Goal: Information Seeking & Learning: Find specific fact

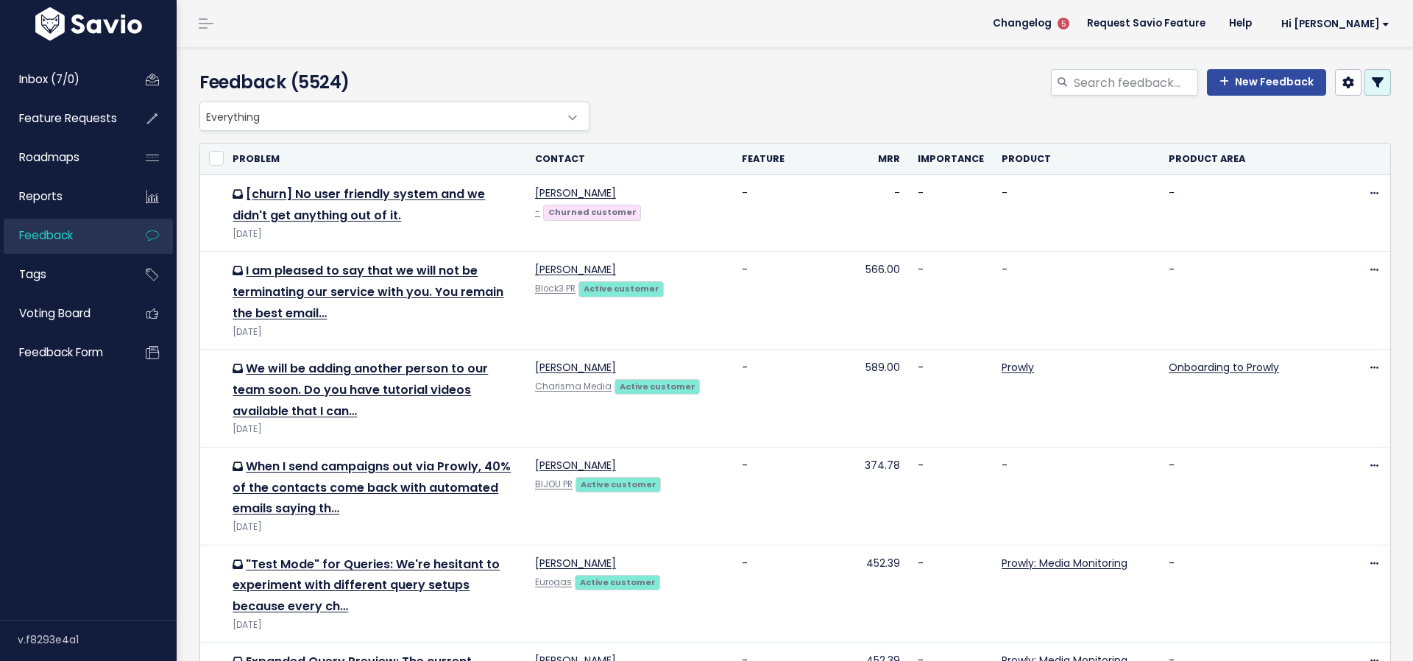
click at [1386, 89] on link at bounding box center [1378, 82] width 27 height 27
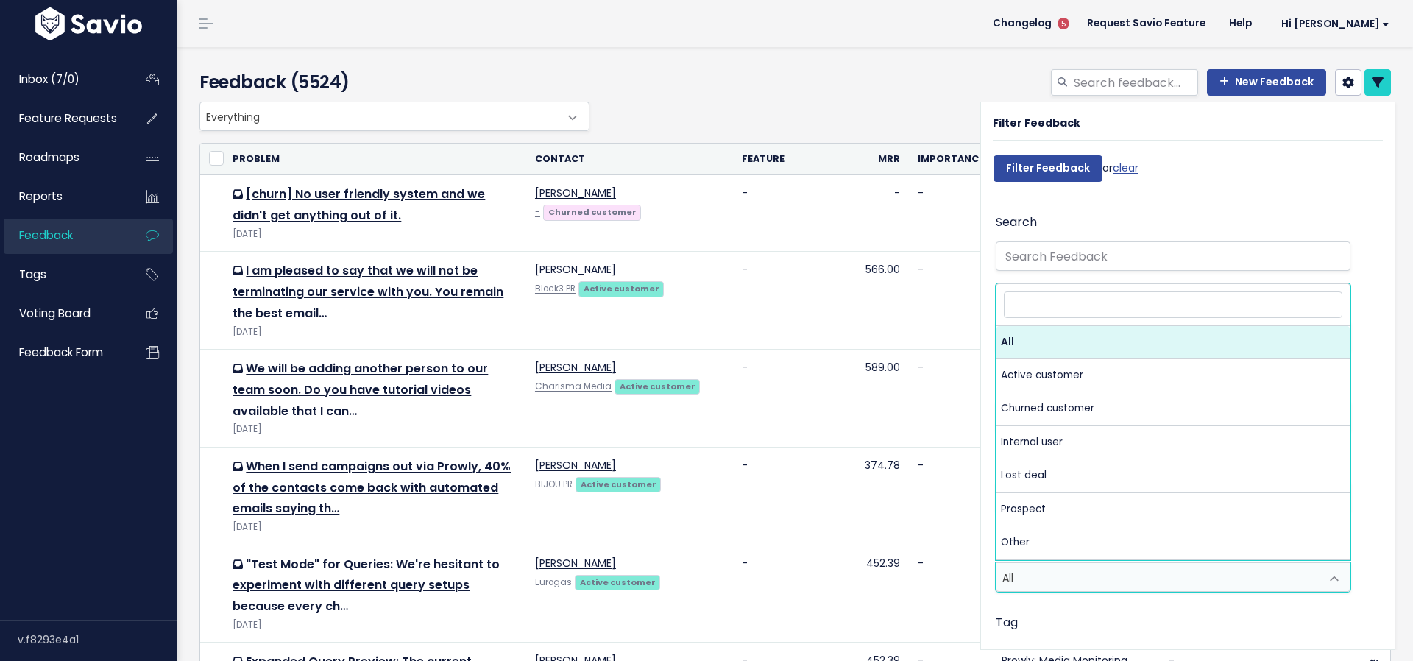
click at [1054, 583] on span "All" at bounding box center [1159, 577] width 324 height 28
click at [1049, 613] on div "Tag" at bounding box center [1173, 644] width 355 height 63
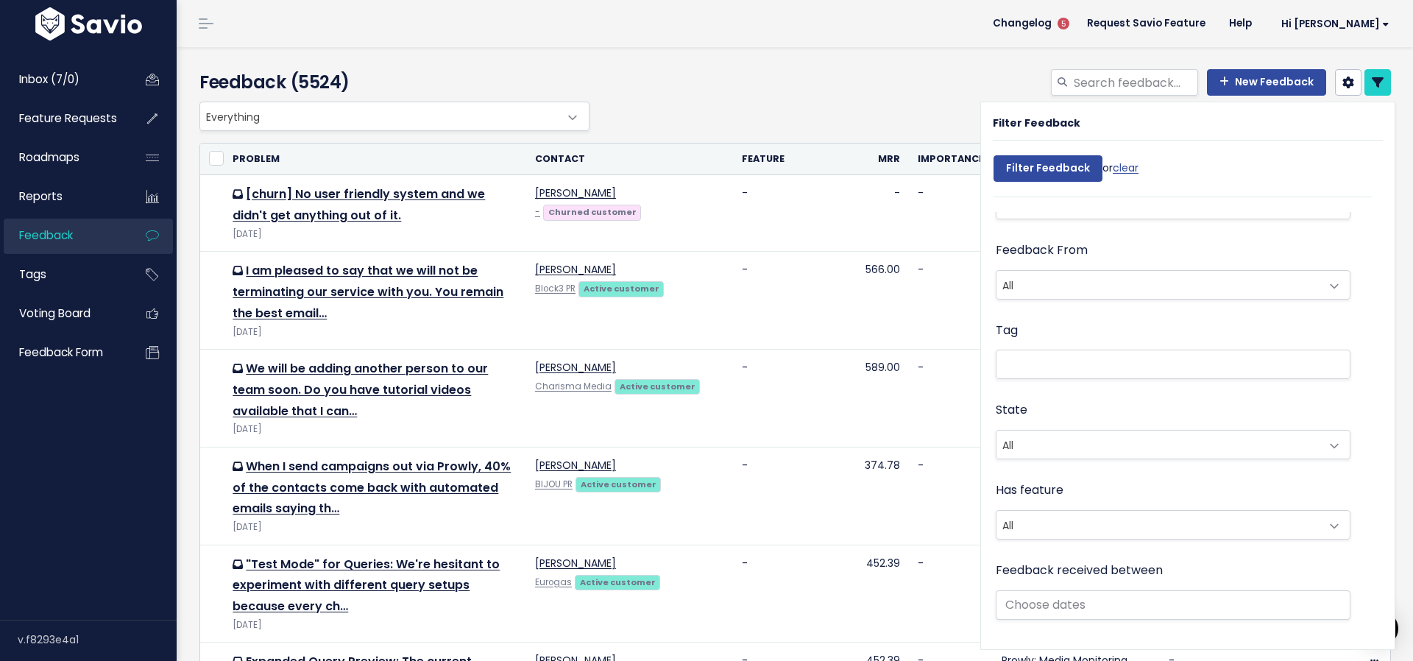
scroll to position [294, 0]
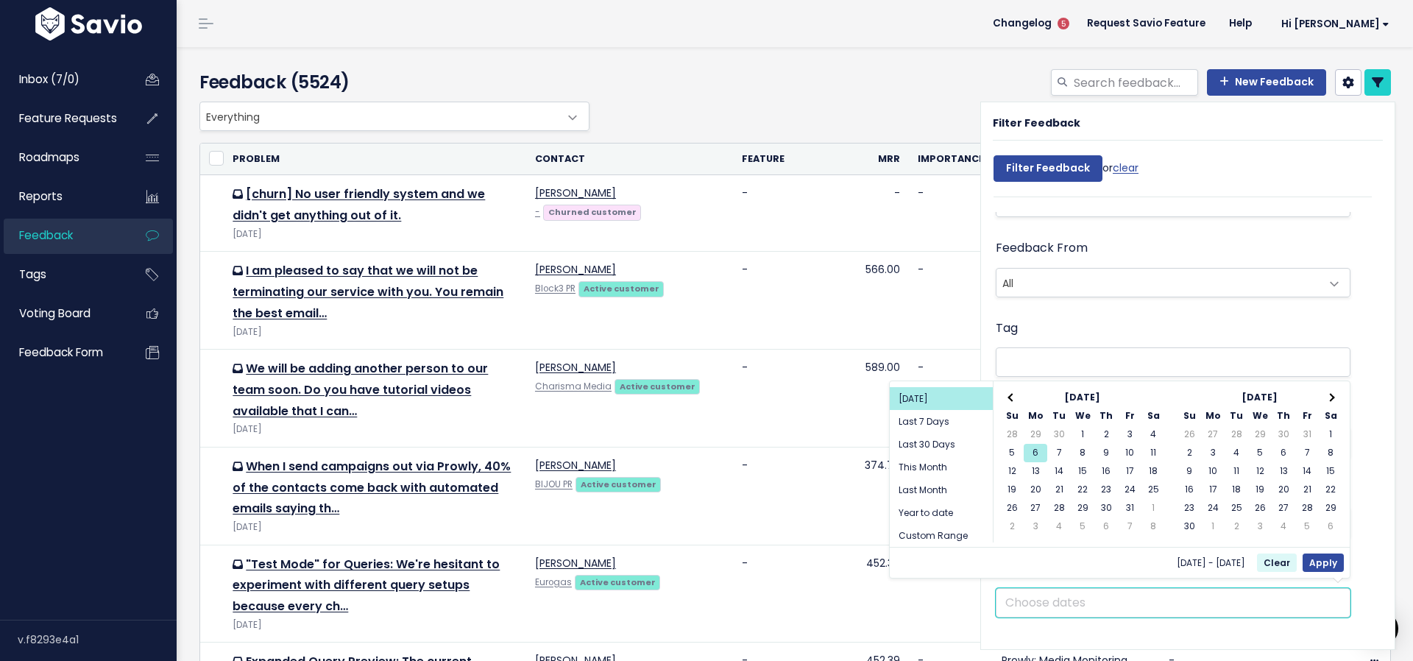
click at [1040, 588] on input "text" at bounding box center [1173, 602] width 355 height 29
click at [946, 479] on li "Last Month" at bounding box center [941, 490] width 103 height 23
type input "[DATE] - [DATE] (Last Month)"
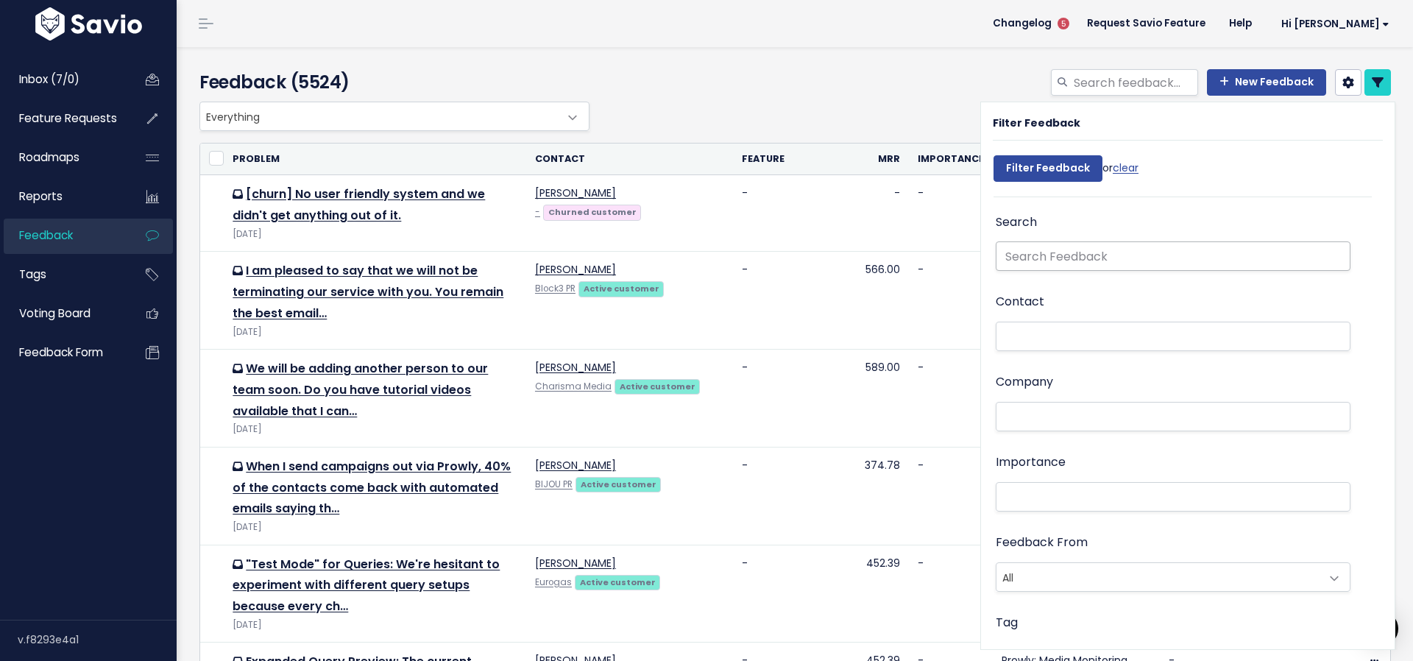
scroll to position [0, 0]
click at [1069, 256] on input "text" at bounding box center [1173, 255] width 355 height 29
type input "enterprise"
click at [1046, 168] on input "Filter Feedback" at bounding box center [1048, 168] width 109 height 27
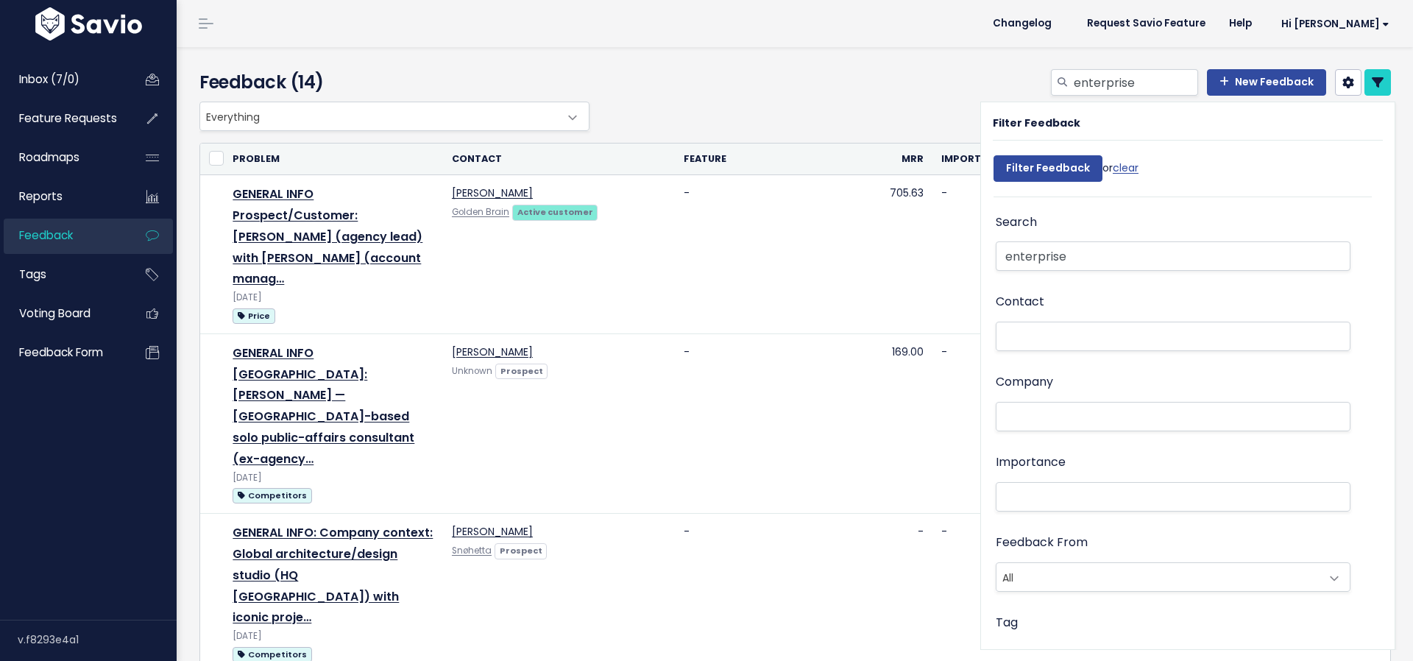
select select
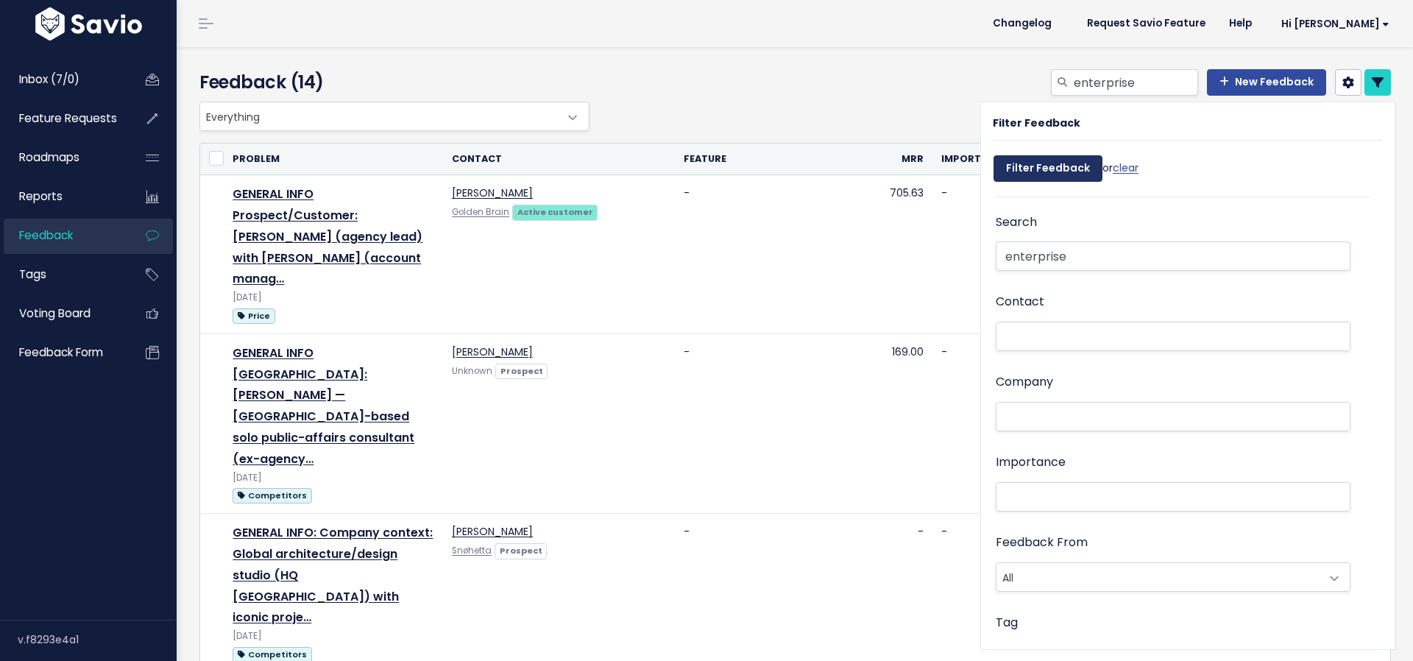
select select
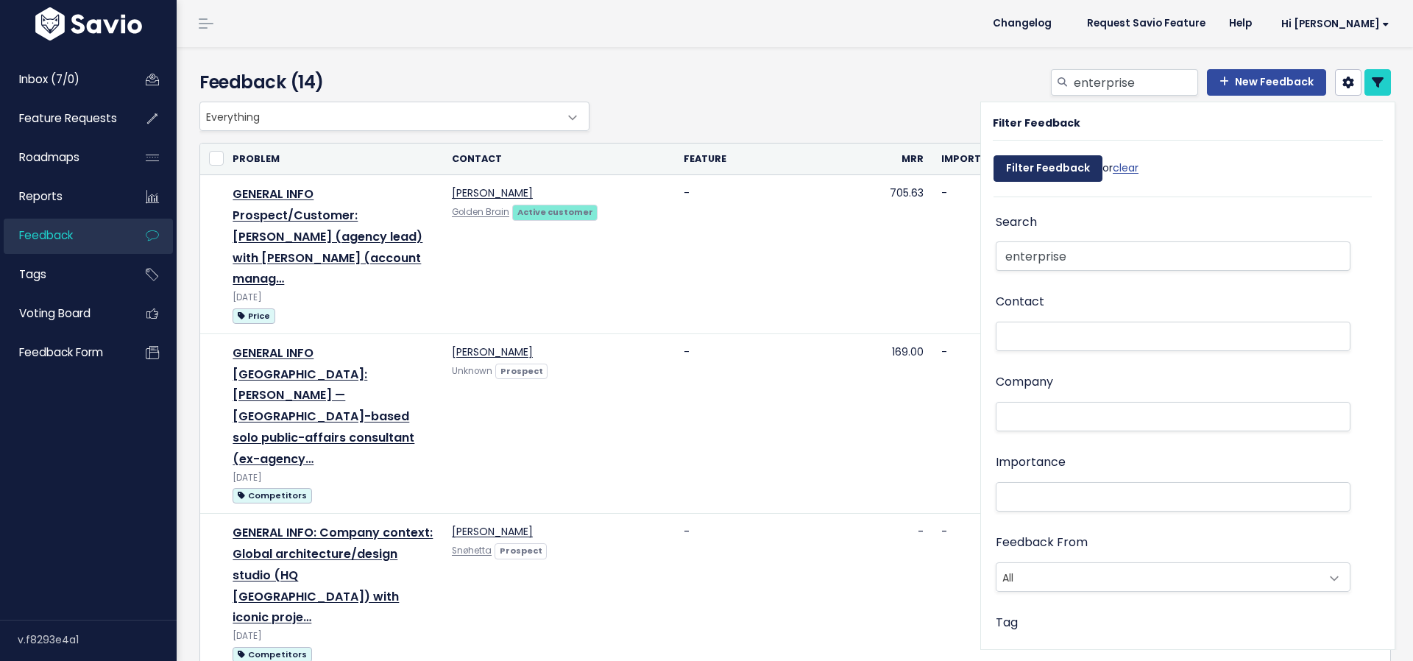
select select
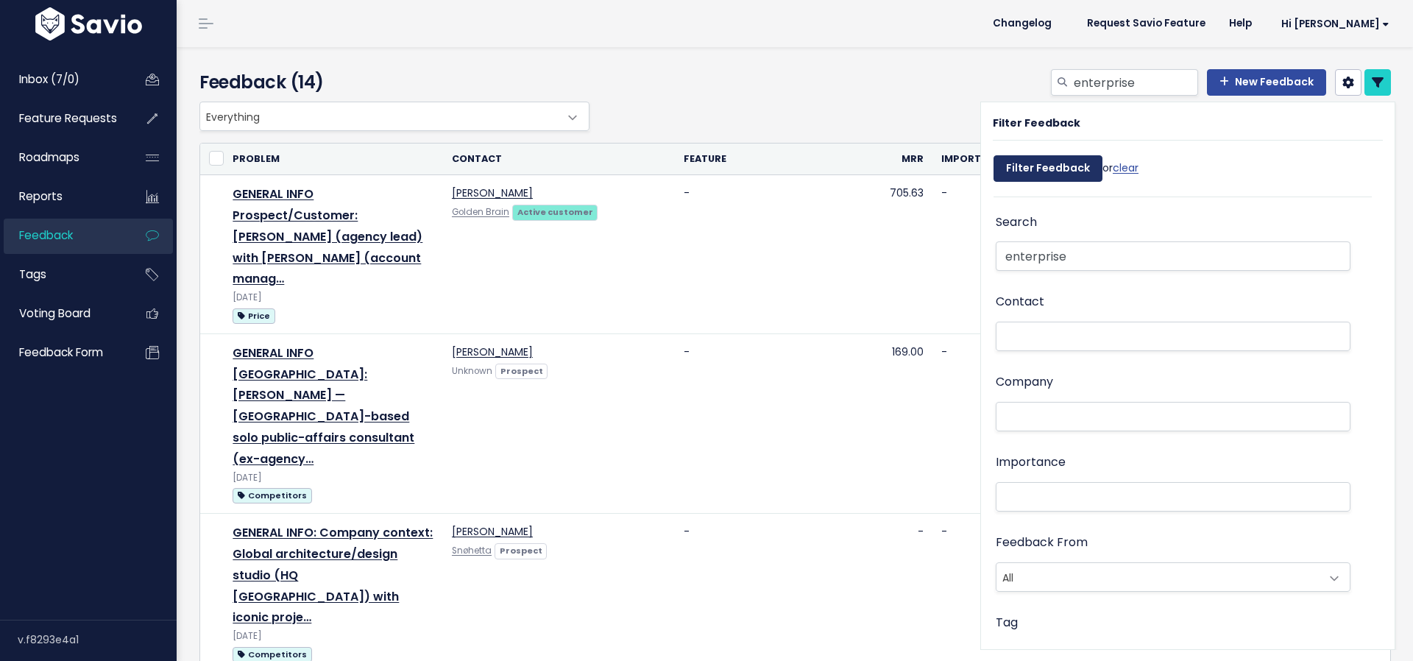
select select
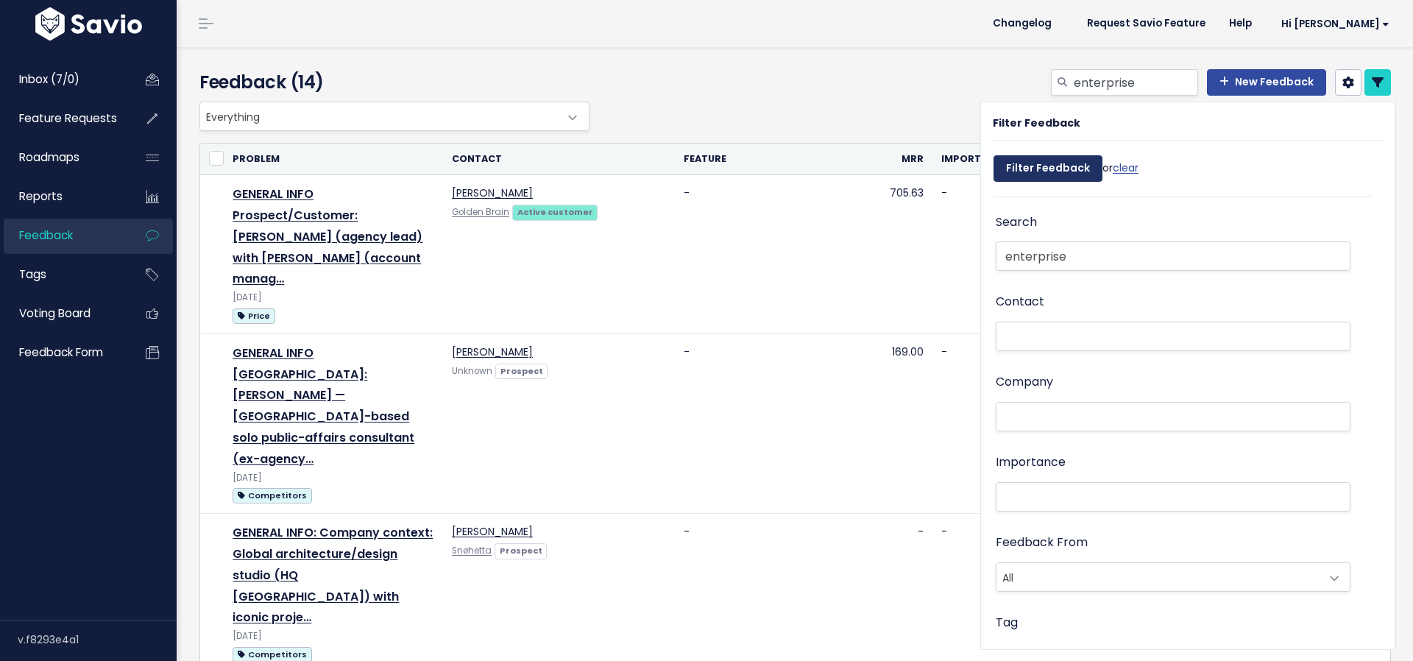
select select
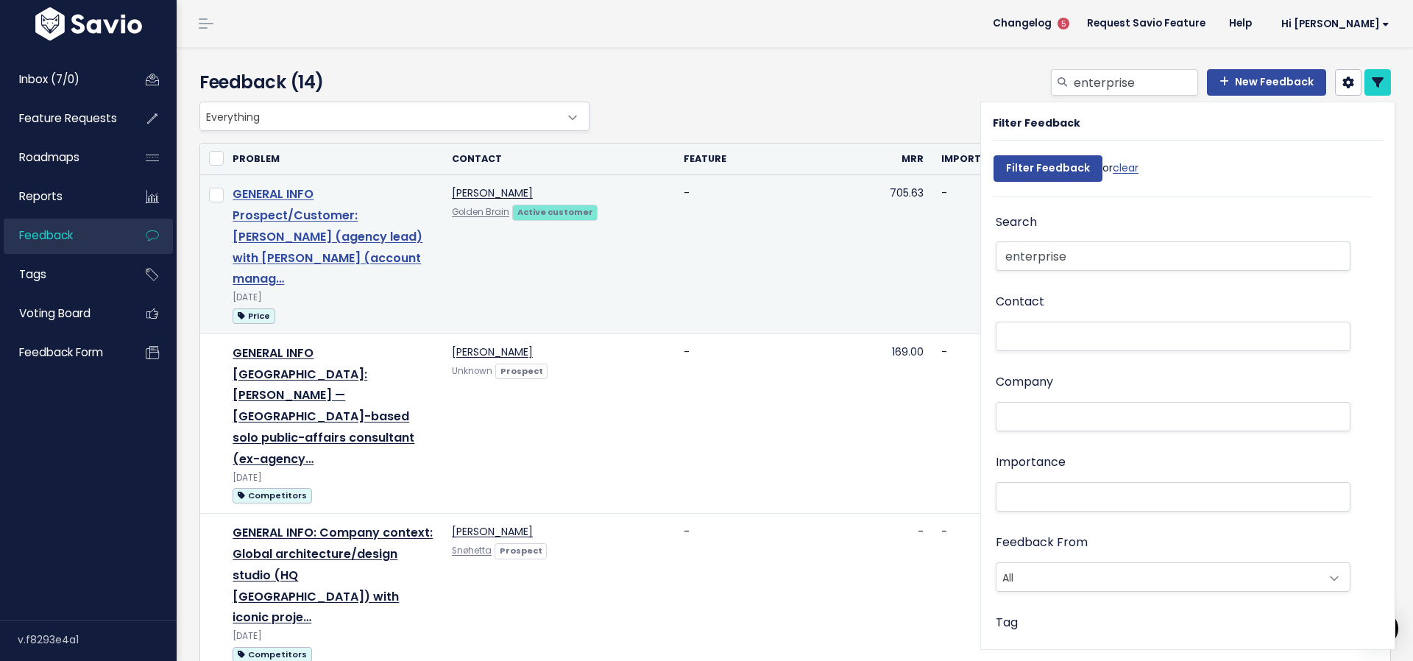
click at [420, 222] on link "GENERAL INFO Prospect/Customer: [PERSON_NAME] (agency lead) with [PERSON_NAME] …" at bounding box center [328, 237] width 190 height 102
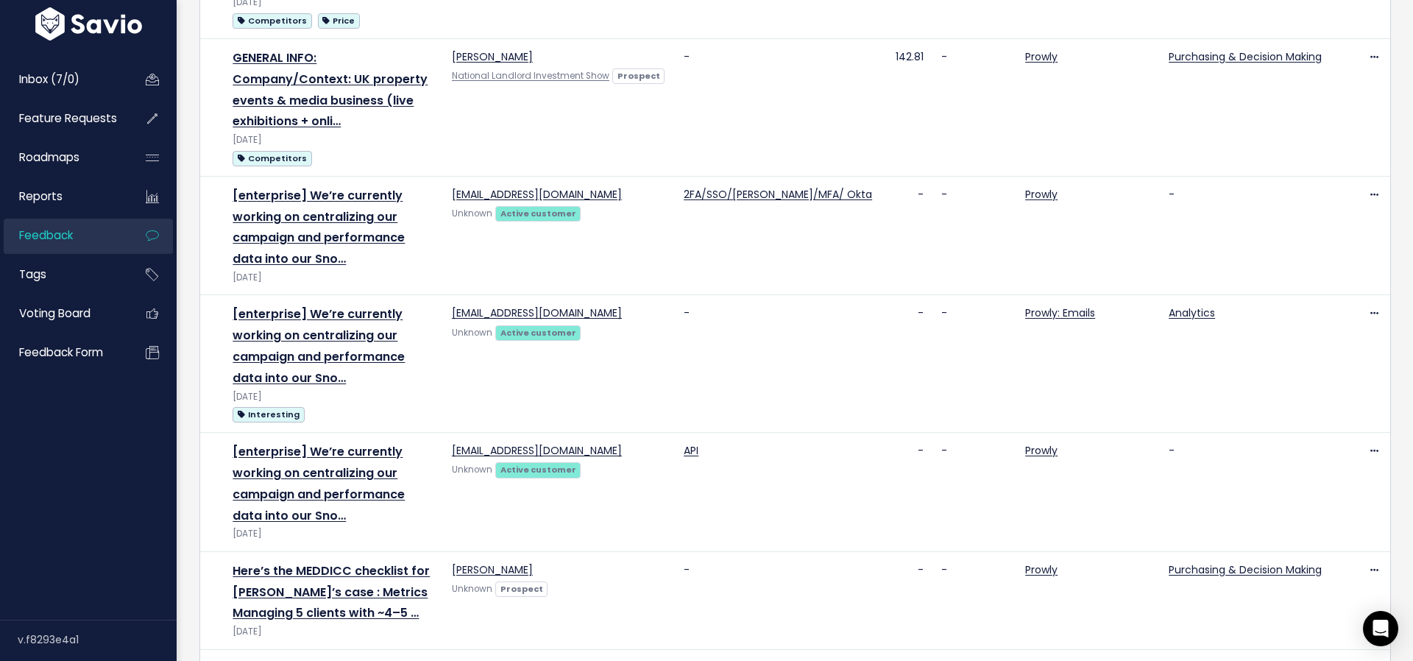
scroll to position [1066, 0]
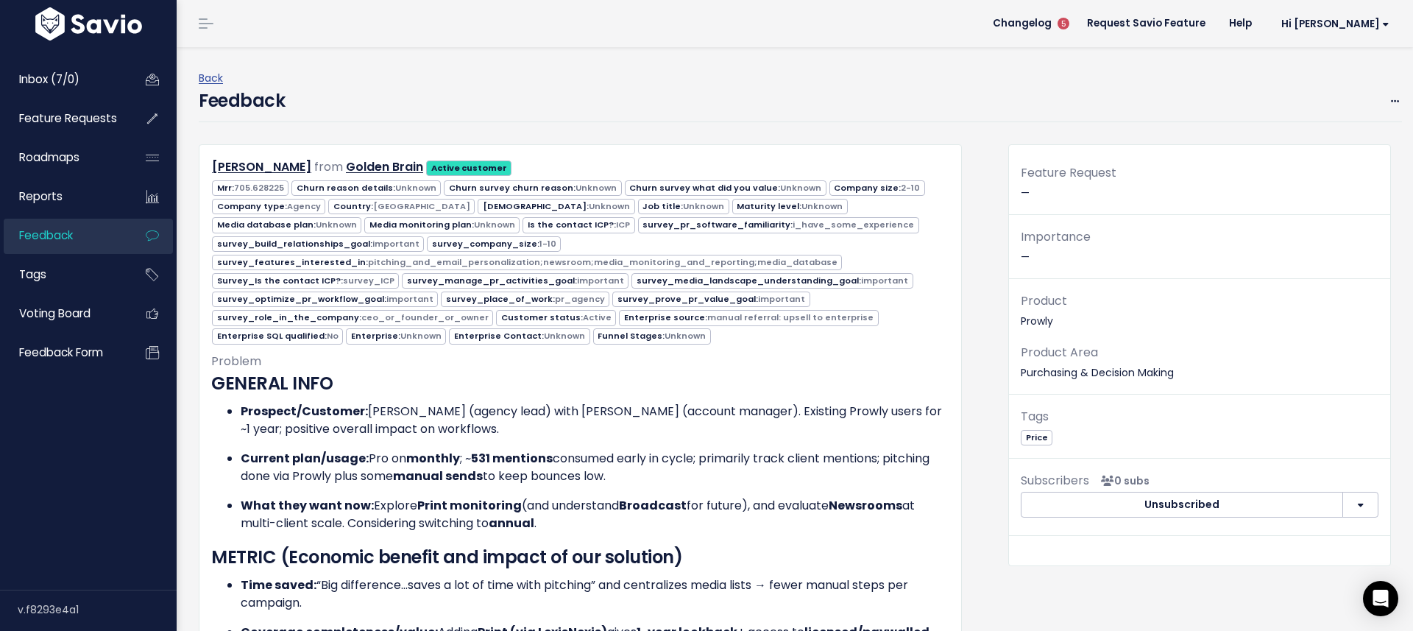
scroll to position [663, 0]
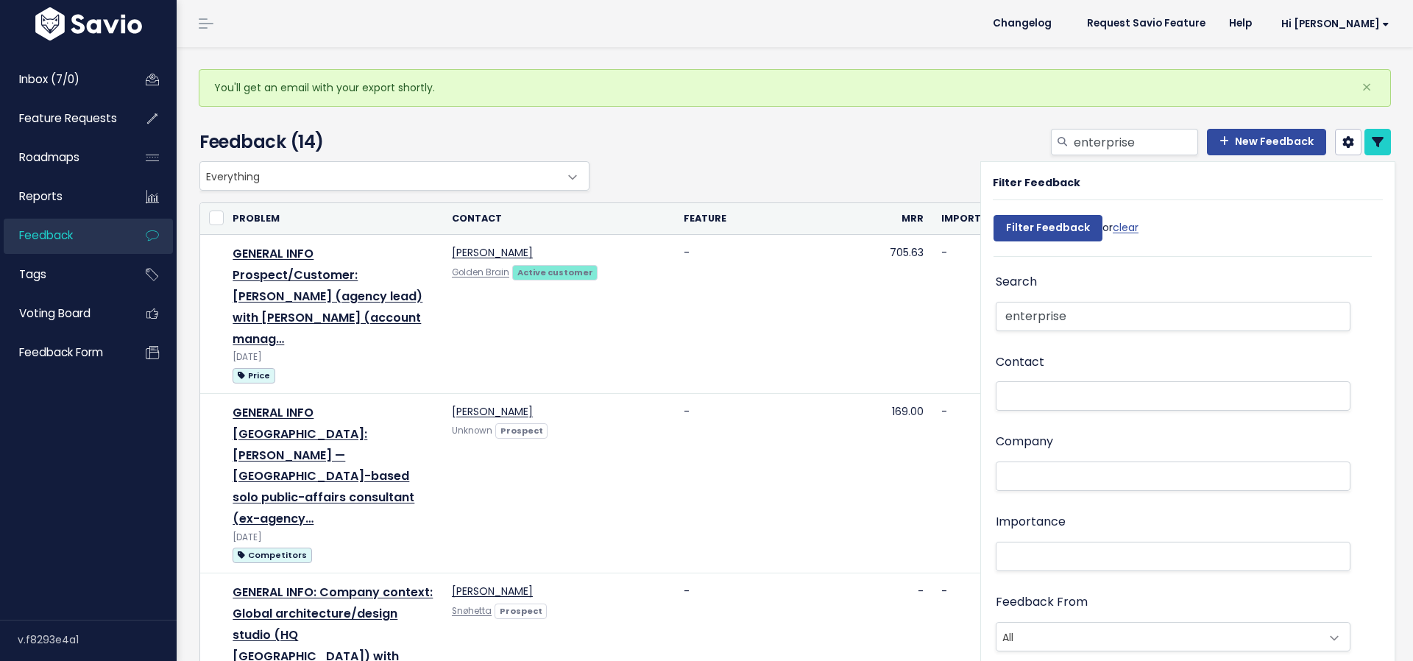
select select
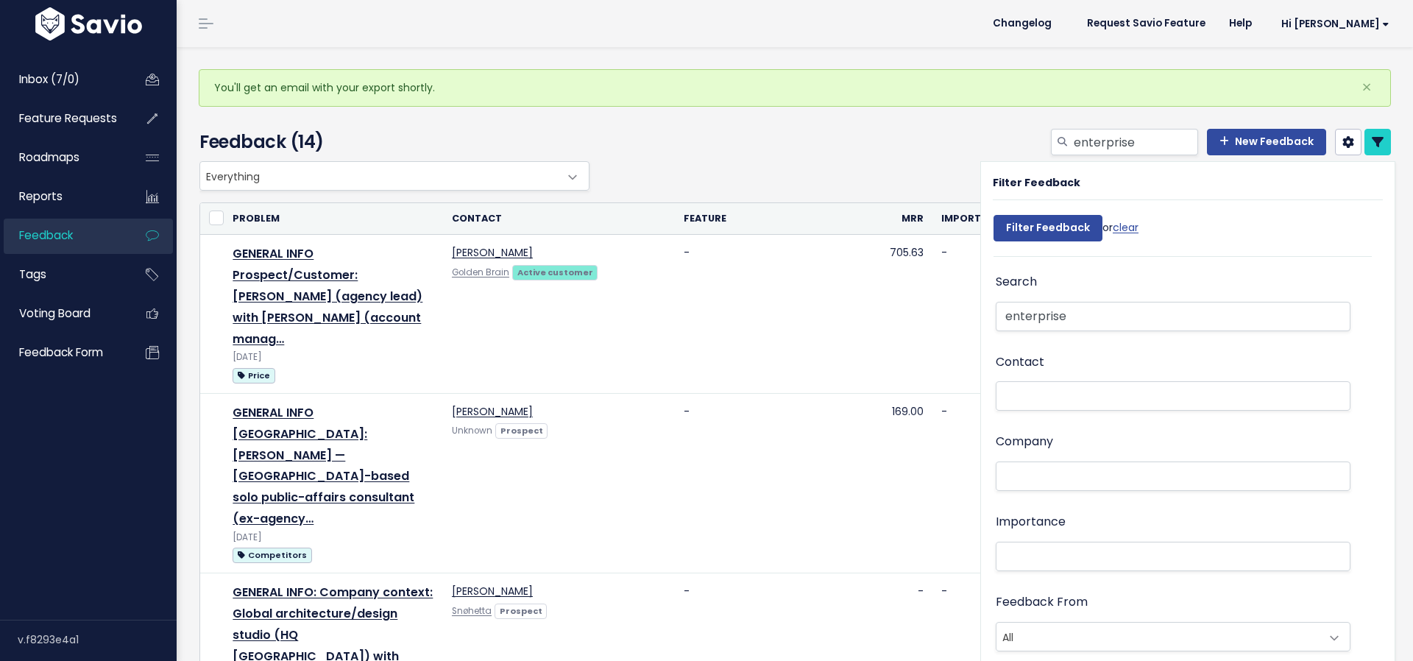
select select
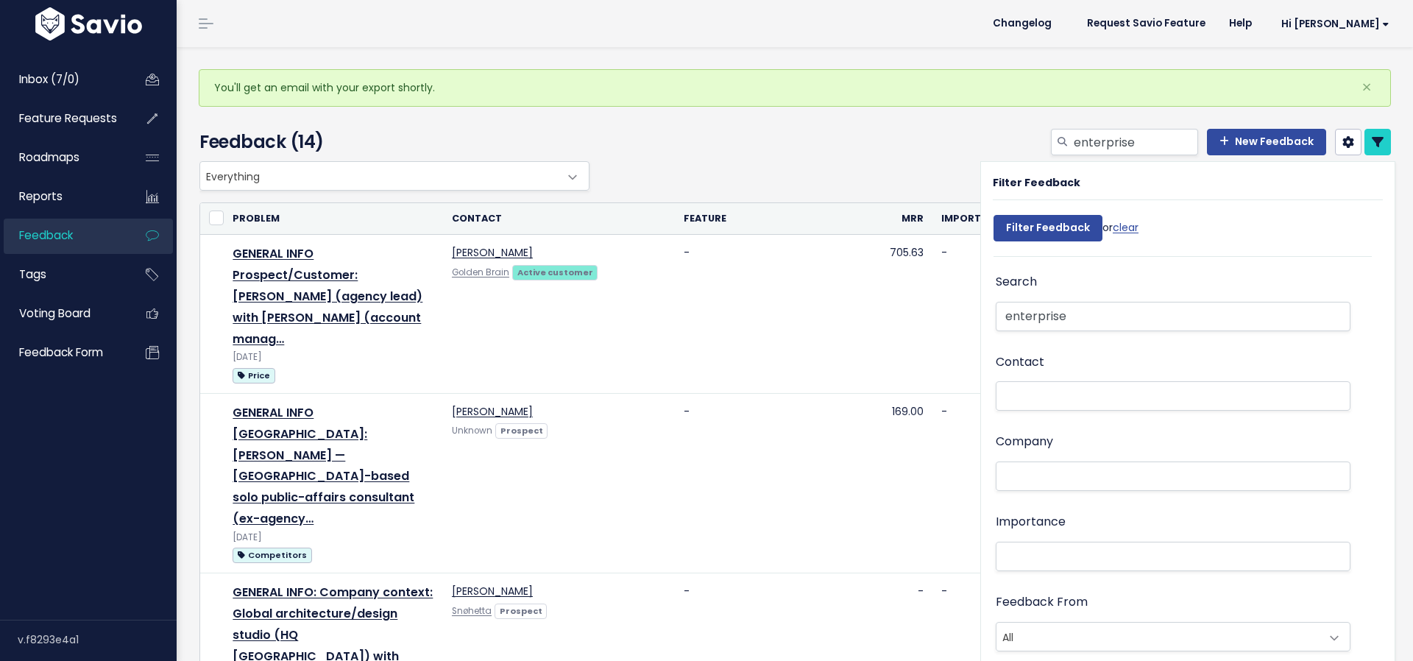
select select
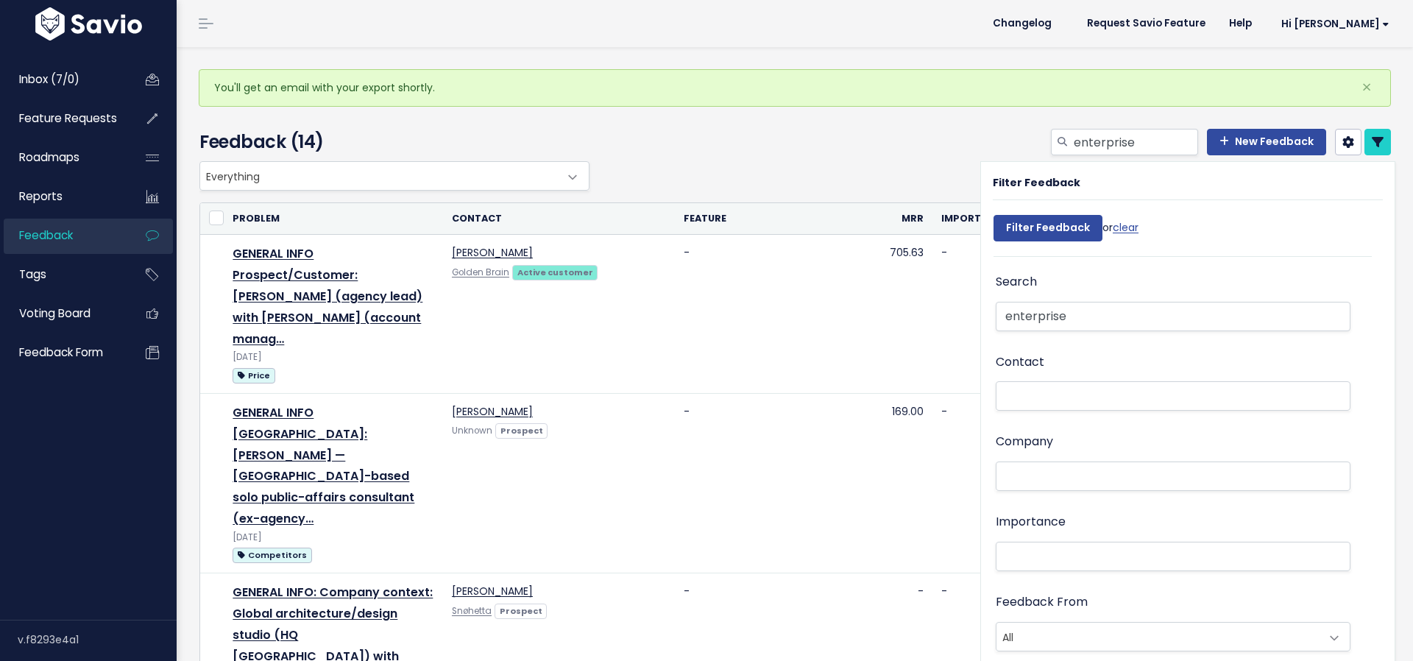
select select
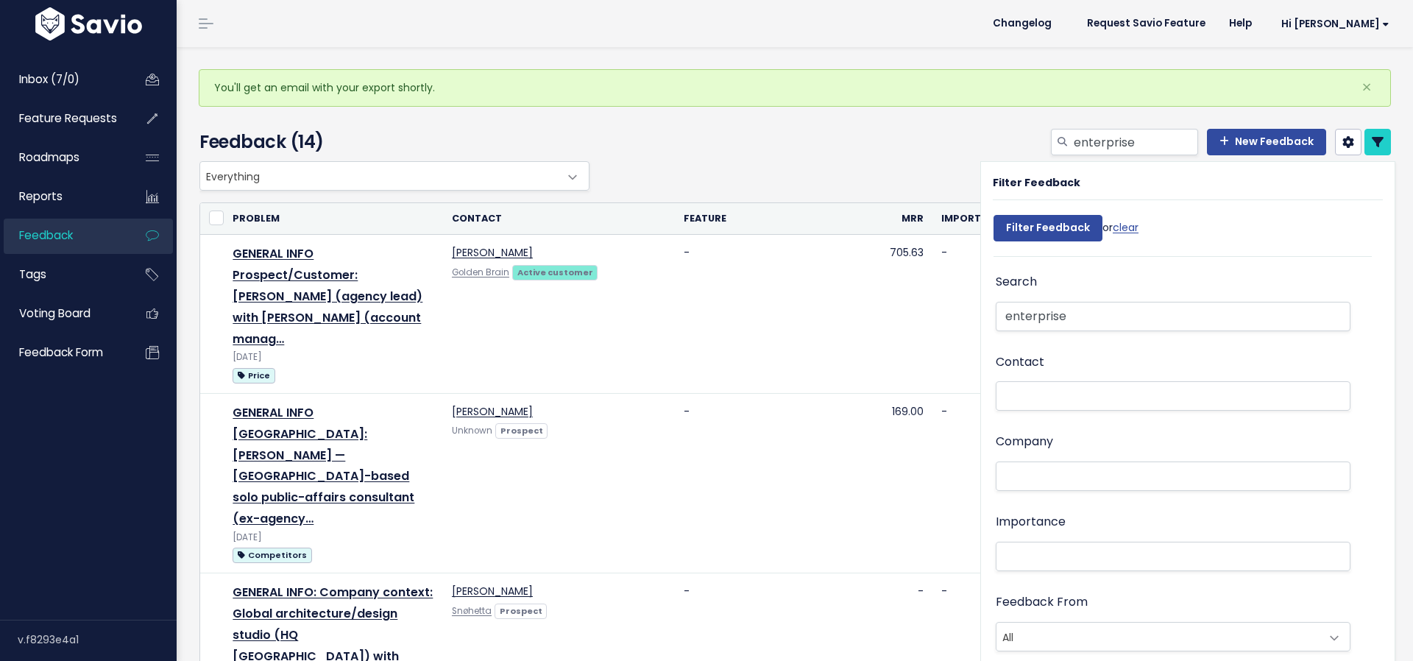
select select
click at [1055, 297] on div "Search enterprise" at bounding box center [1173, 303] width 355 height 63
click at [1055, 313] on input "enterprise" at bounding box center [1173, 316] width 355 height 29
type input "ent"
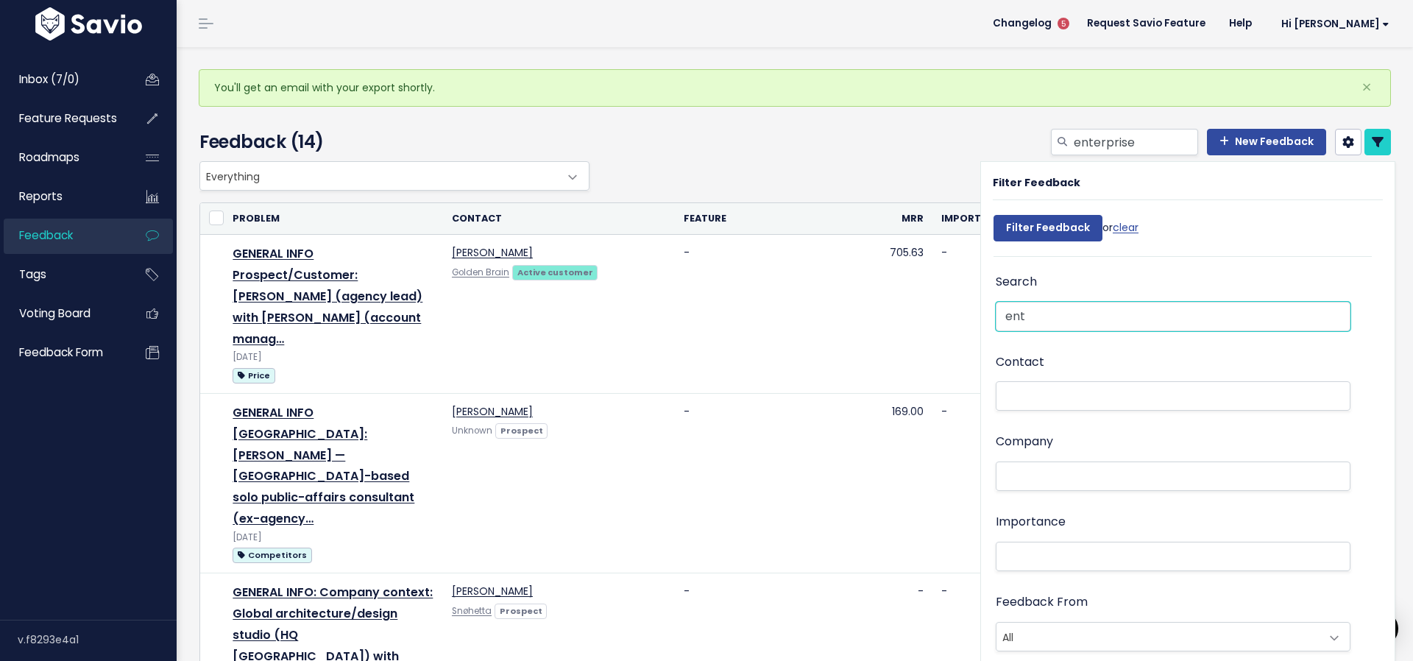
click at [1046, 227] on input "Filter Feedback" at bounding box center [1048, 228] width 109 height 27
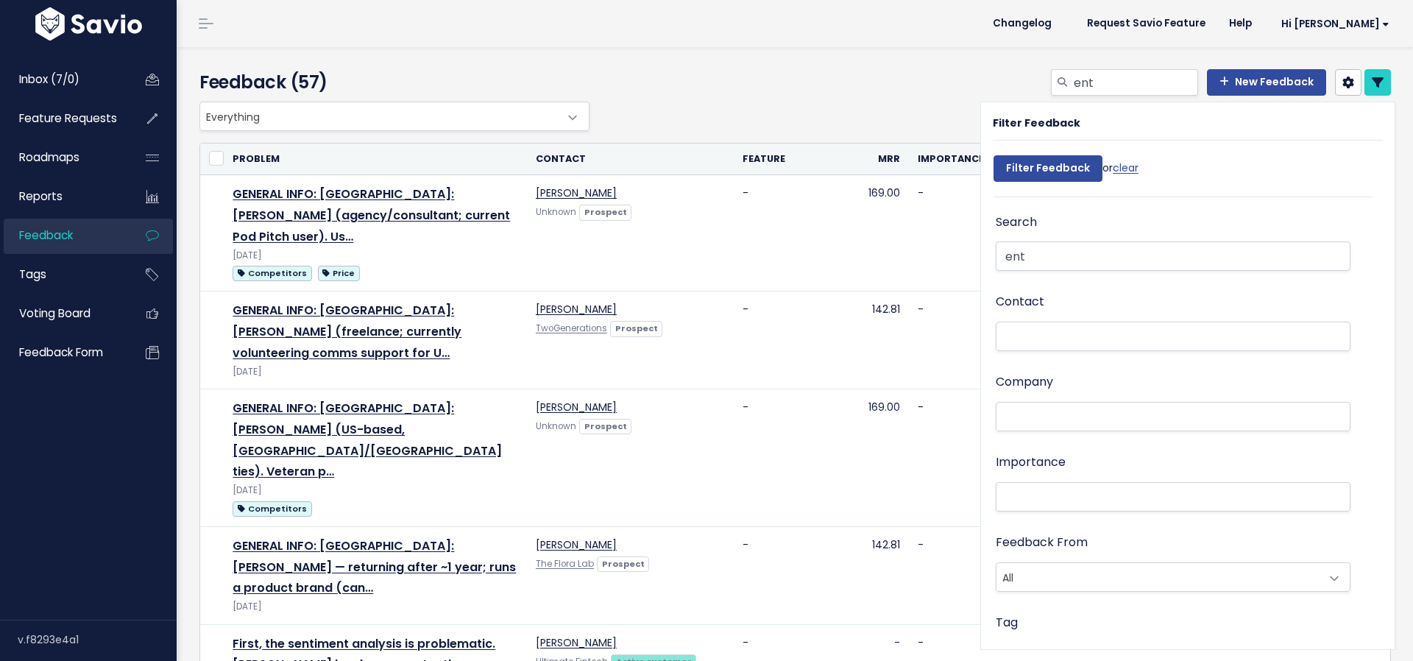
select select
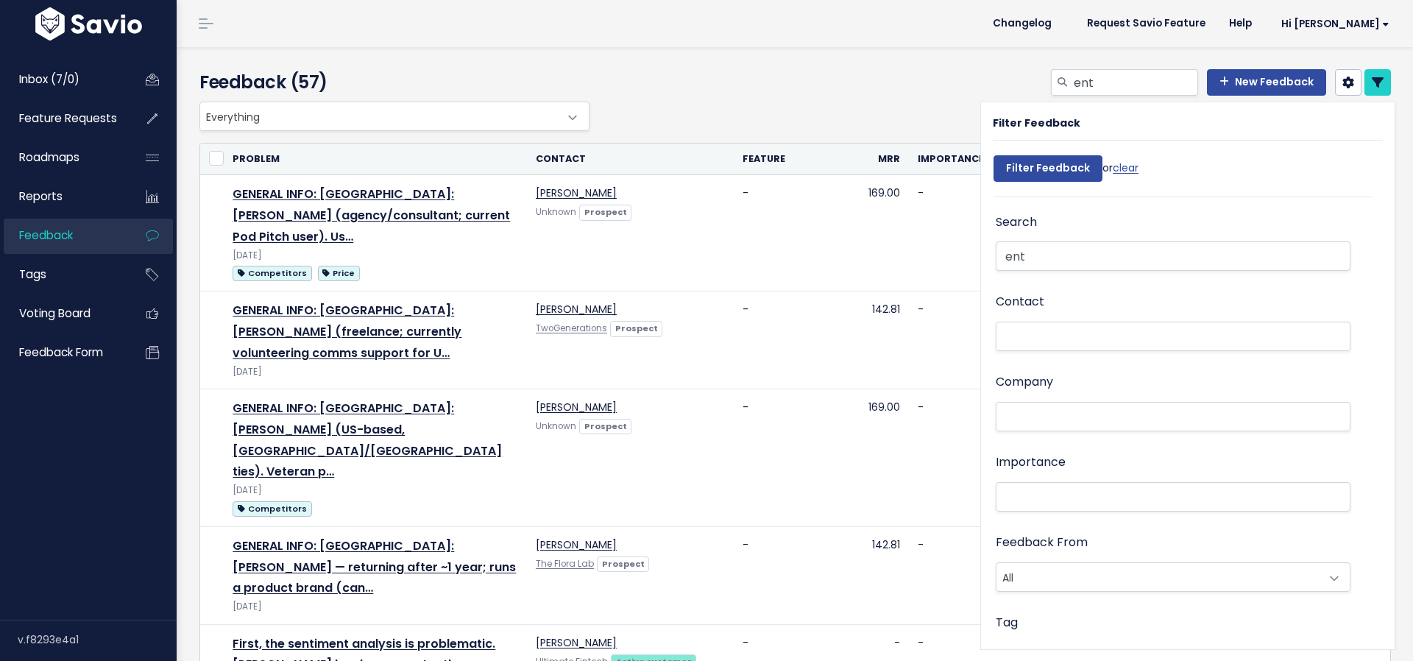
select select
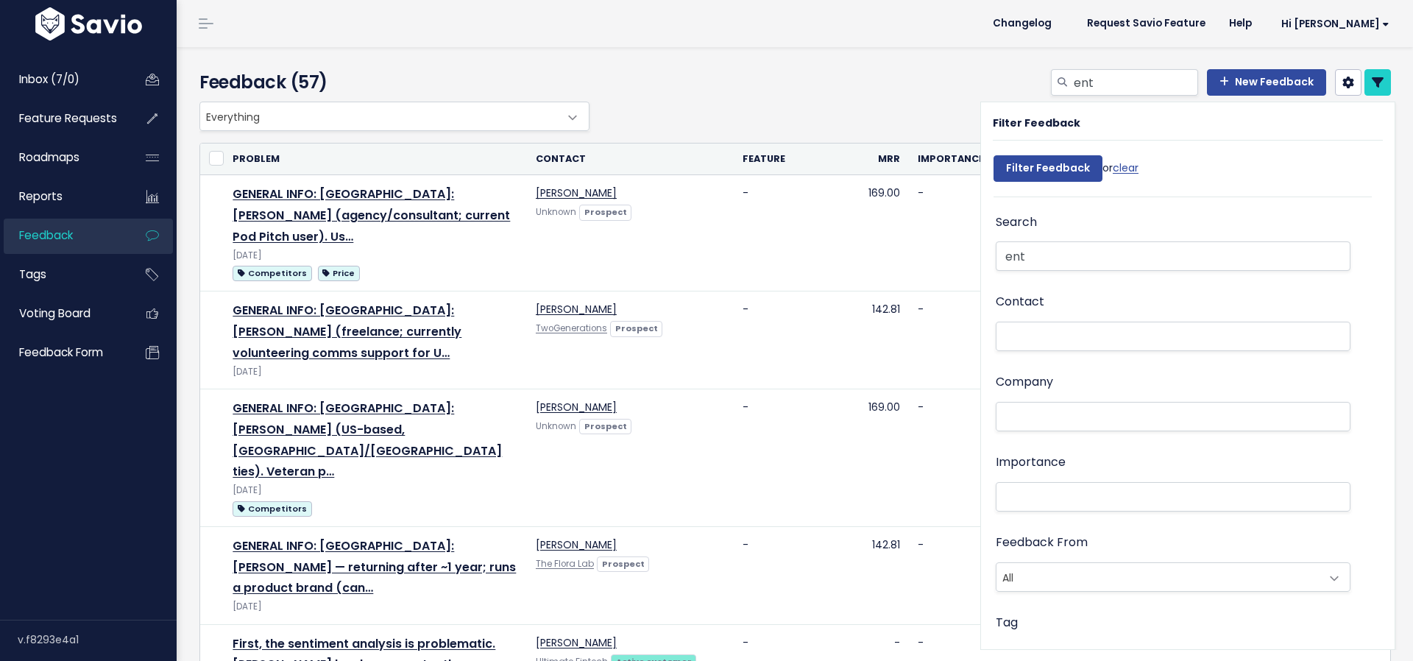
select select
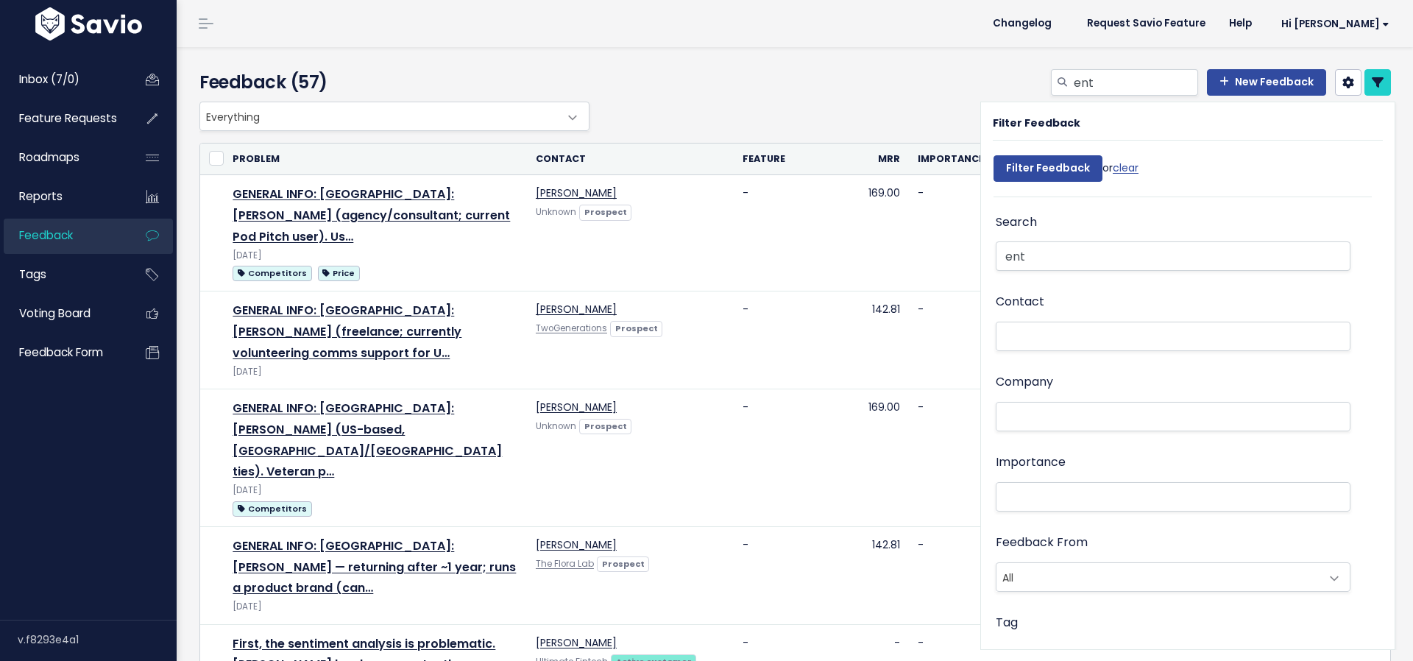
select select
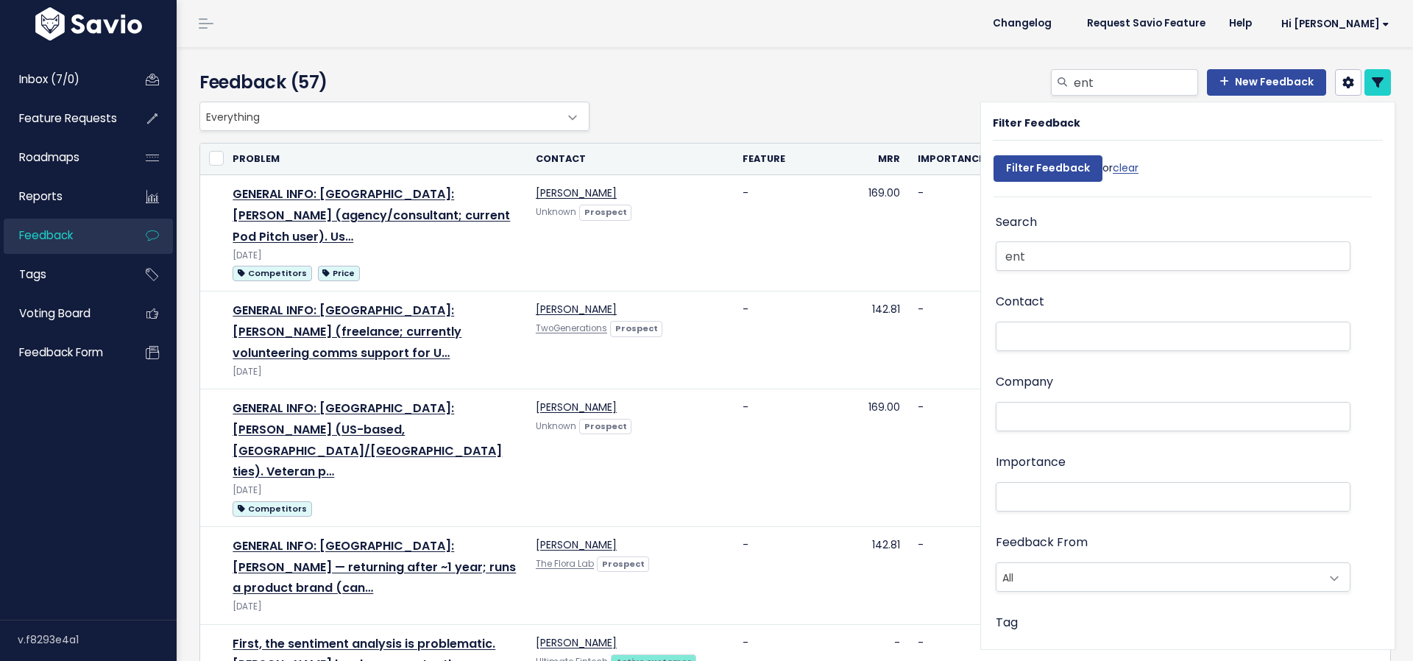
select select
click at [1095, 257] on input "ent" at bounding box center [1173, 255] width 355 height 29
type input "ent"
click at [1043, 168] on input "Filter Feedback" at bounding box center [1048, 168] width 109 height 27
select select
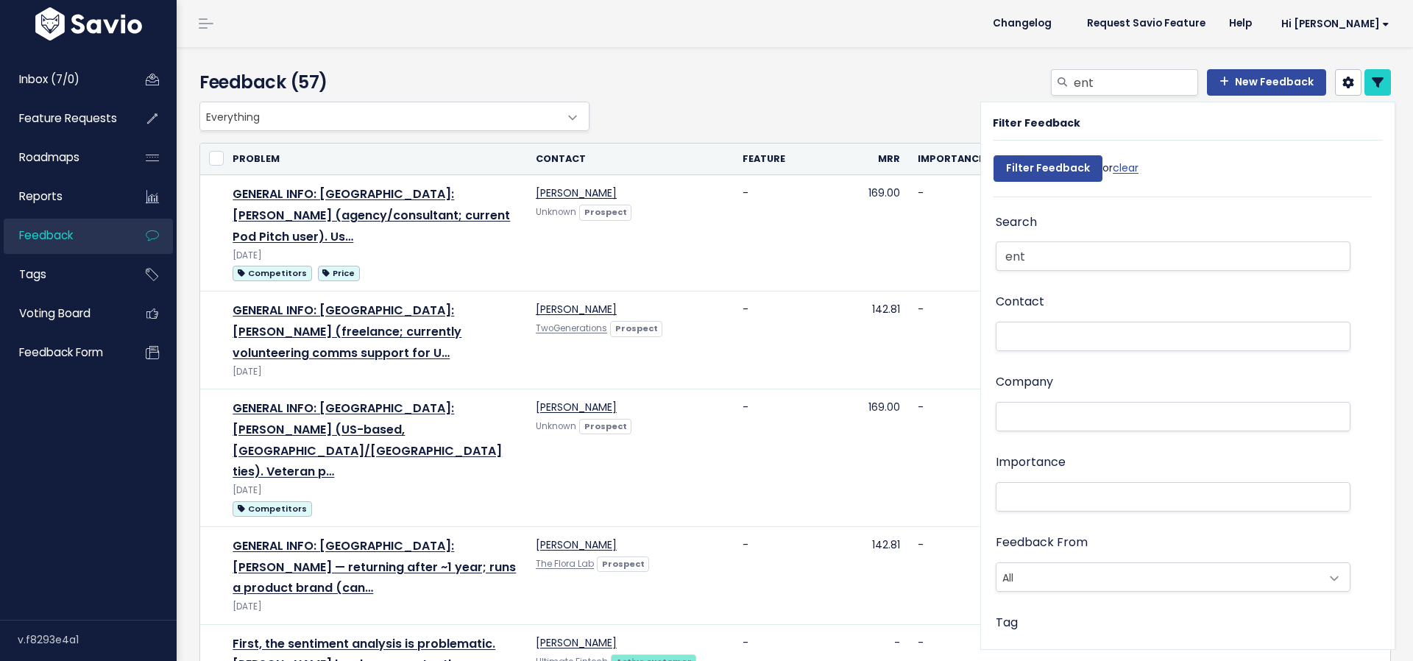
select select
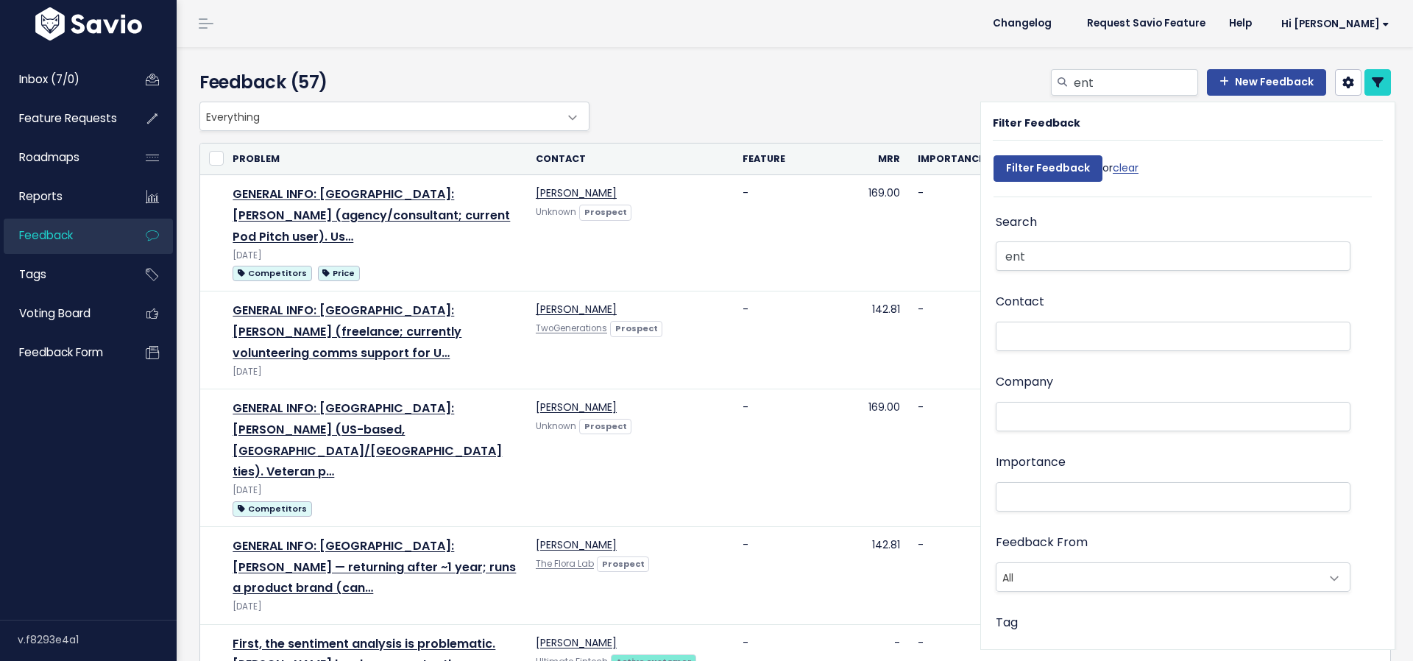
select select
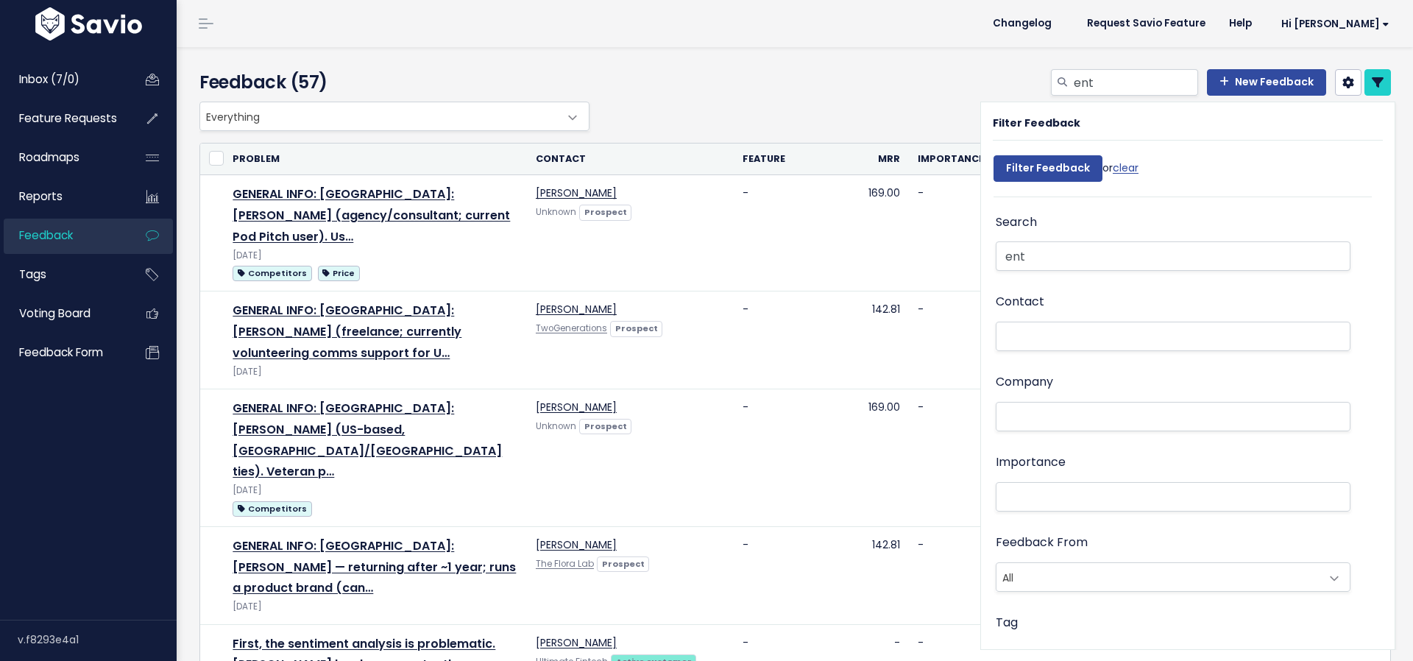
select select
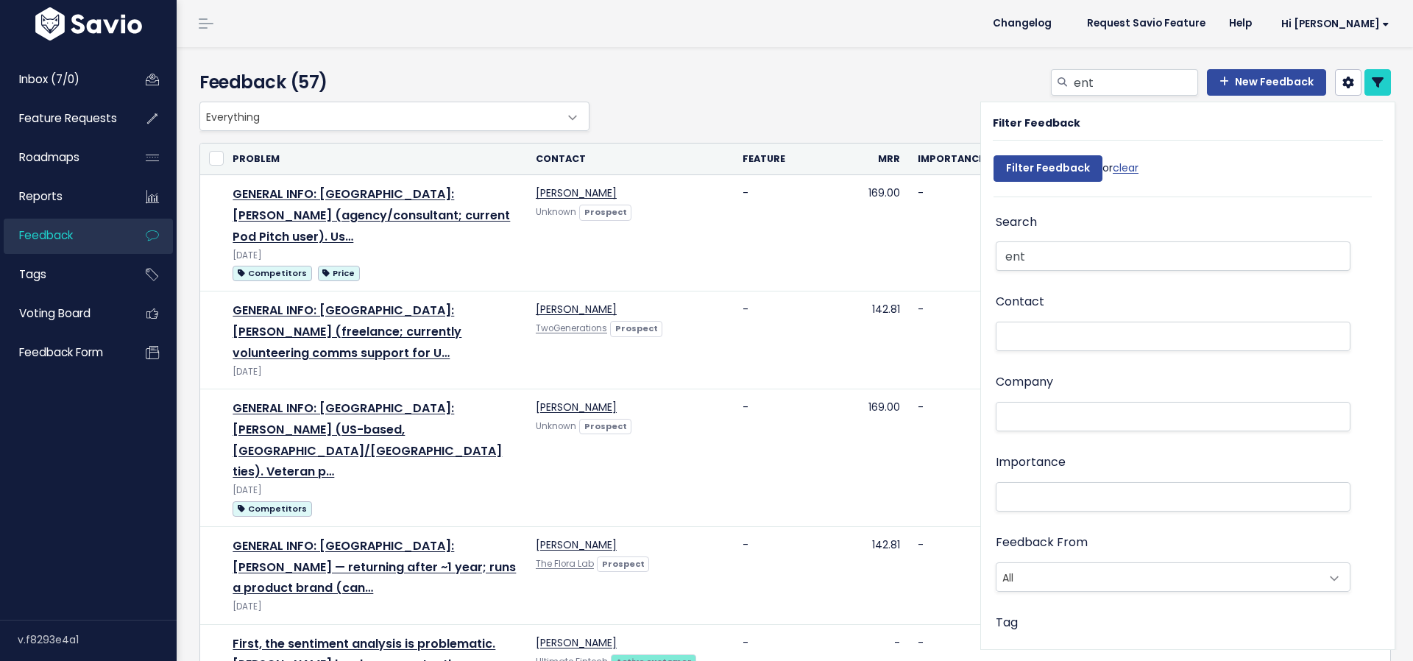
select select
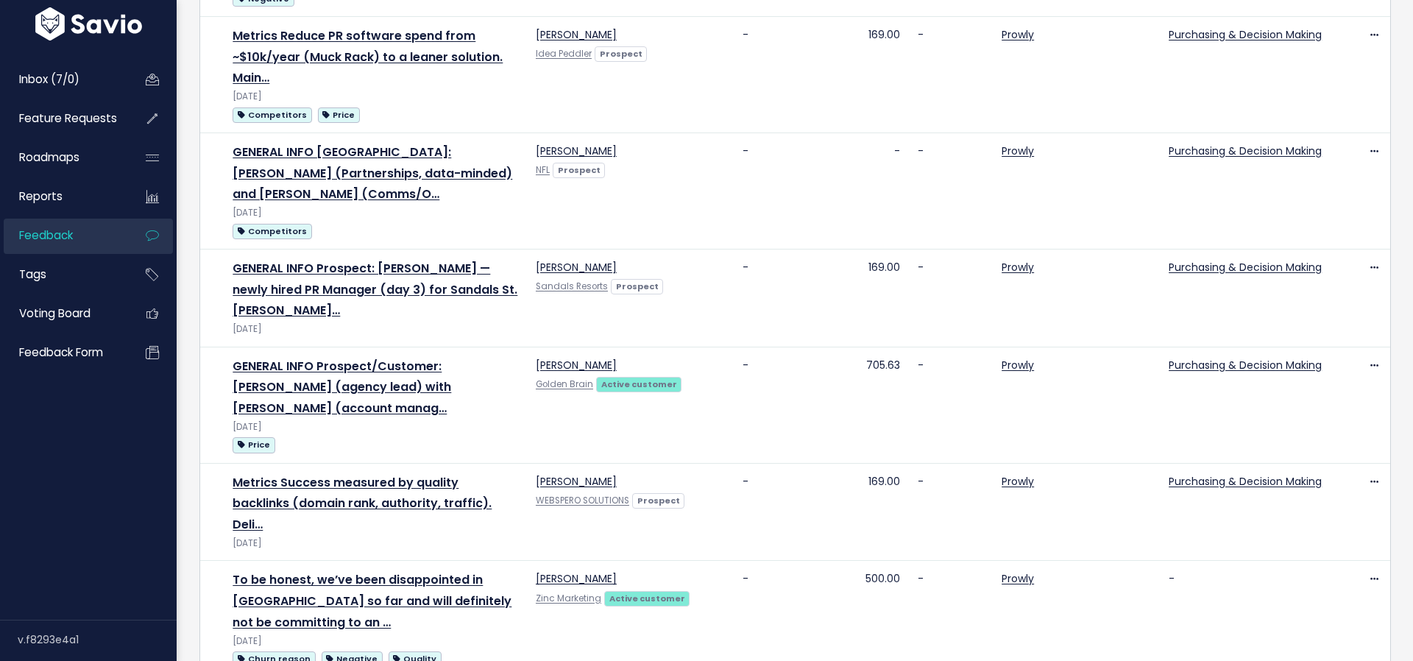
scroll to position [1593, 0]
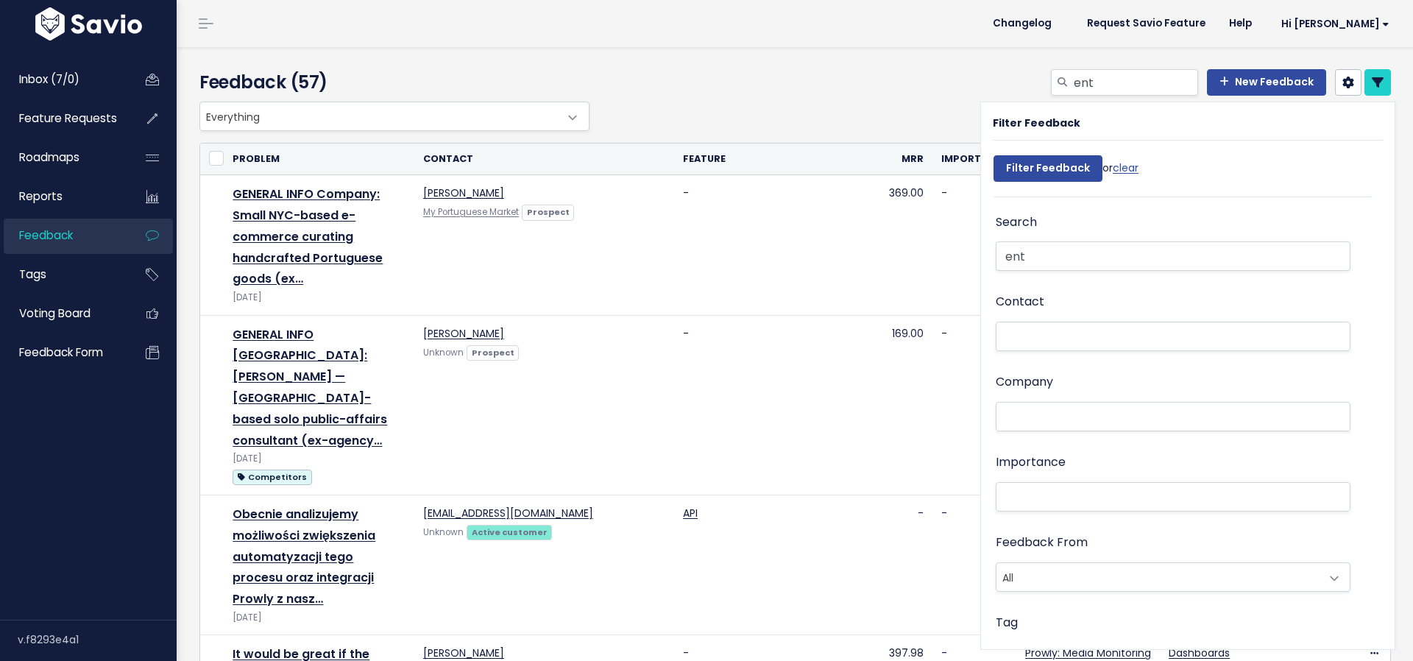
select select
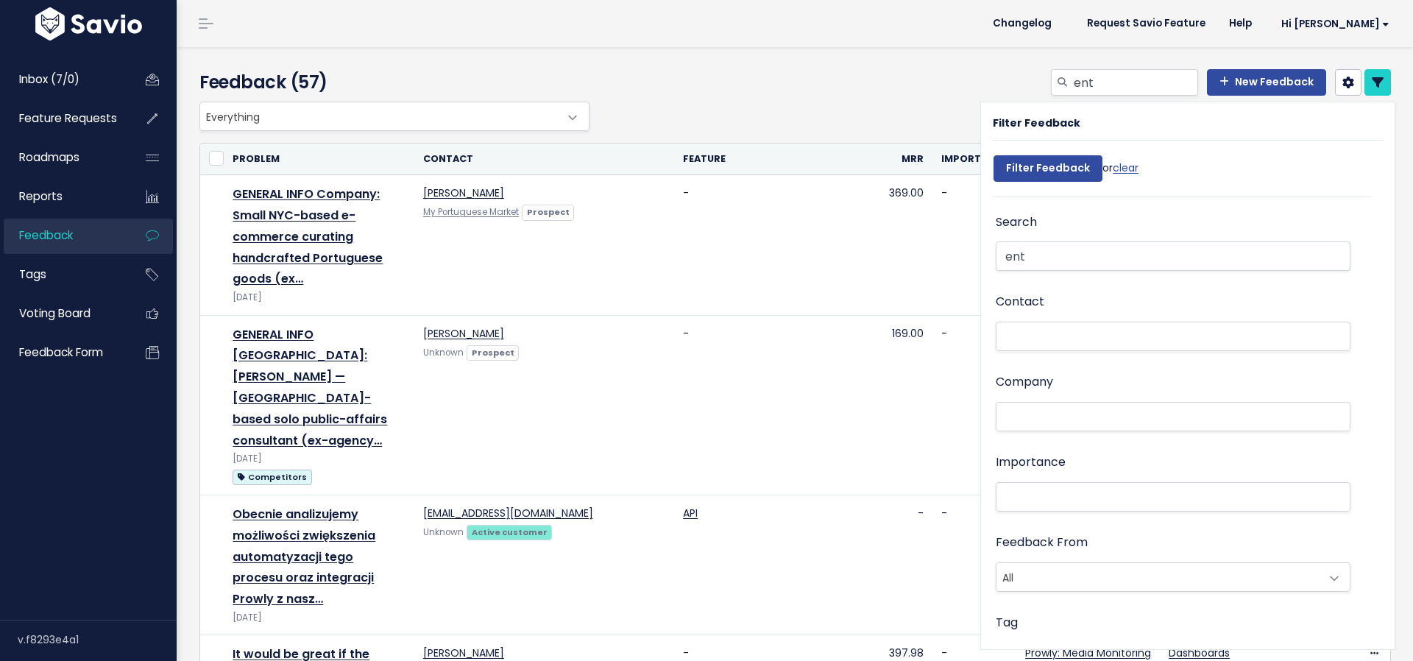
select select
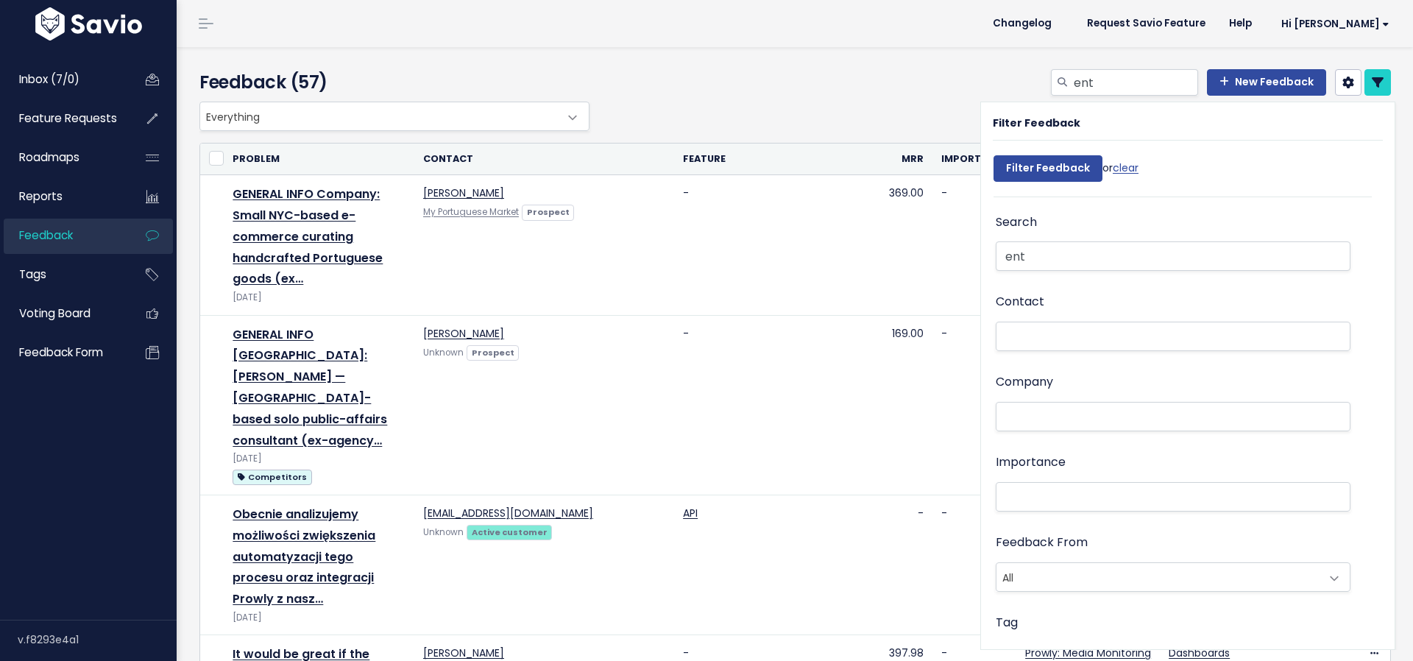
select select
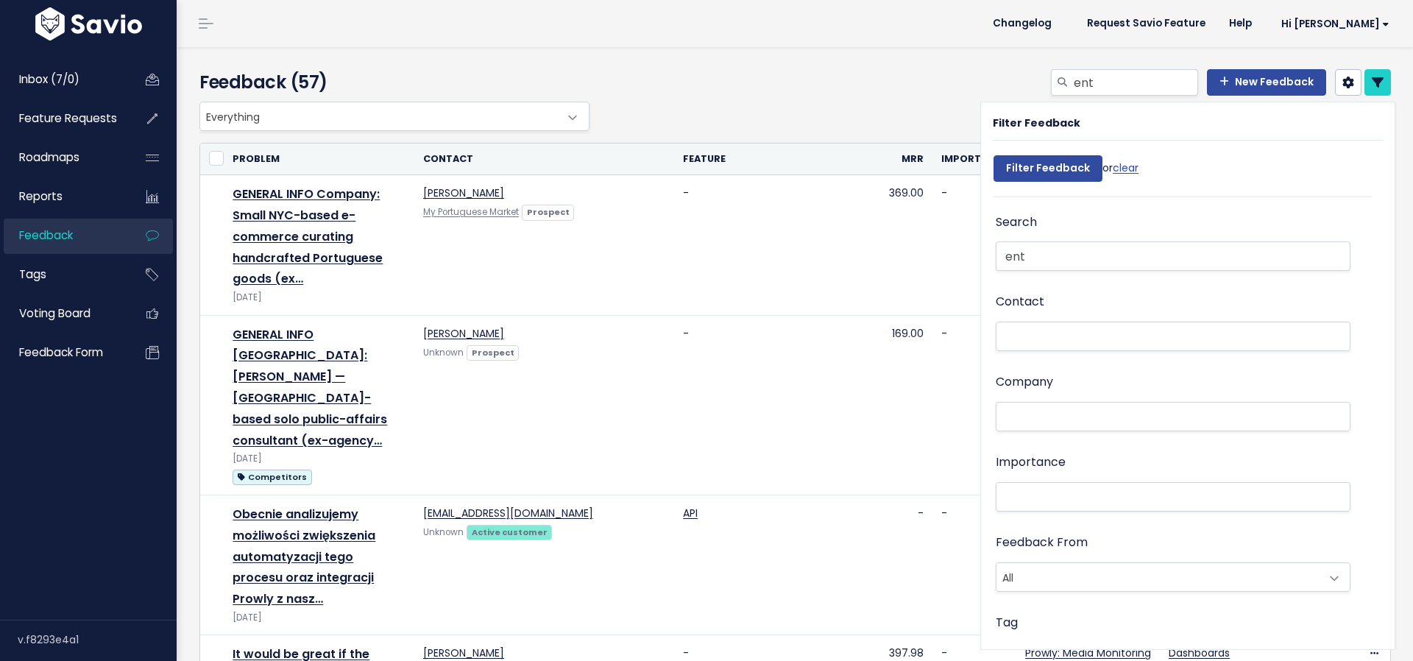
select select
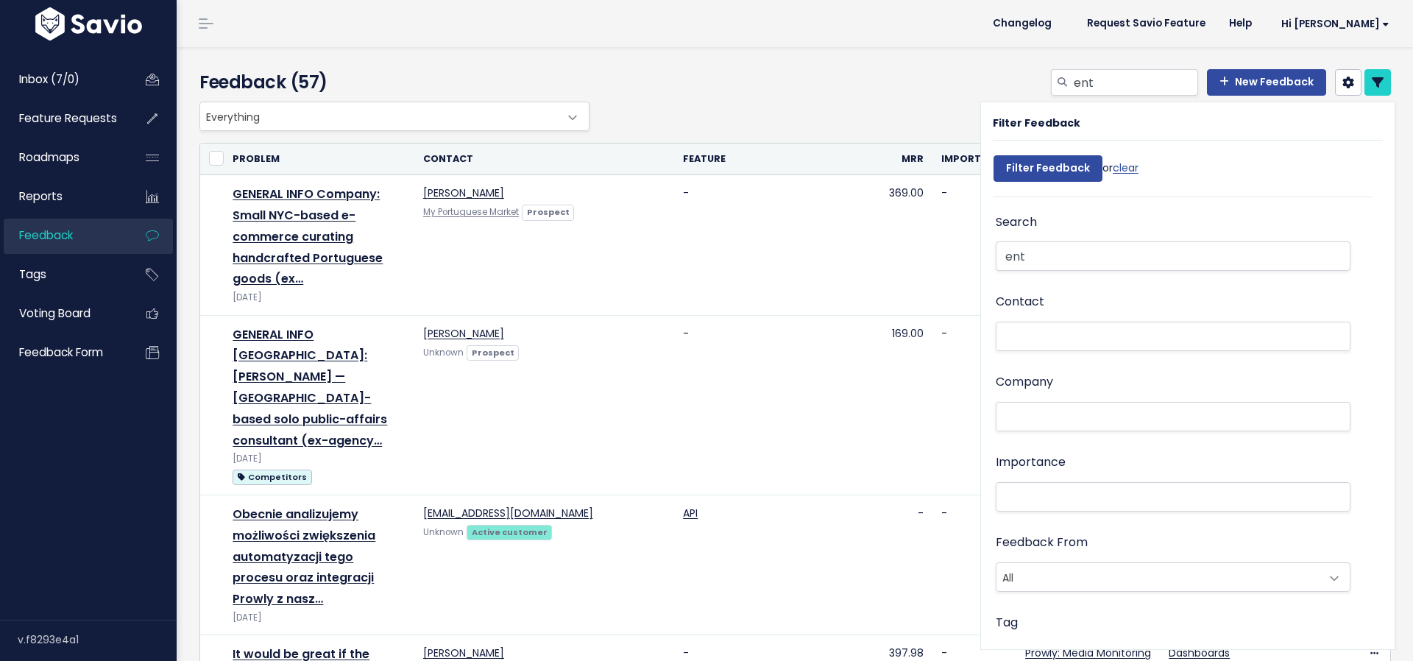
select select
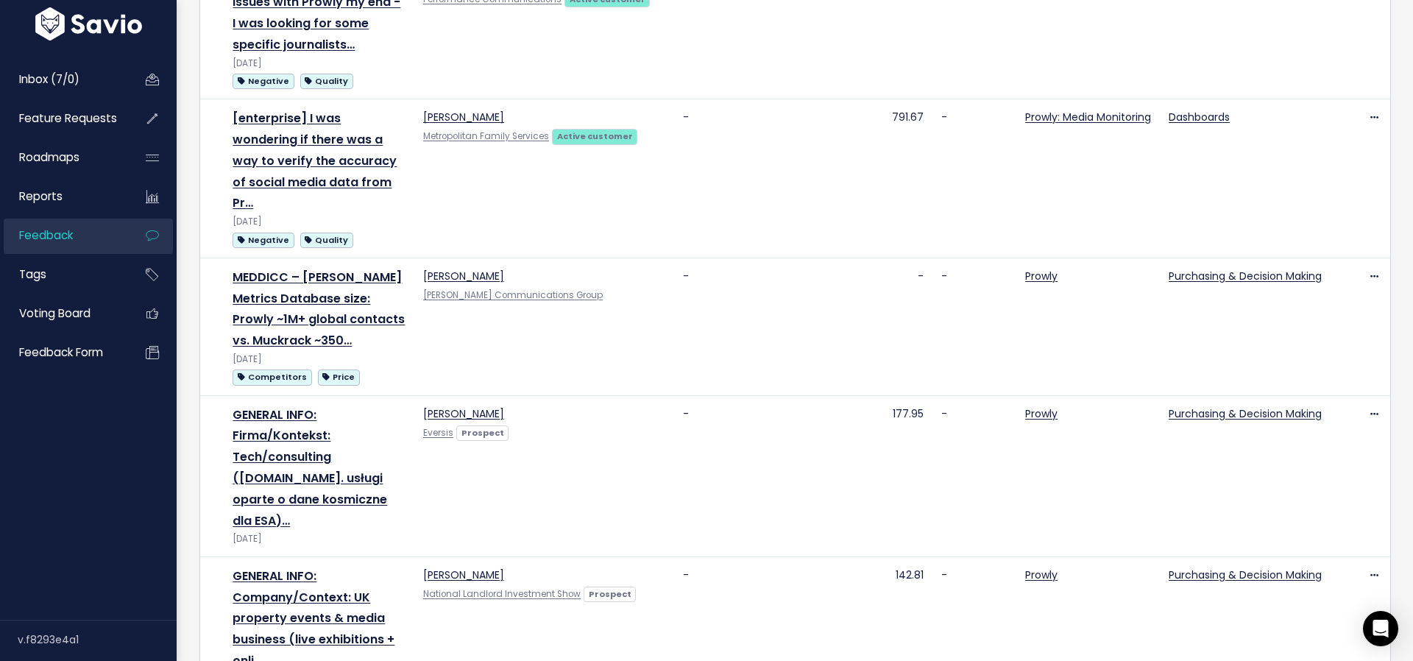
scroll to position [1726, 0]
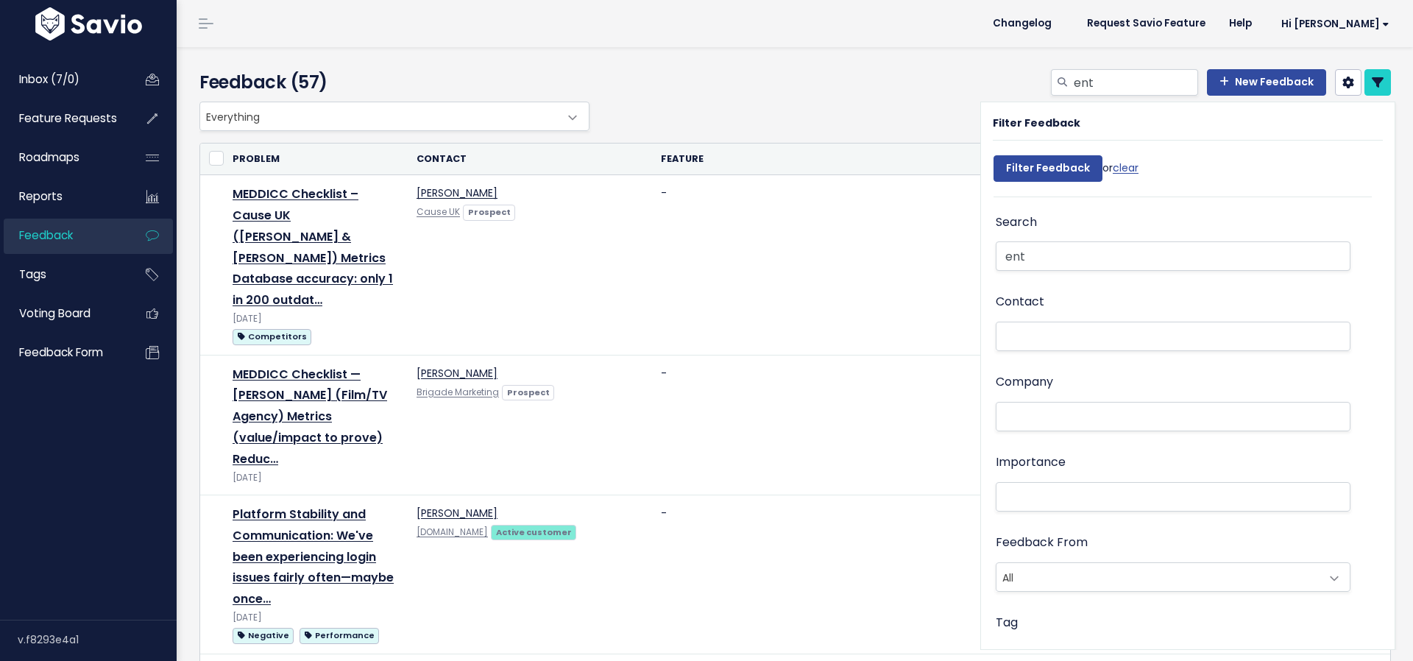
select select
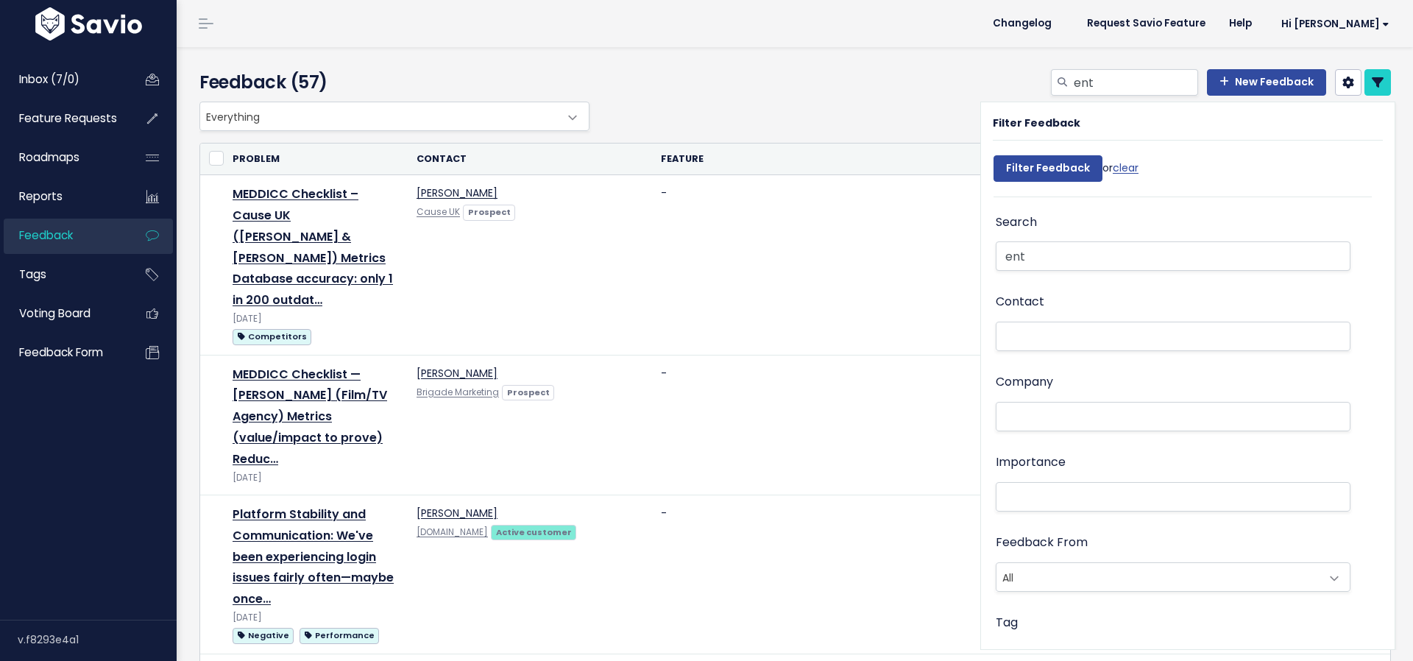
select select
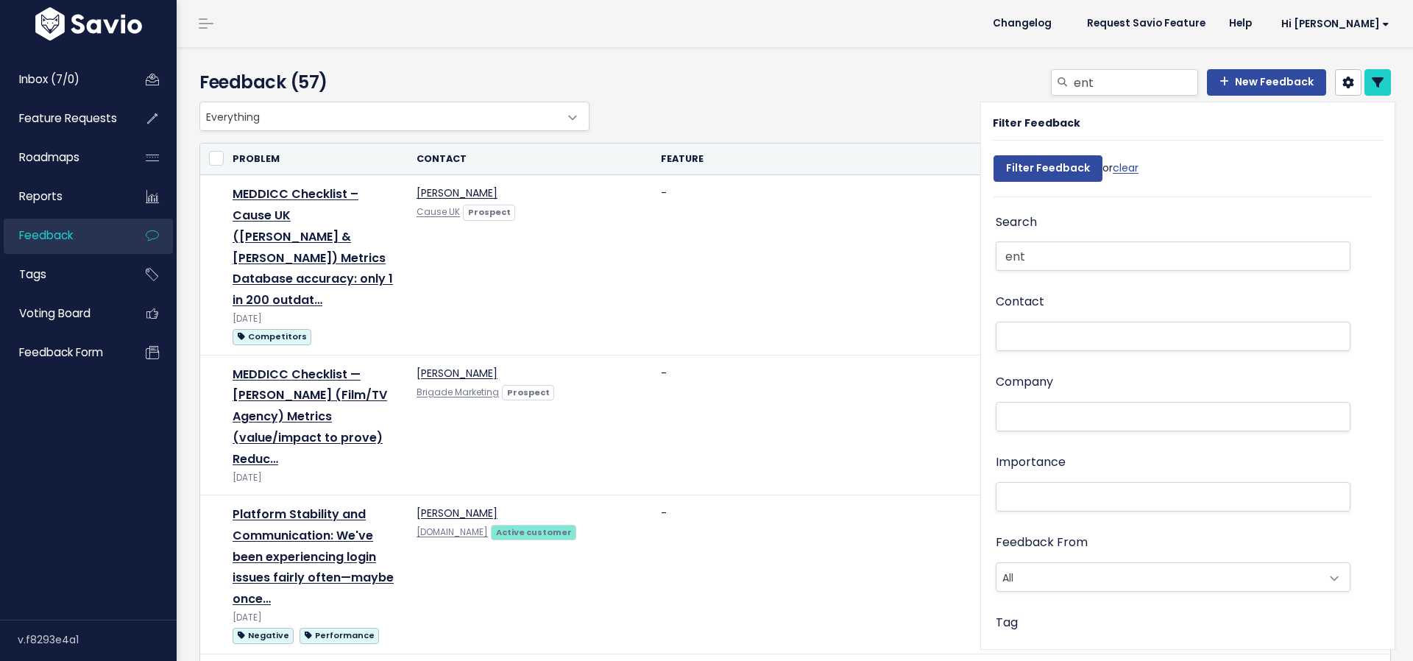
select select
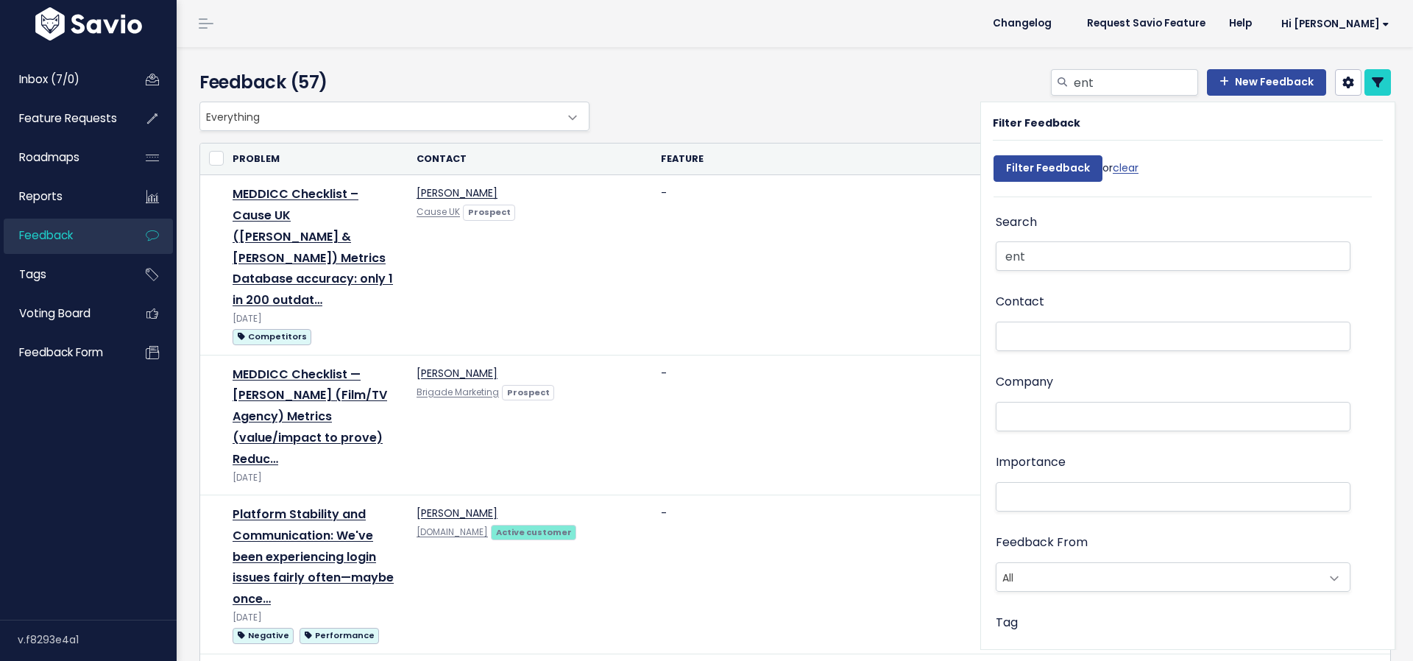
select select
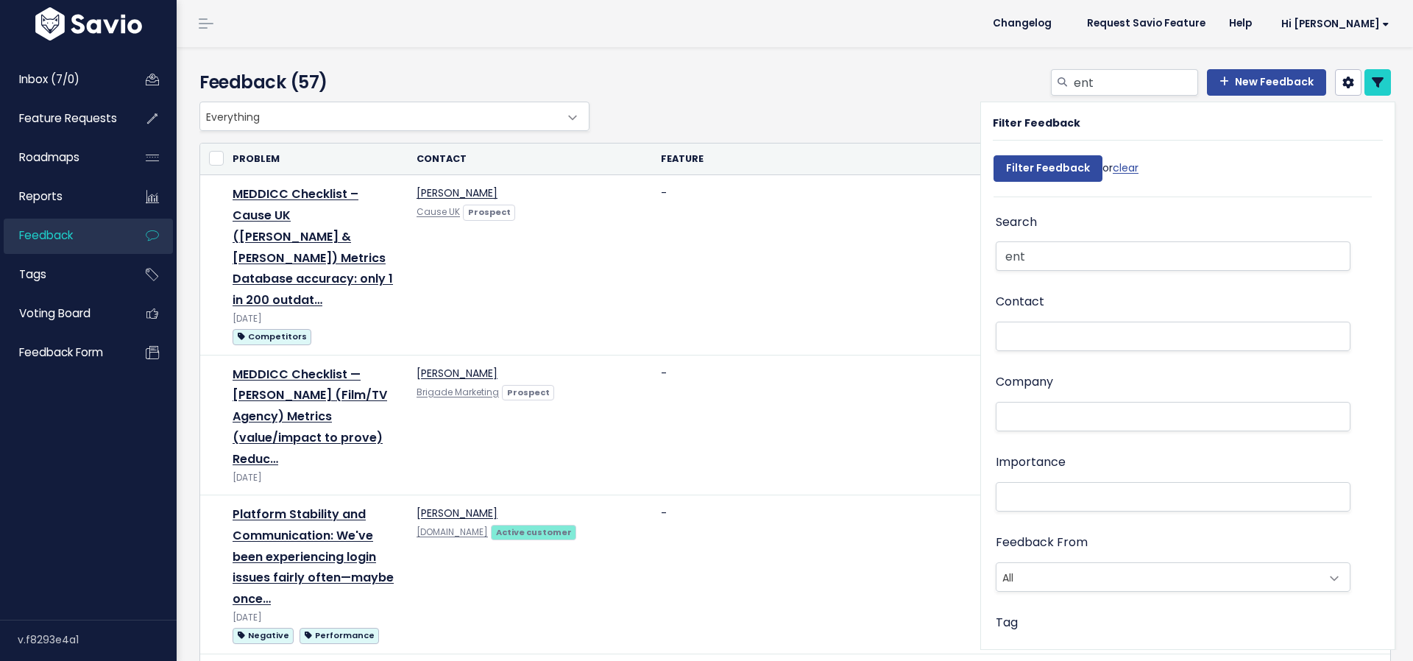
select select
click at [1079, 260] on input "ent" at bounding box center [1173, 255] width 355 height 29
type input "e"
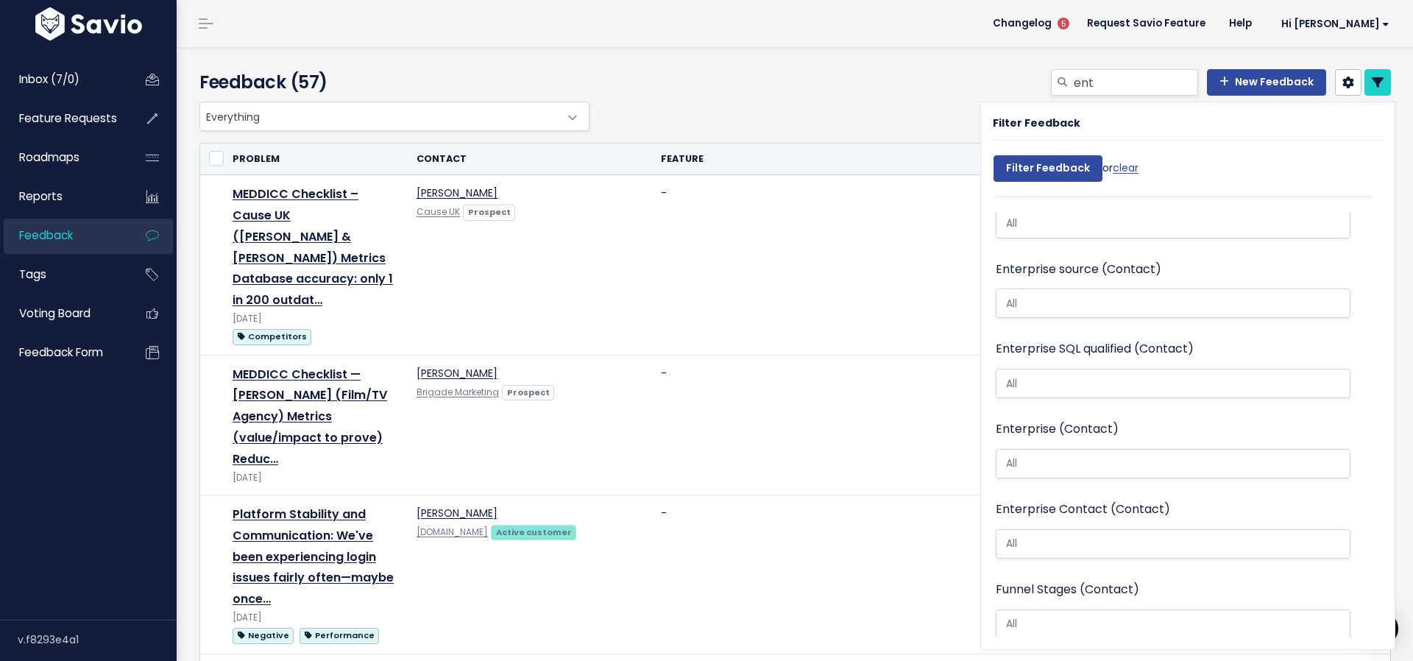
scroll to position [2507, 0]
click at [1076, 377] on input "search" at bounding box center [1176, 384] width 353 height 15
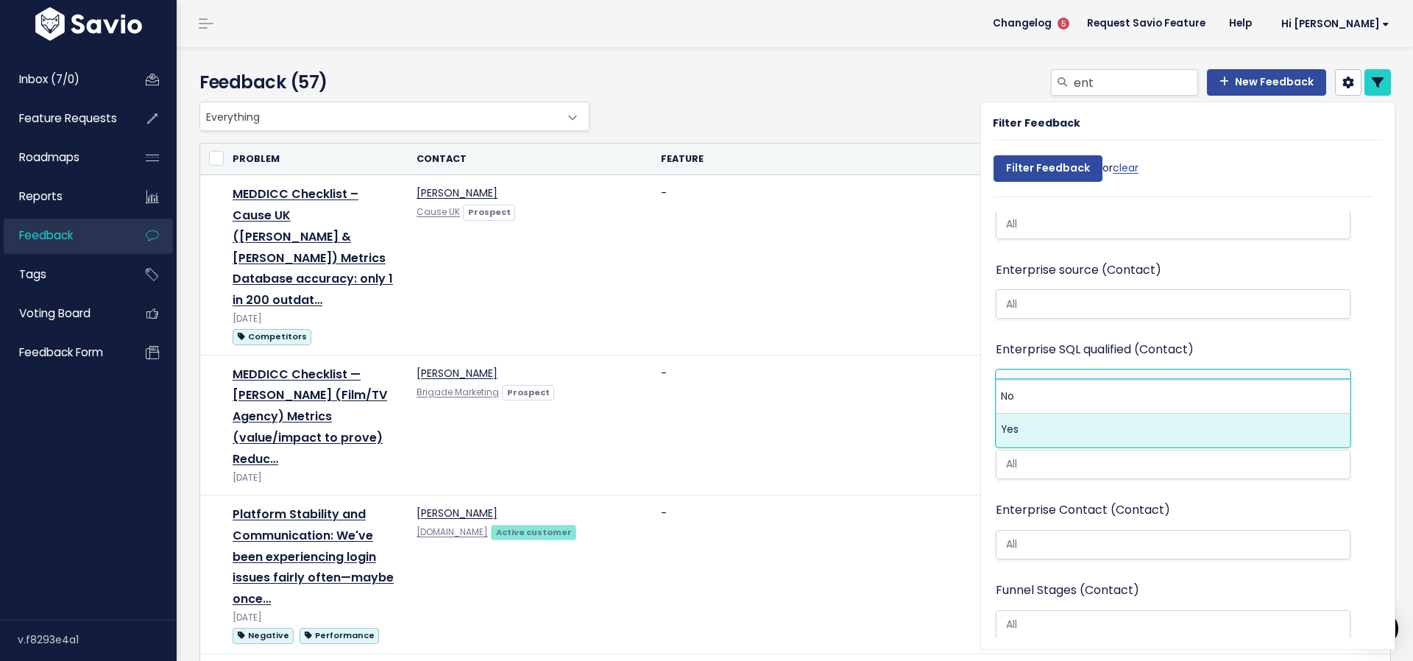
select select "Yes"
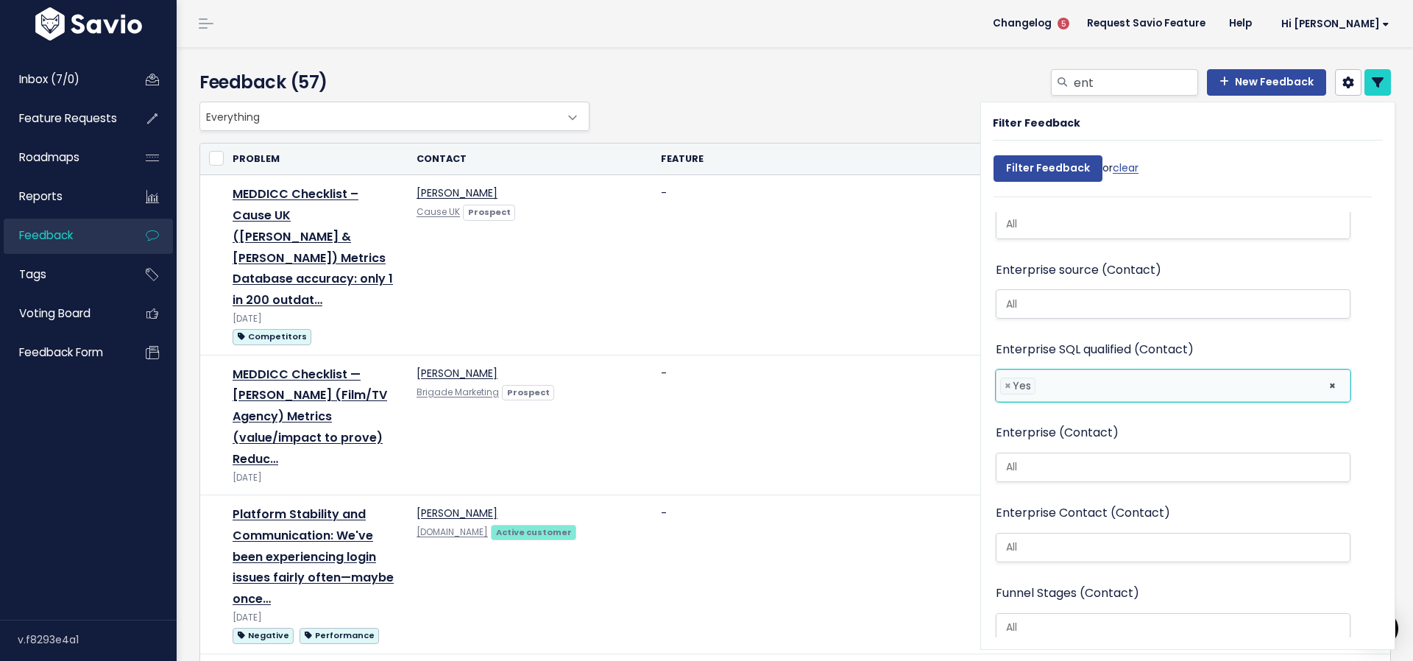
scroll to position [18, 0]
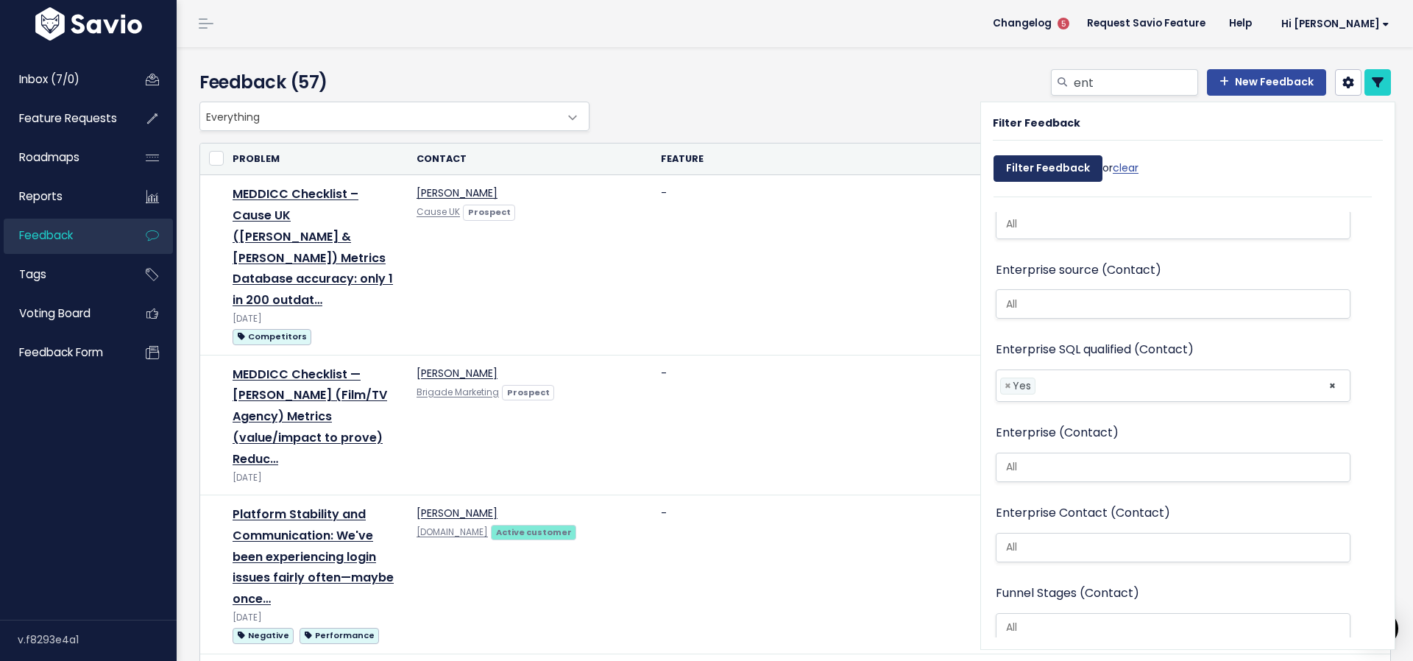
click at [1067, 172] on input "Filter Feedback" at bounding box center [1048, 168] width 109 height 27
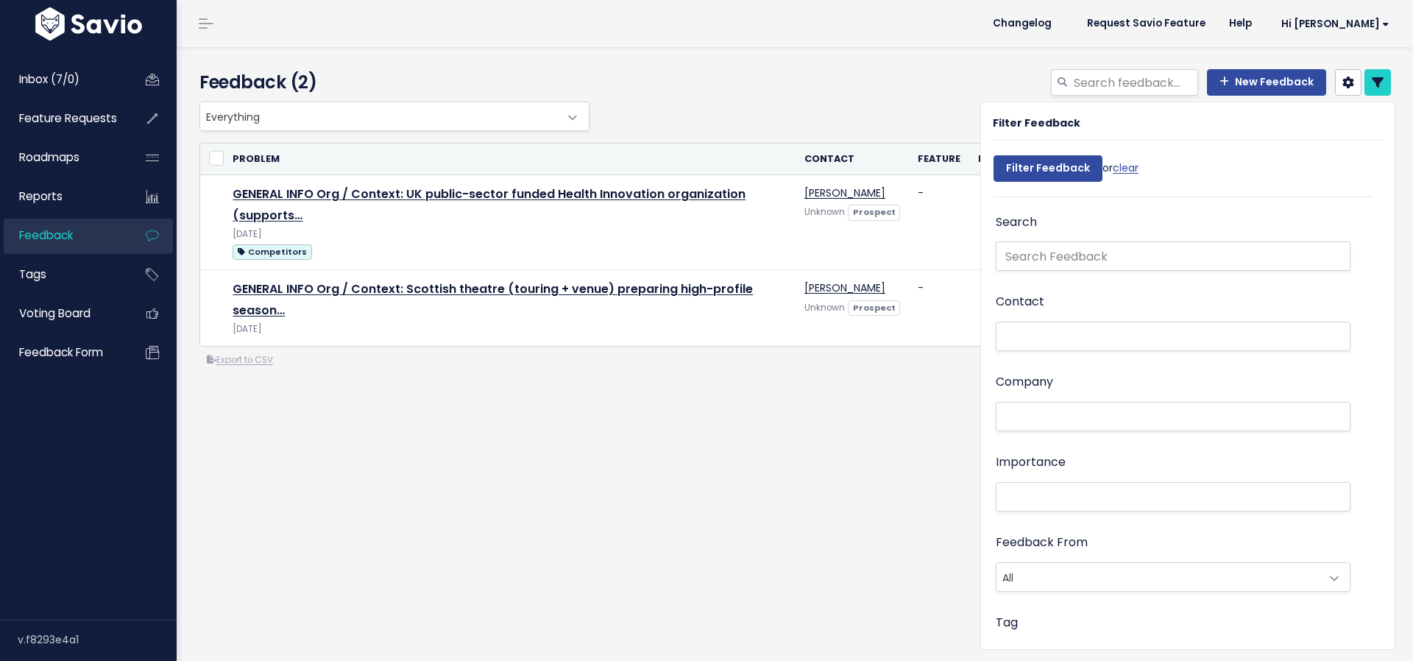
select select
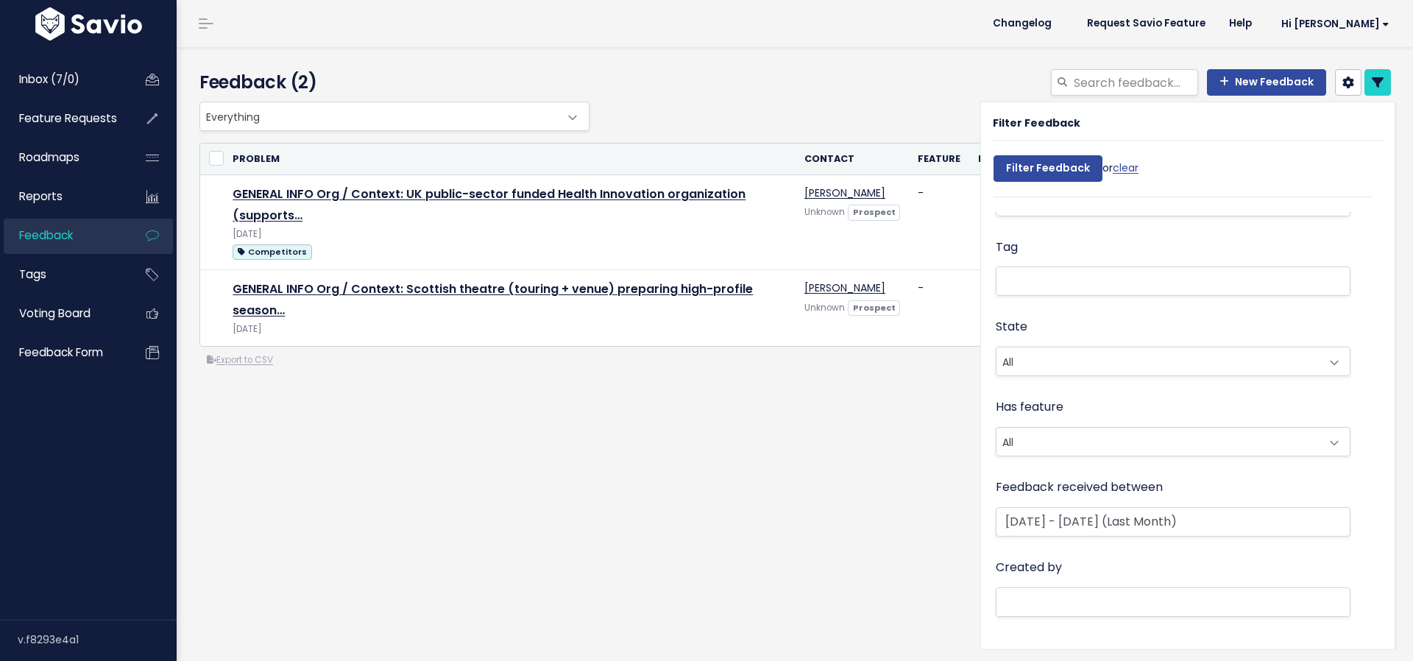
select select
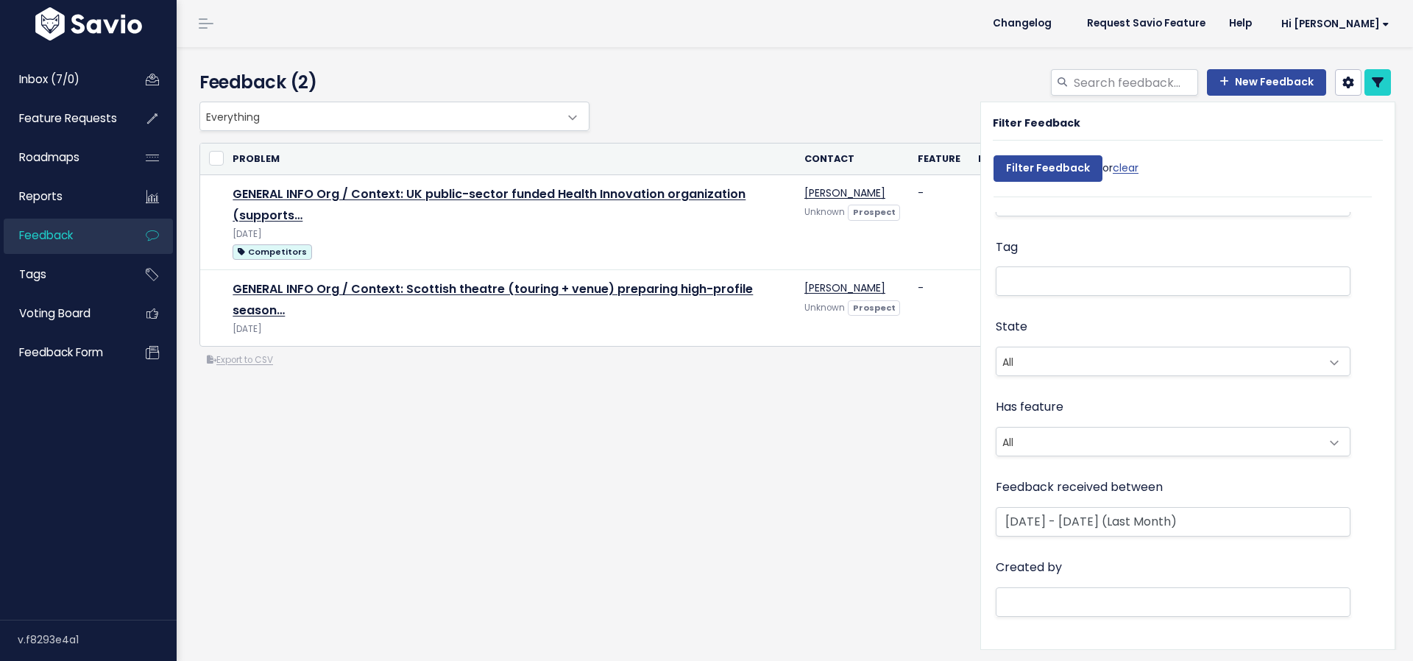
select select
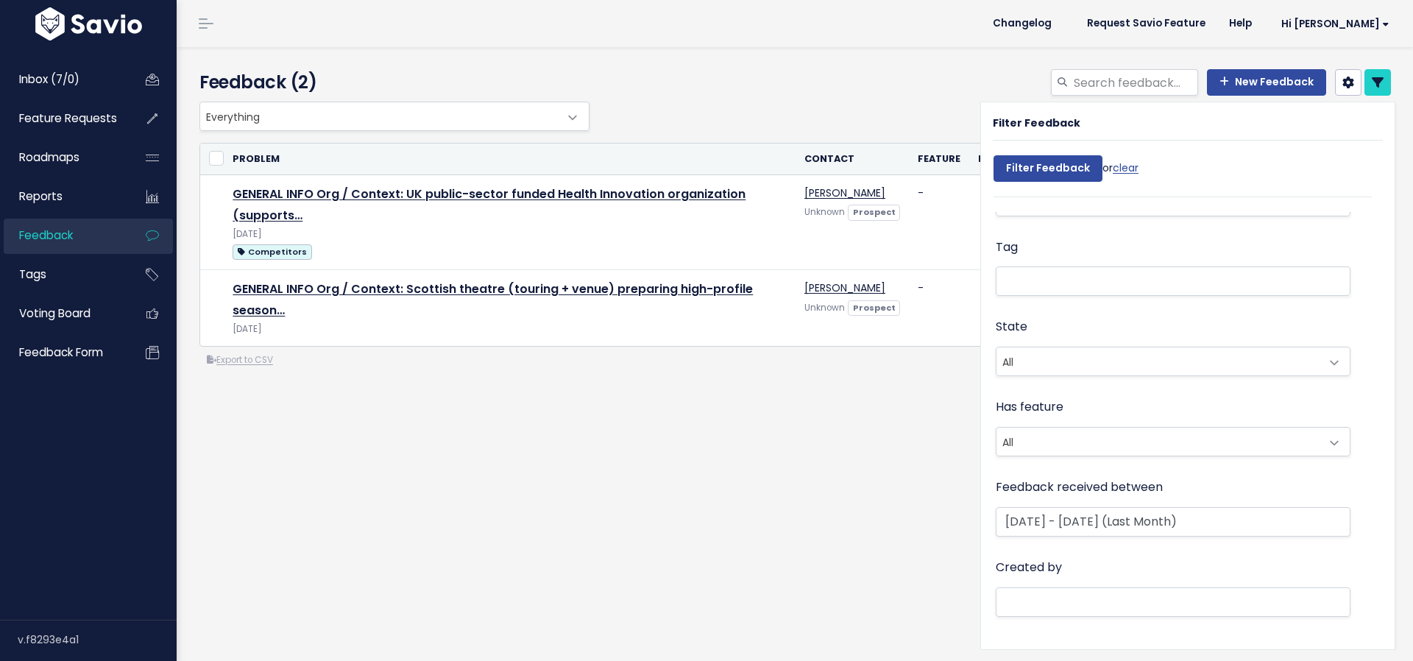
select select
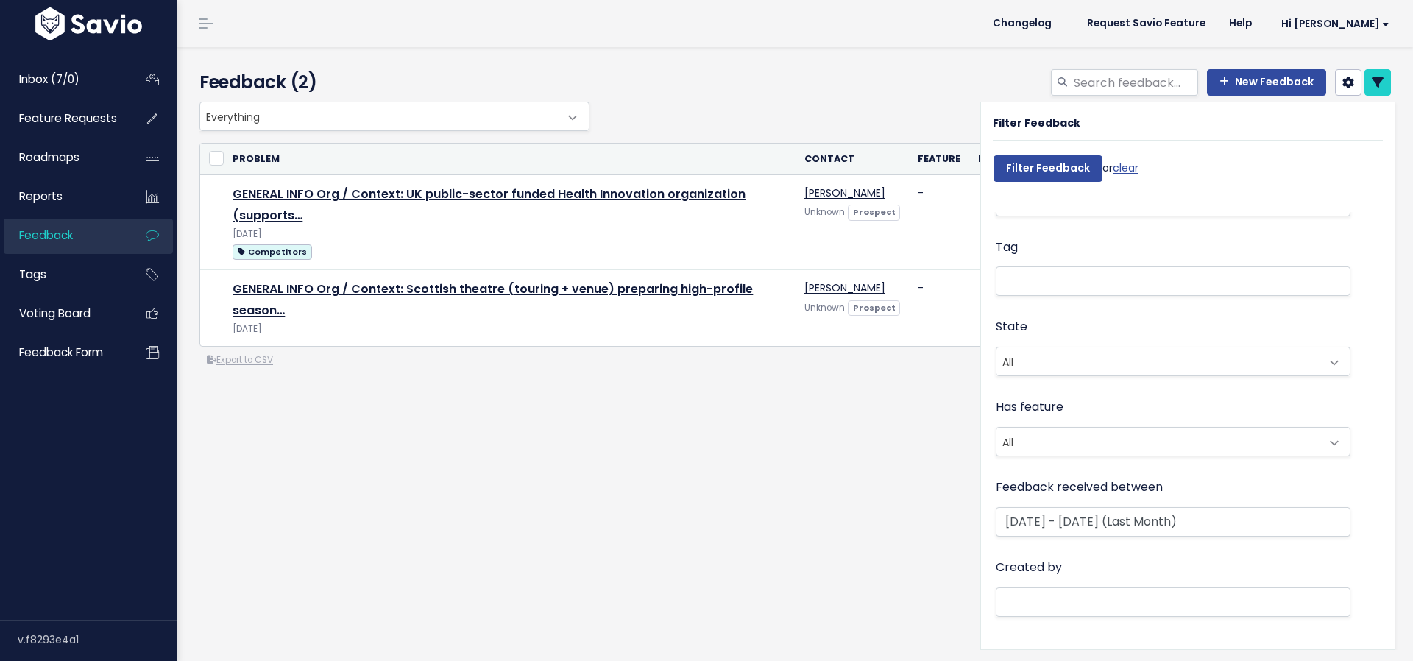
select select
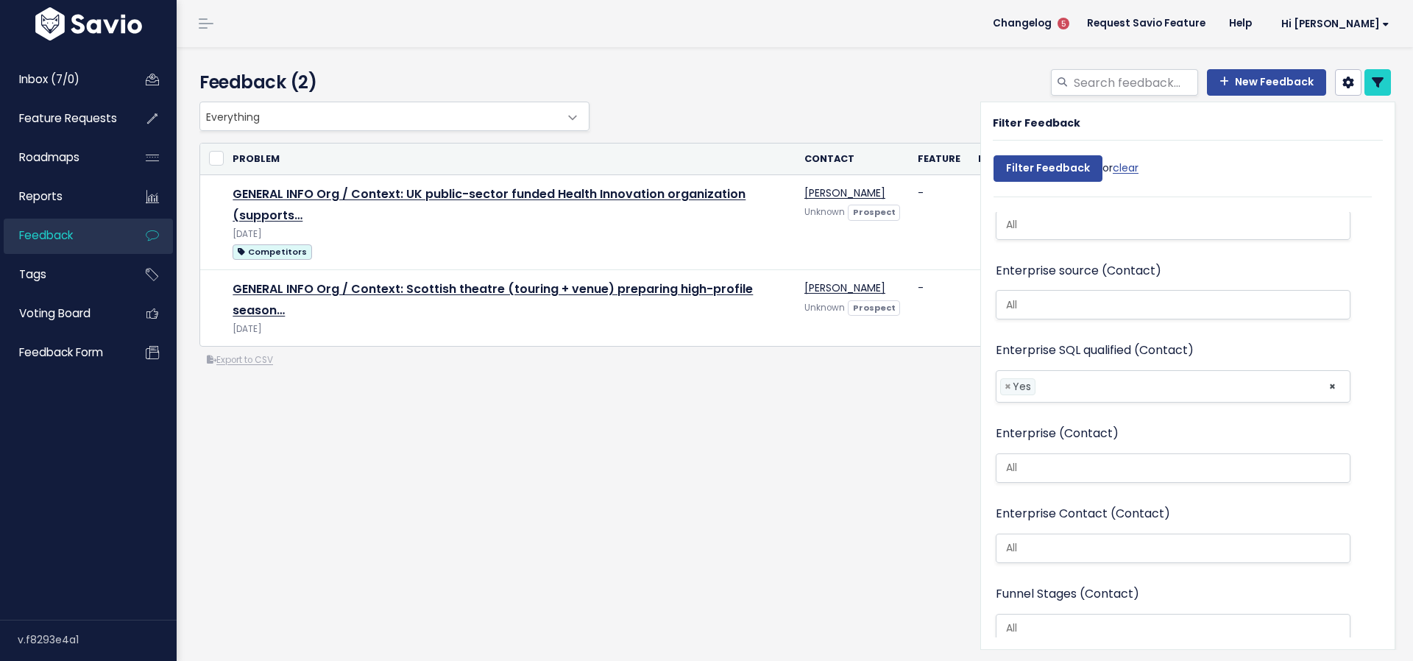
click at [670, 347] on div "Everything Any Product: Any Product Area Any Product: No Product Area No Produc…" at bounding box center [795, 294] width 1214 height 385
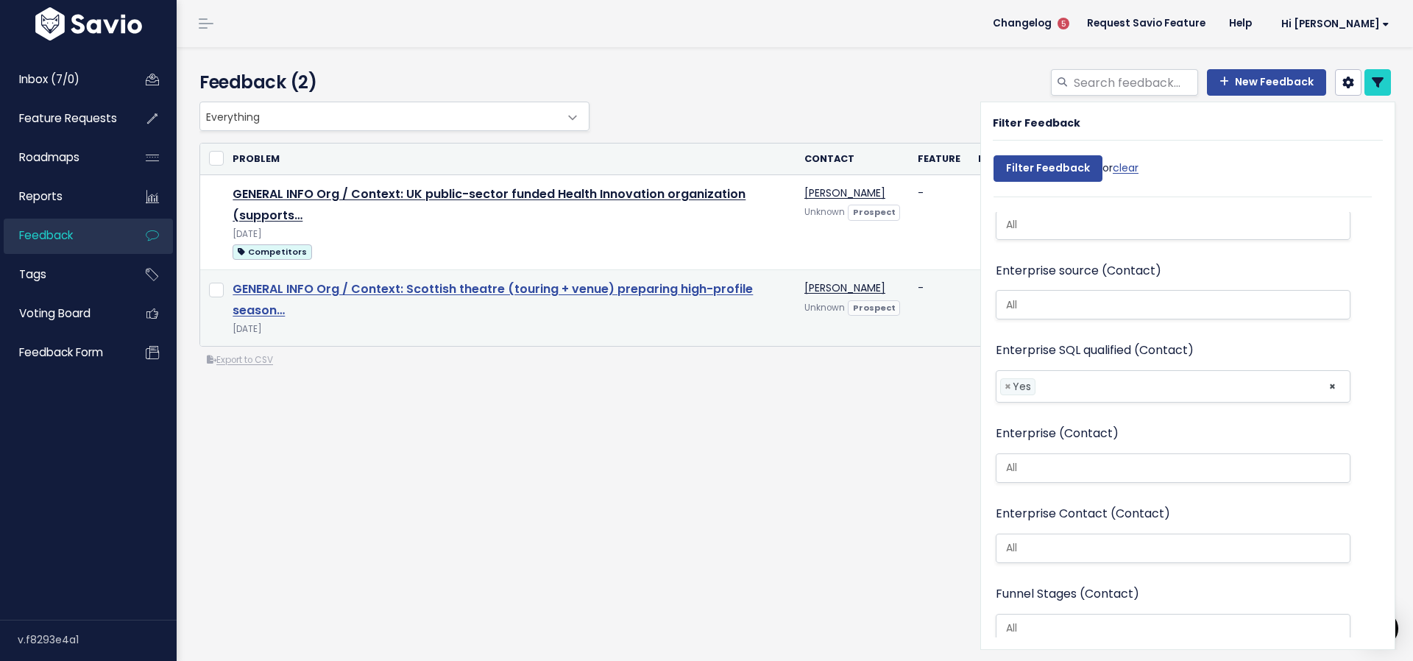
click at [362, 283] on link "GENERAL INFO Org / Context: Scottish theatre (touring + venue) preparing high-p…" at bounding box center [493, 299] width 520 height 38
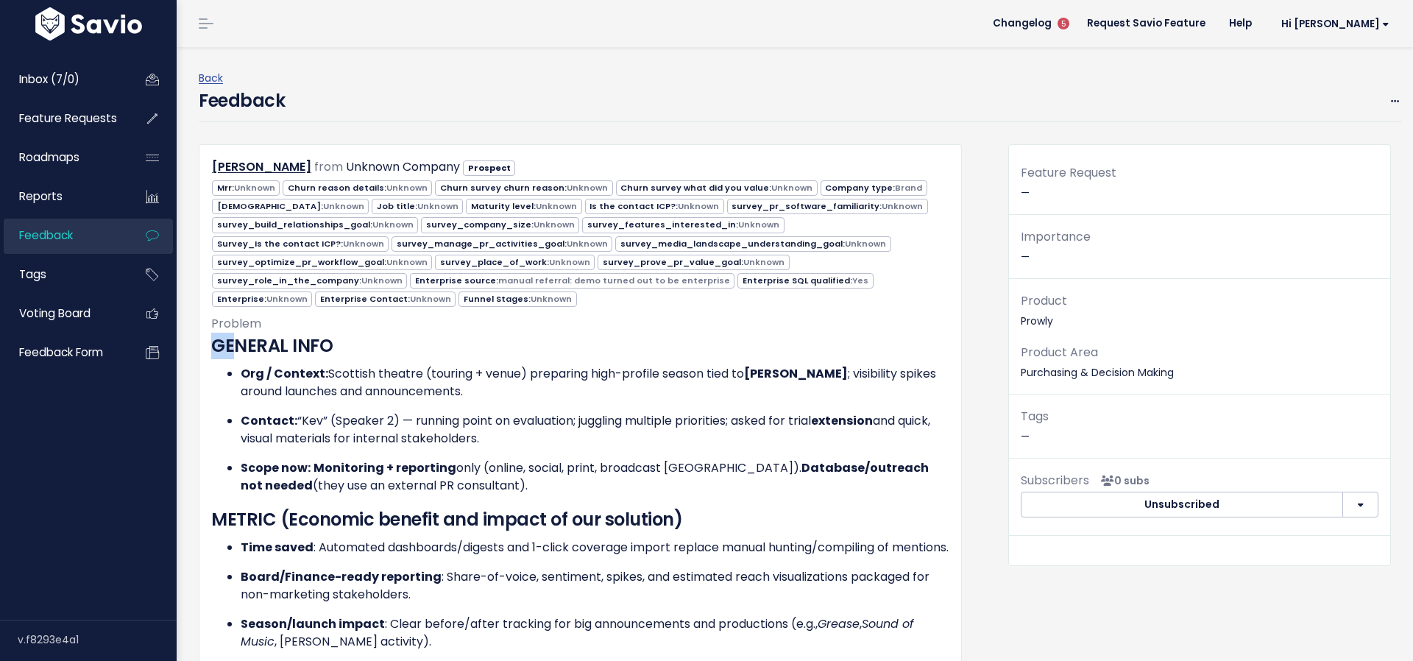
drag, startPoint x: 212, startPoint y: 337, endPoint x: 233, endPoint y: 345, distance: 22.8
click at [233, 345] on h3 "GENERAL INFO" at bounding box center [580, 346] width 738 height 27
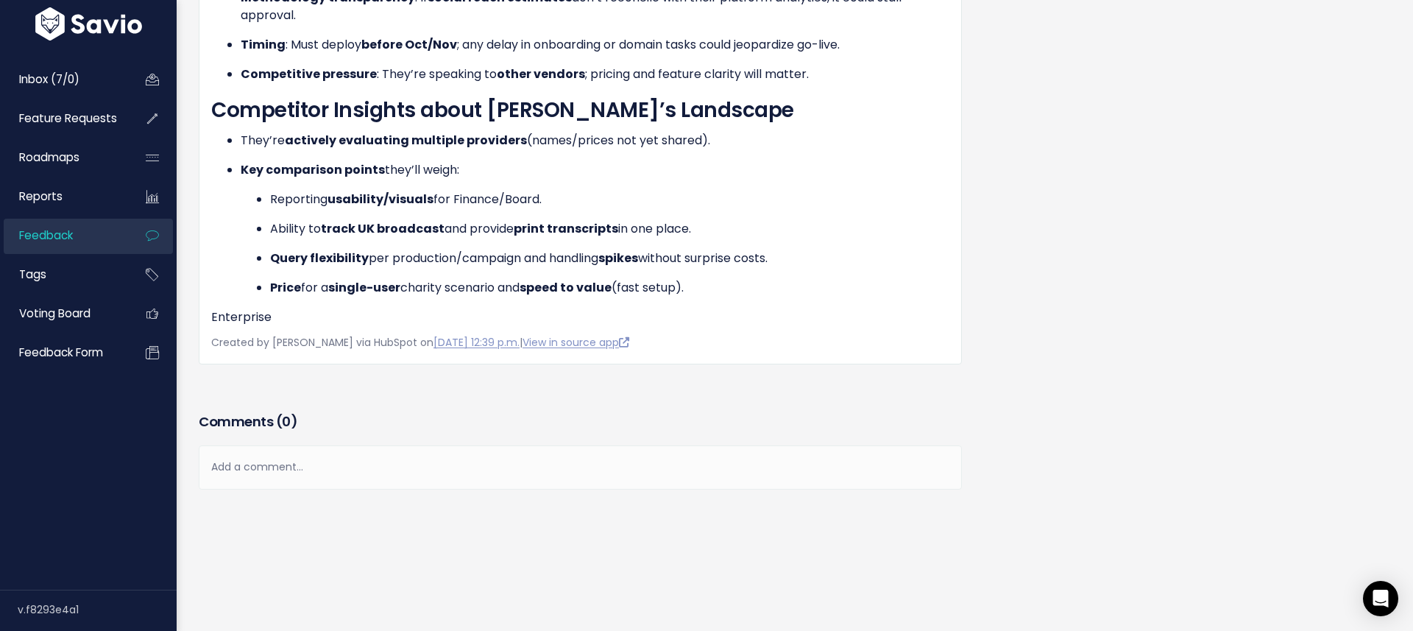
scroll to position [1570, 0]
click at [286, 316] on p "Enterprise" at bounding box center [580, 317] width 738 height 18
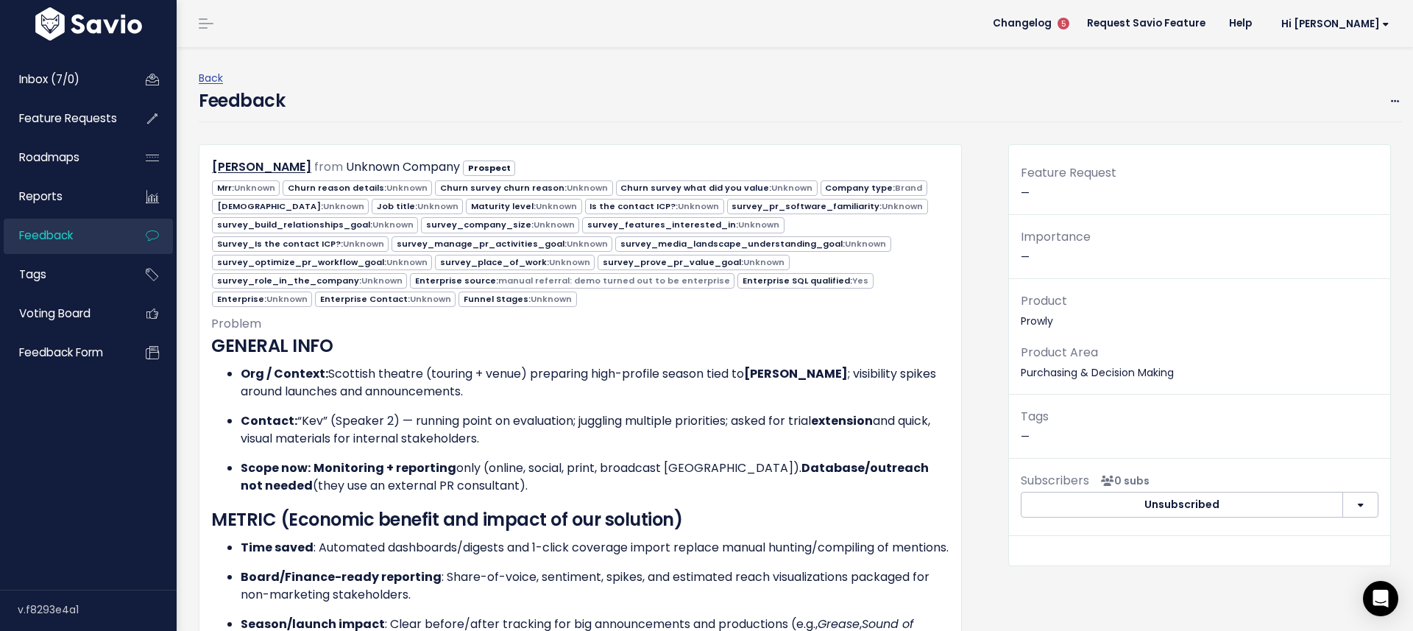
scroll to position [0, 0]
click at [354, 368] on p "Org / Context: Scottish theatre (touring + venue) preparing high-profile season…" at bounding box center [595, 382] width 709 height 35
copy p "Scottish"
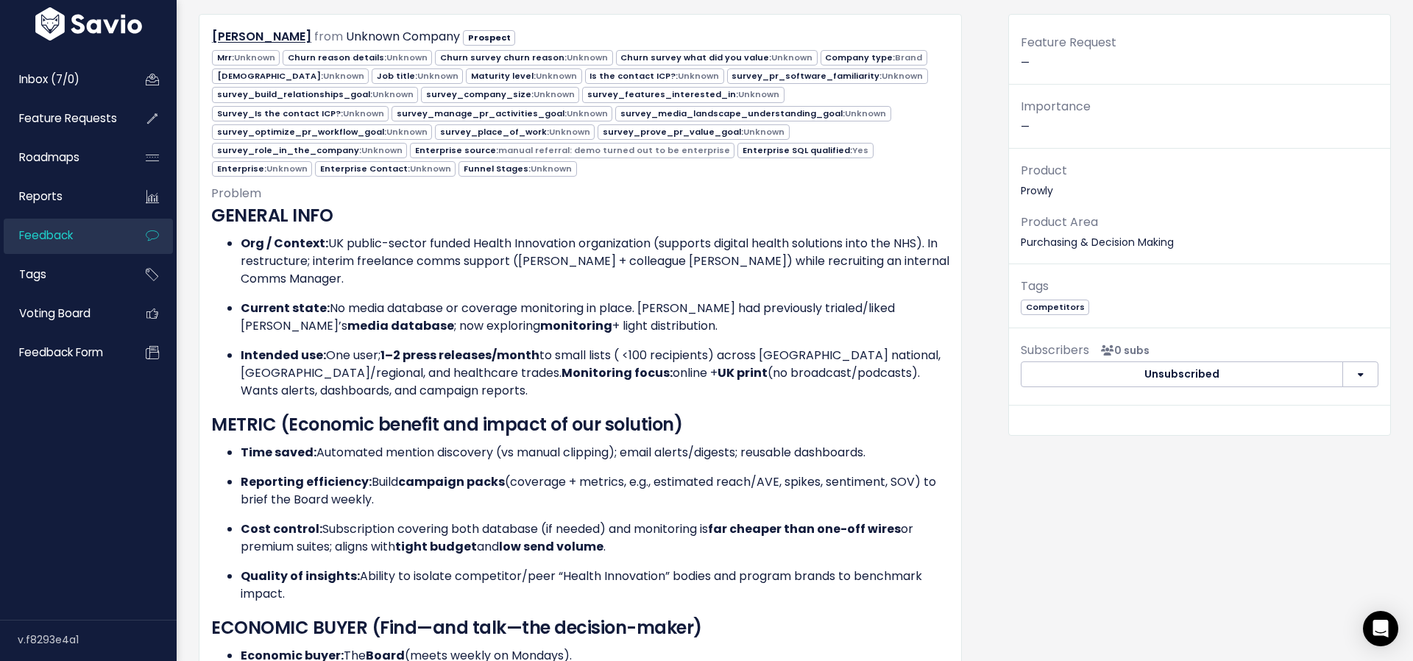
scroll to position [122, 0]
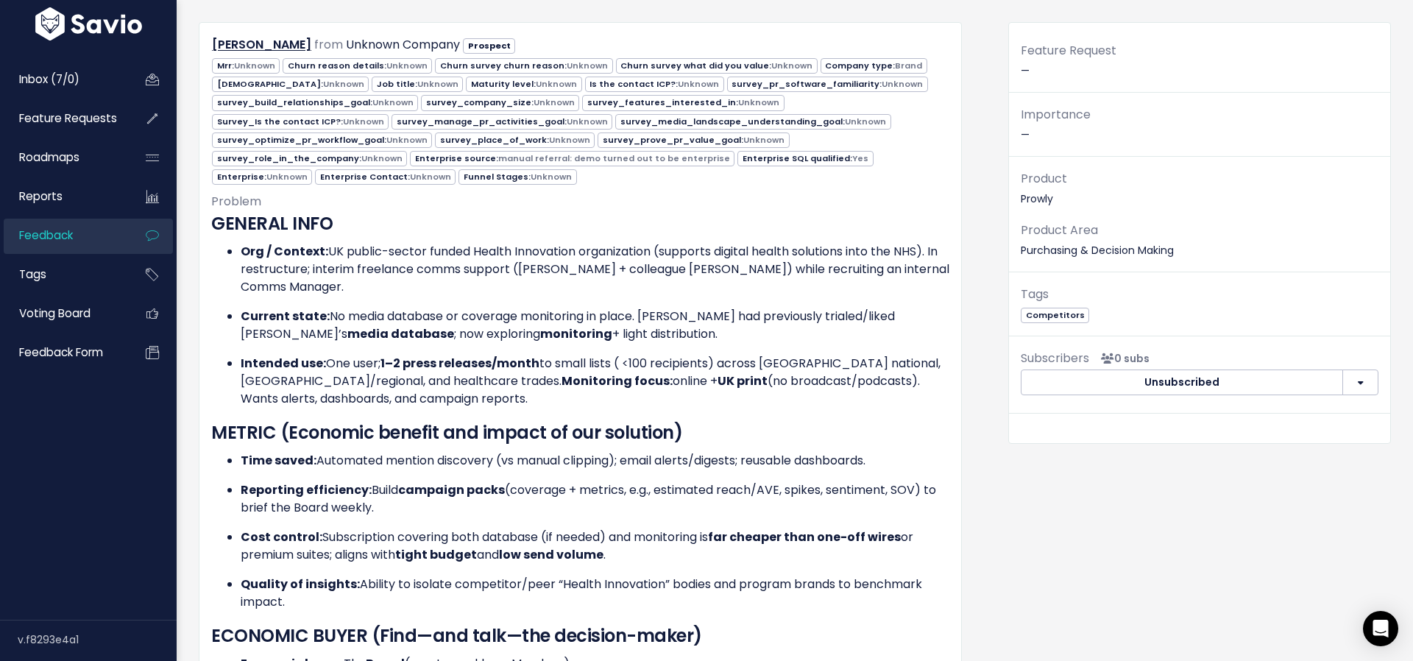
click at [548, 243] on p "Org / Context: UK public-sector funded Health Innovation organization (supports…" at bounding box center [595, 269] width 709 height 53
copy p "Innovation"
click at [57, 236] on span "Feedback" at bounding box center [46, 234] width 54 height 15
click at [75, 124] on span "Feature Requests" at bounding box center [68, 117] width 98 height 15
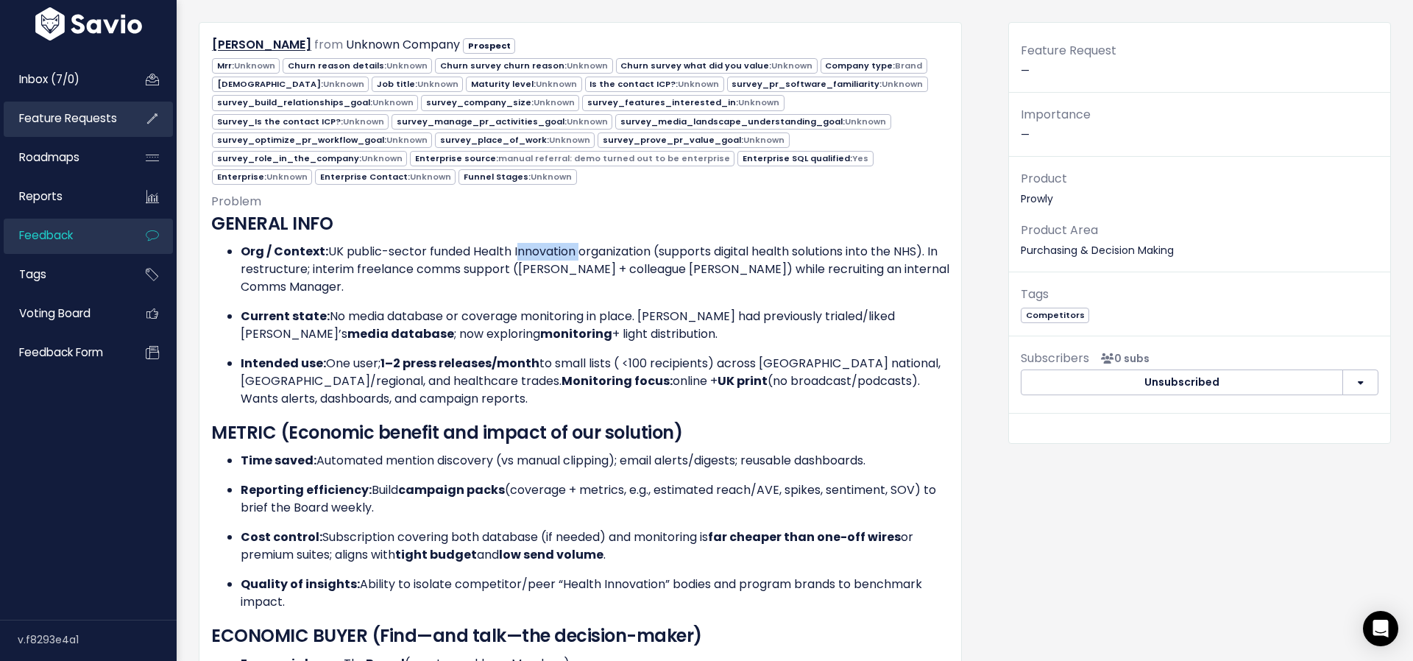
click at [74, 110] on span "Feature Requests" at bounding box center [68, 117] width 98 height 15
click at [77, 123] on span "Feature Requests" at bounding box center [68, 117] width 98 height 15
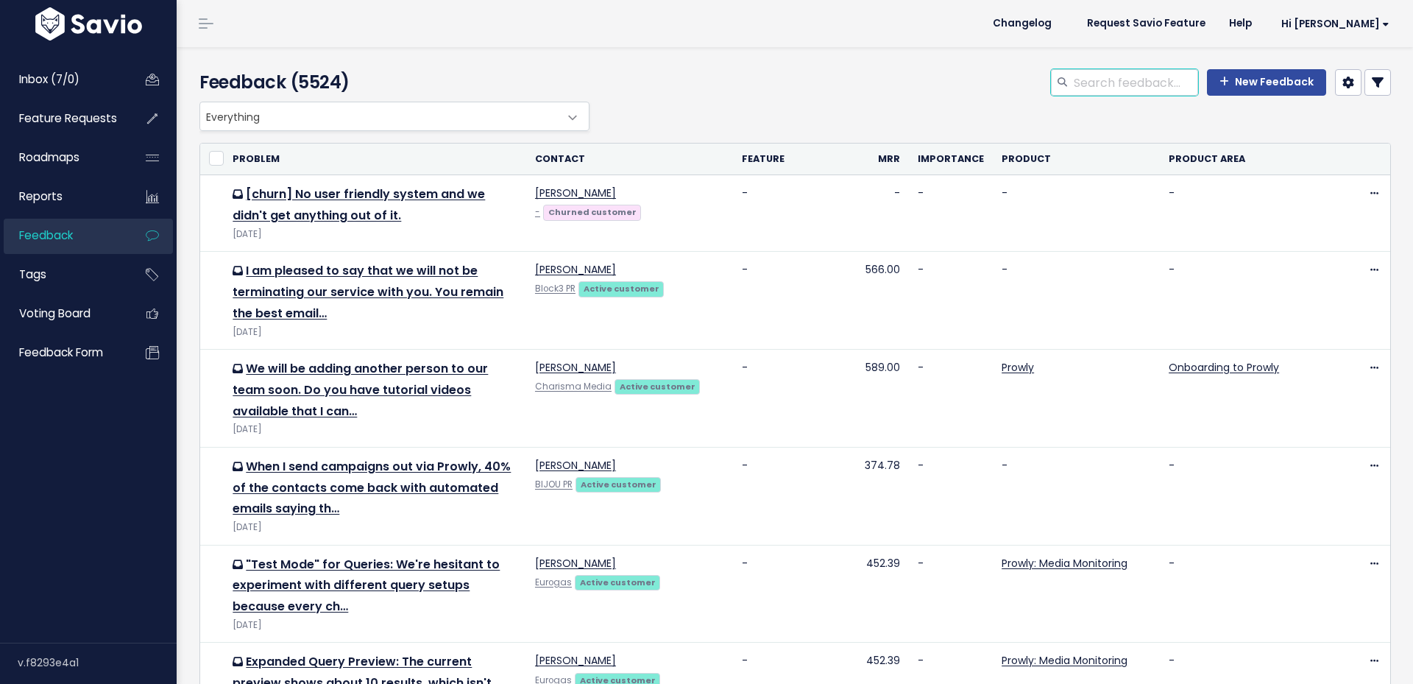
click at [1160, 89] on input "search" at bounding box center [1136, 82] width 126 height 27
type input "c"
click at [1381, 77] on icon at bounding box center [1378, 83] width 12 height 12
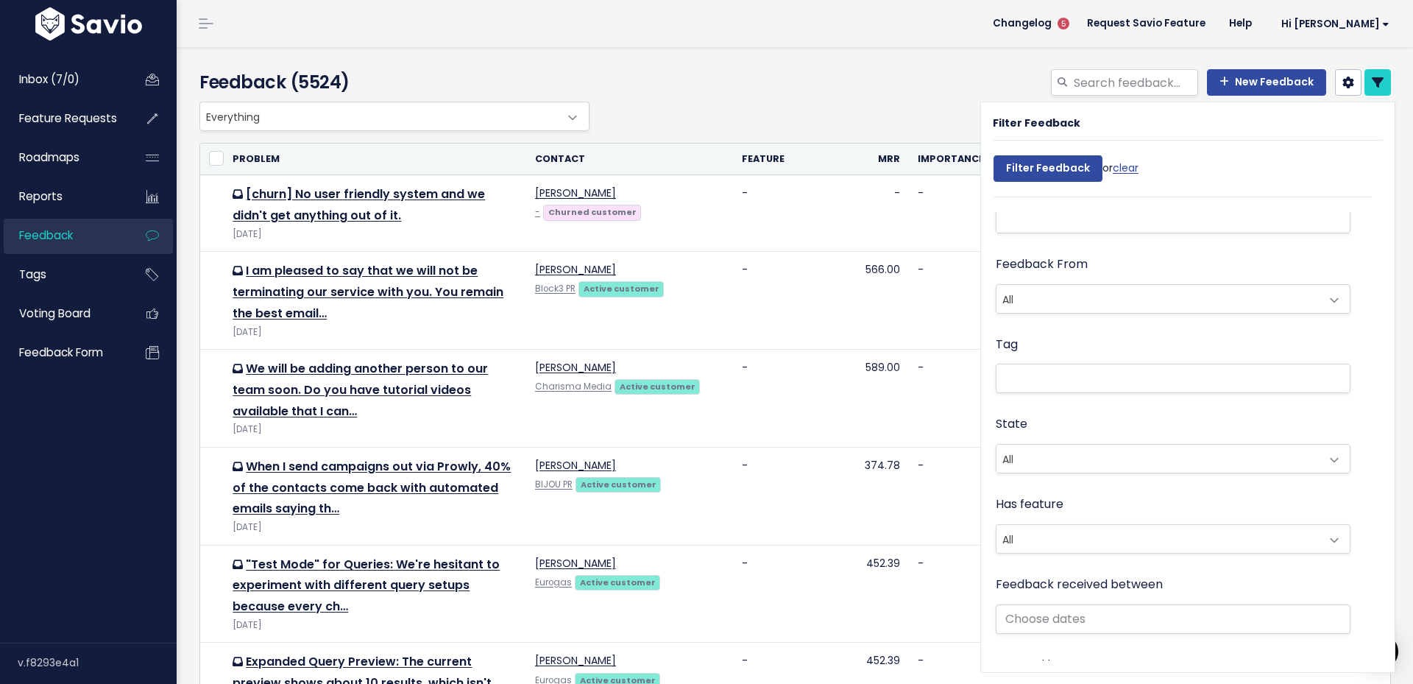
scroll to position [289, 0]
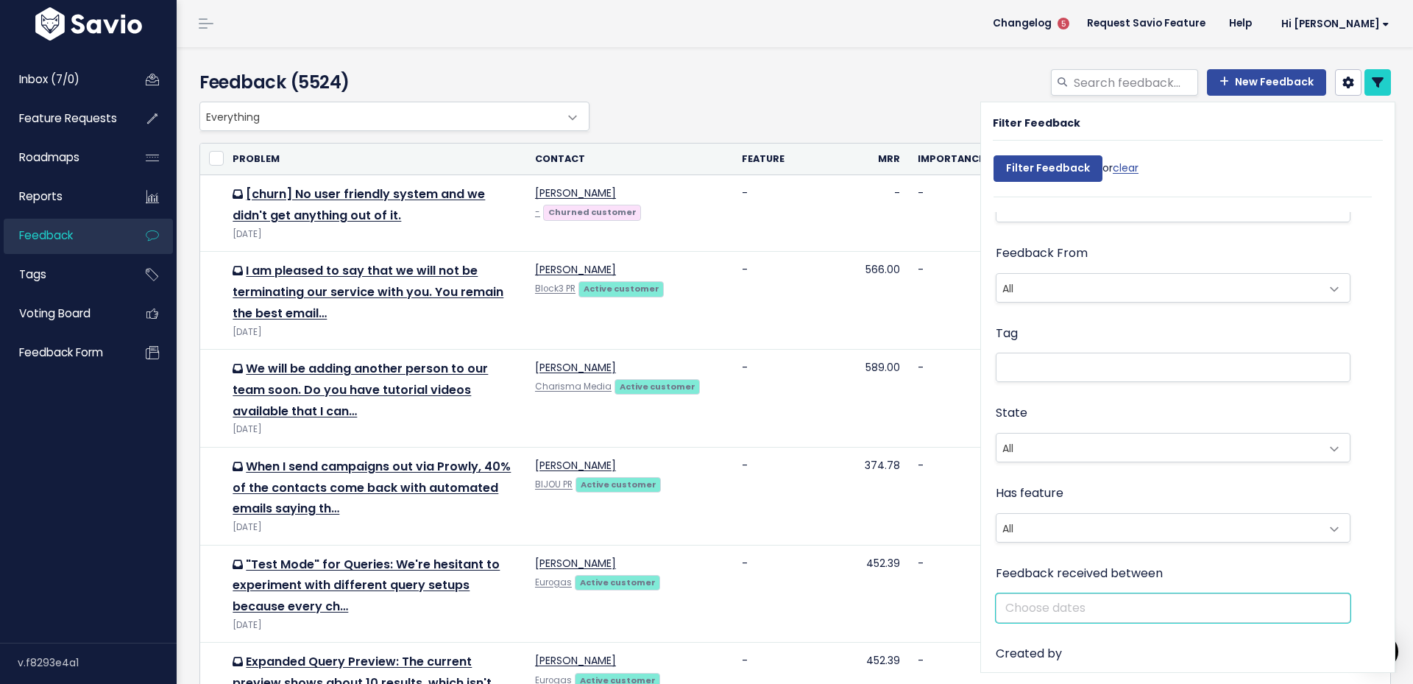
click at [1058, 601] on input "text" at bounding box center [1173, 607] width 355 height 29
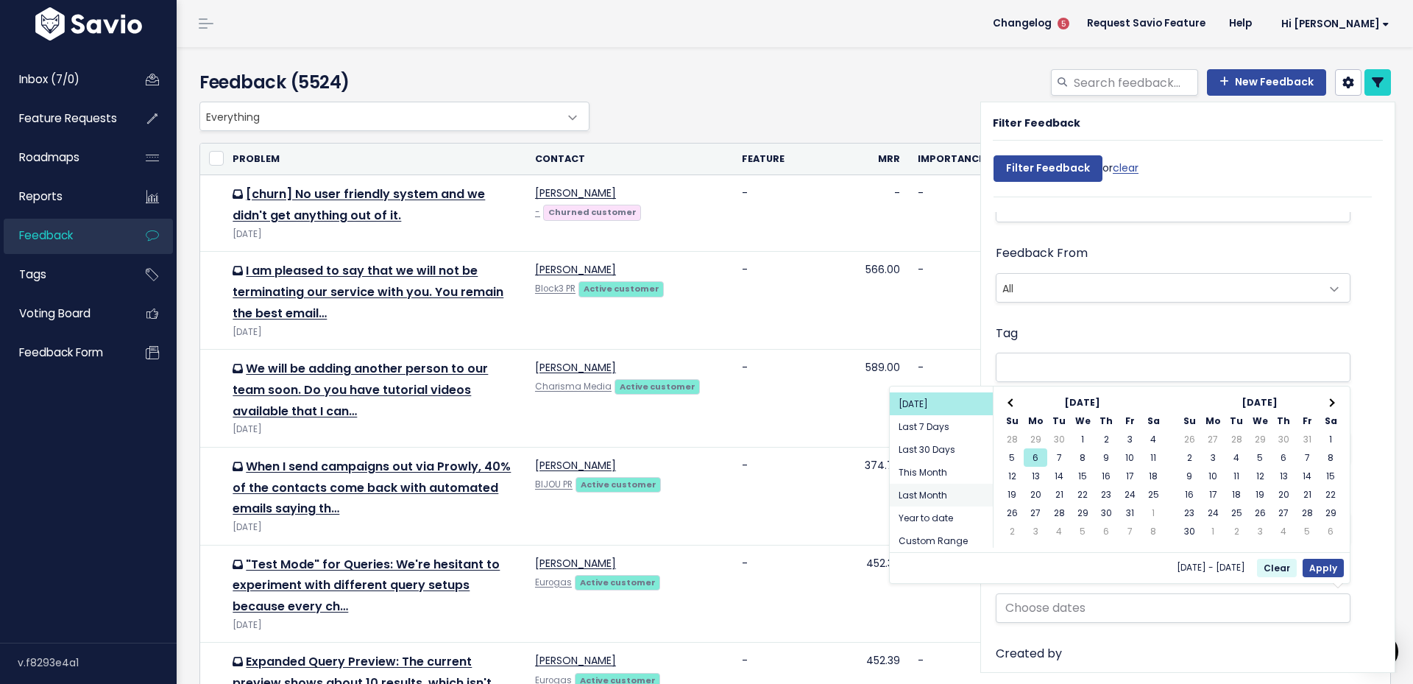
click at [956, 493] on li "Last Month" at bounding box center [941, 495] width 103 height 23
type input "[DATE] - [DATE] (Last Month)"
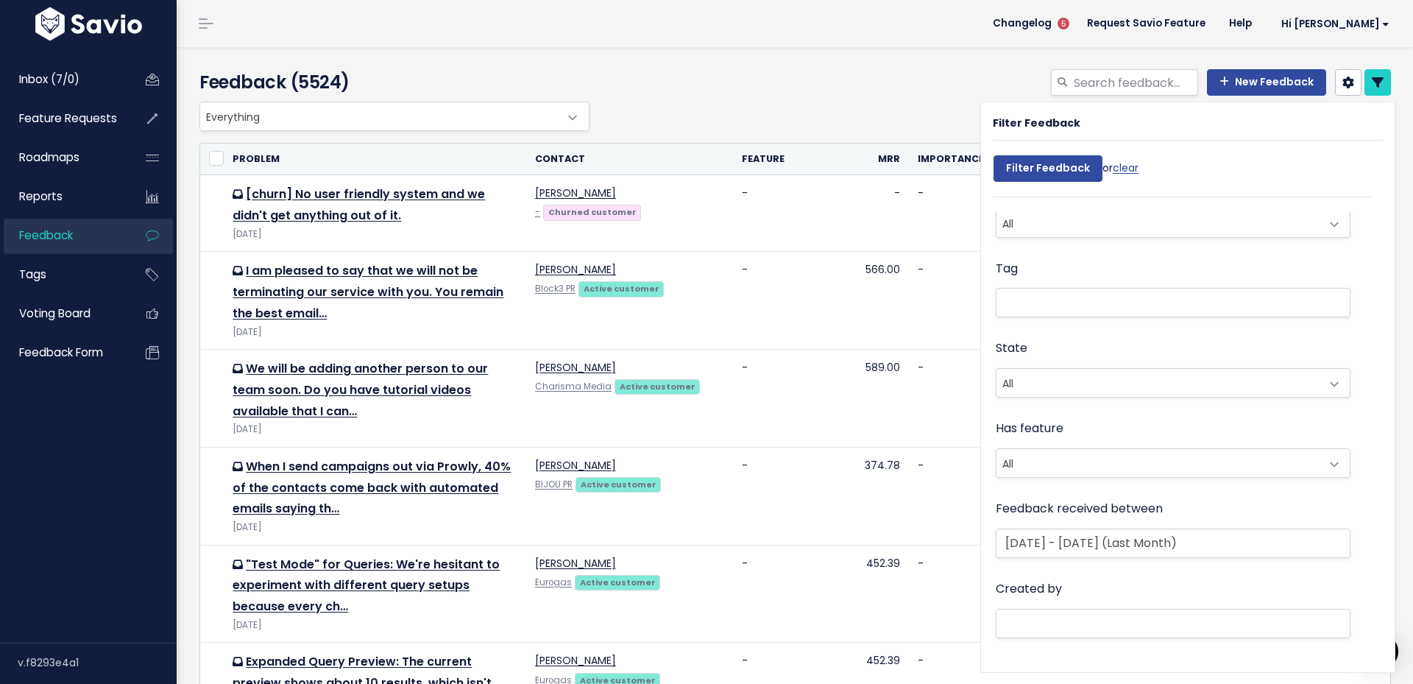
scroll to position [322, 0]
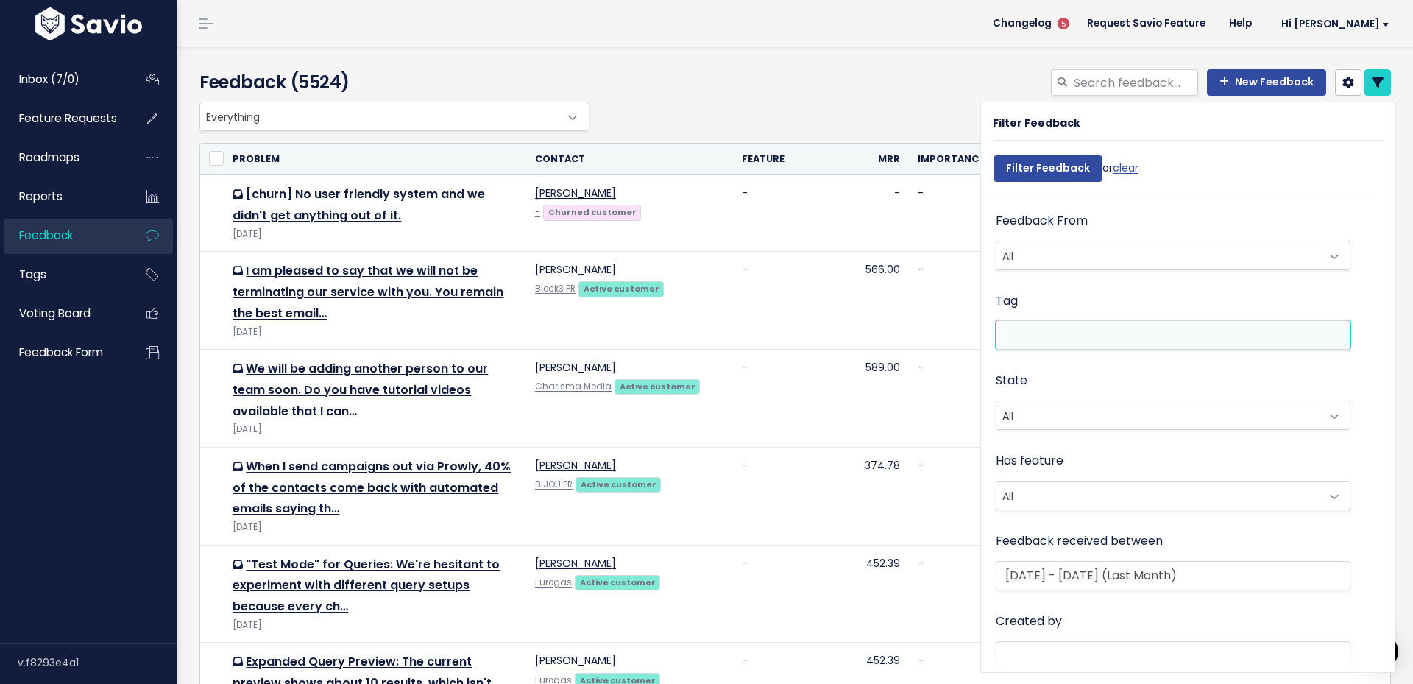
click at [1058, 339] on ul at bounding box center [1173, 335] width 353 height 28
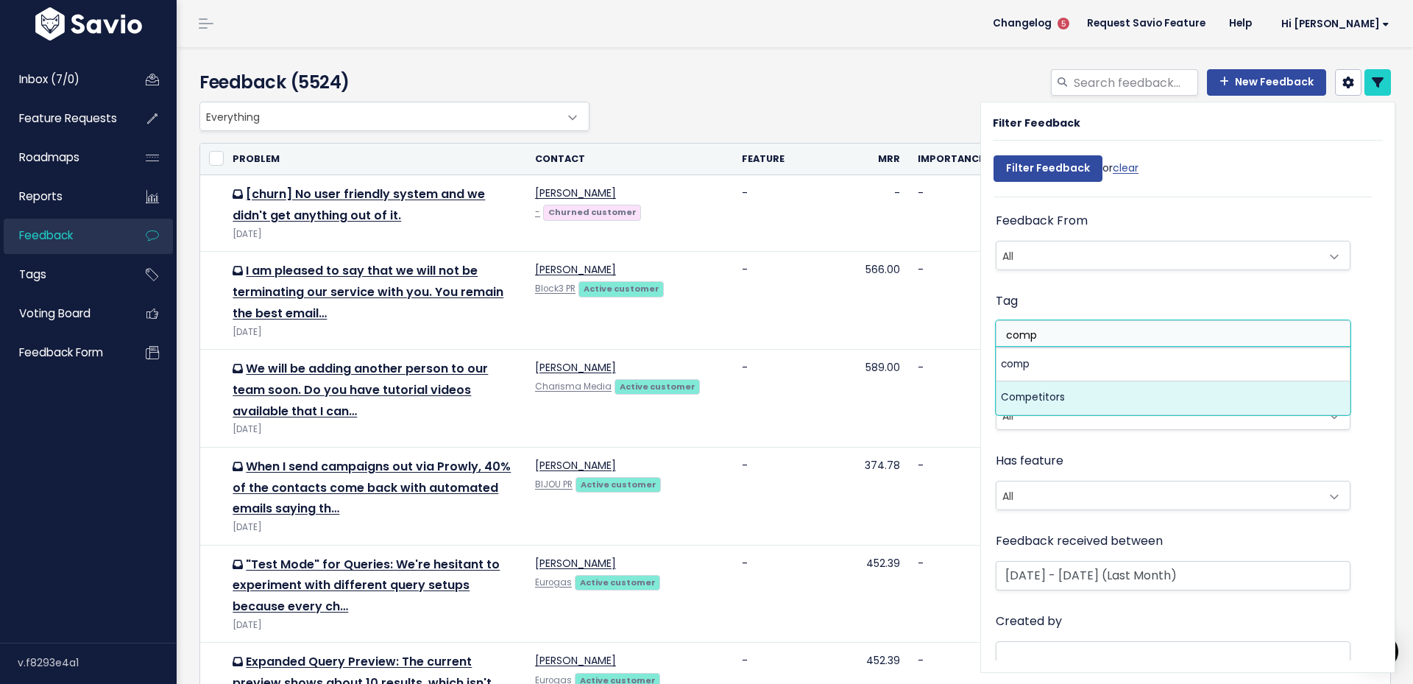
type input "comp"
select select "7978"
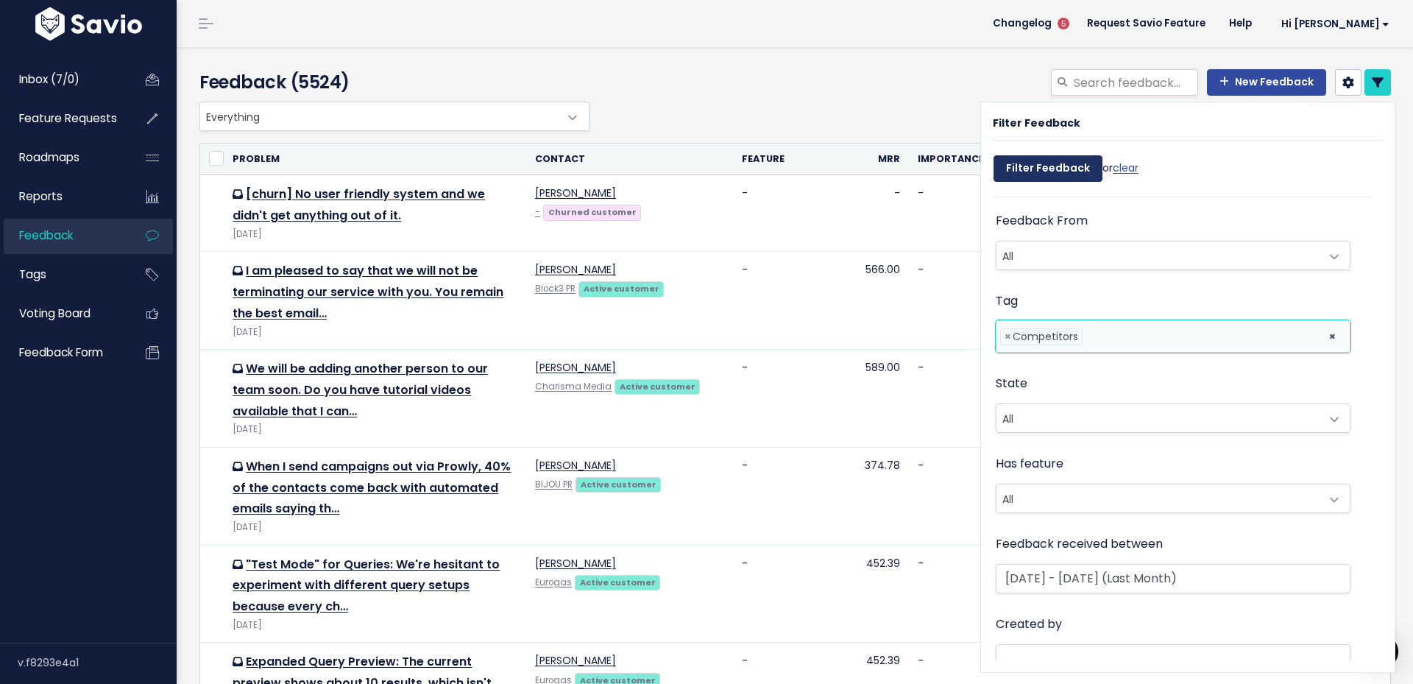
click at [1073, 180] on input "Filter Feedback" at bounding box center [1048, 168] width 109 height 27
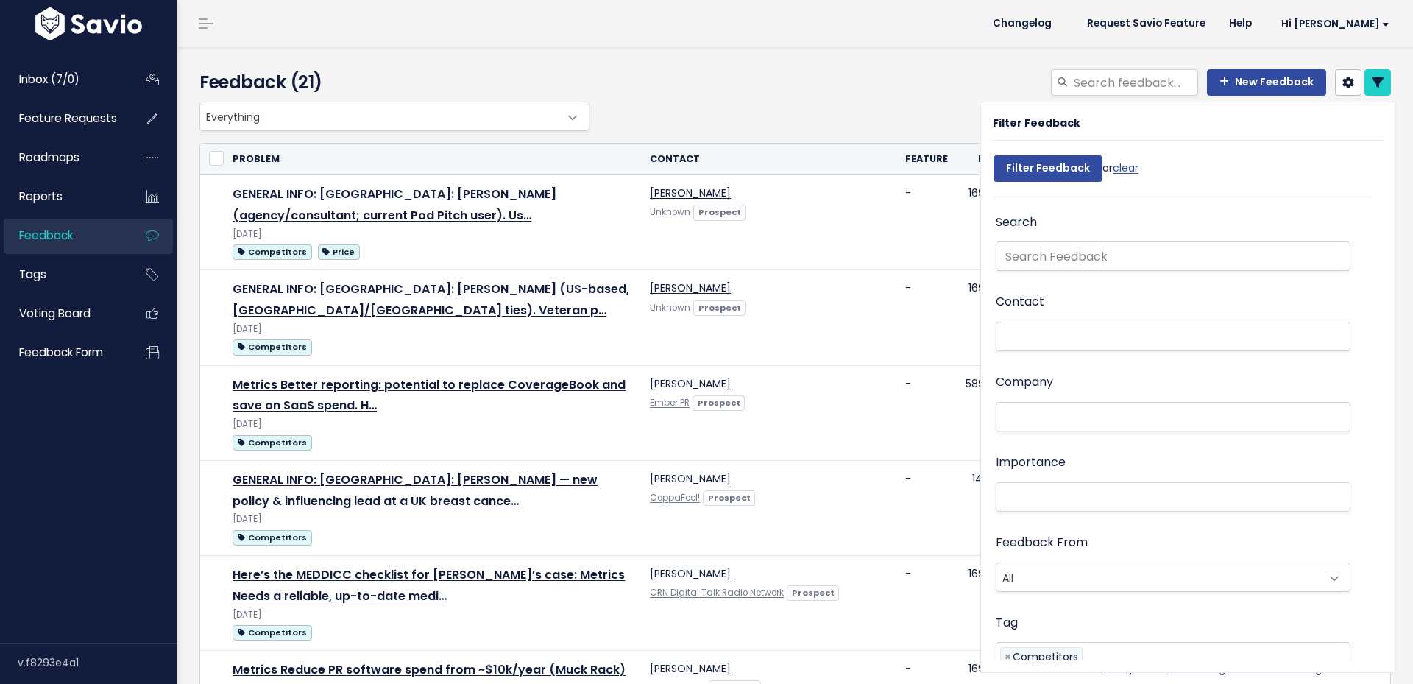
select select
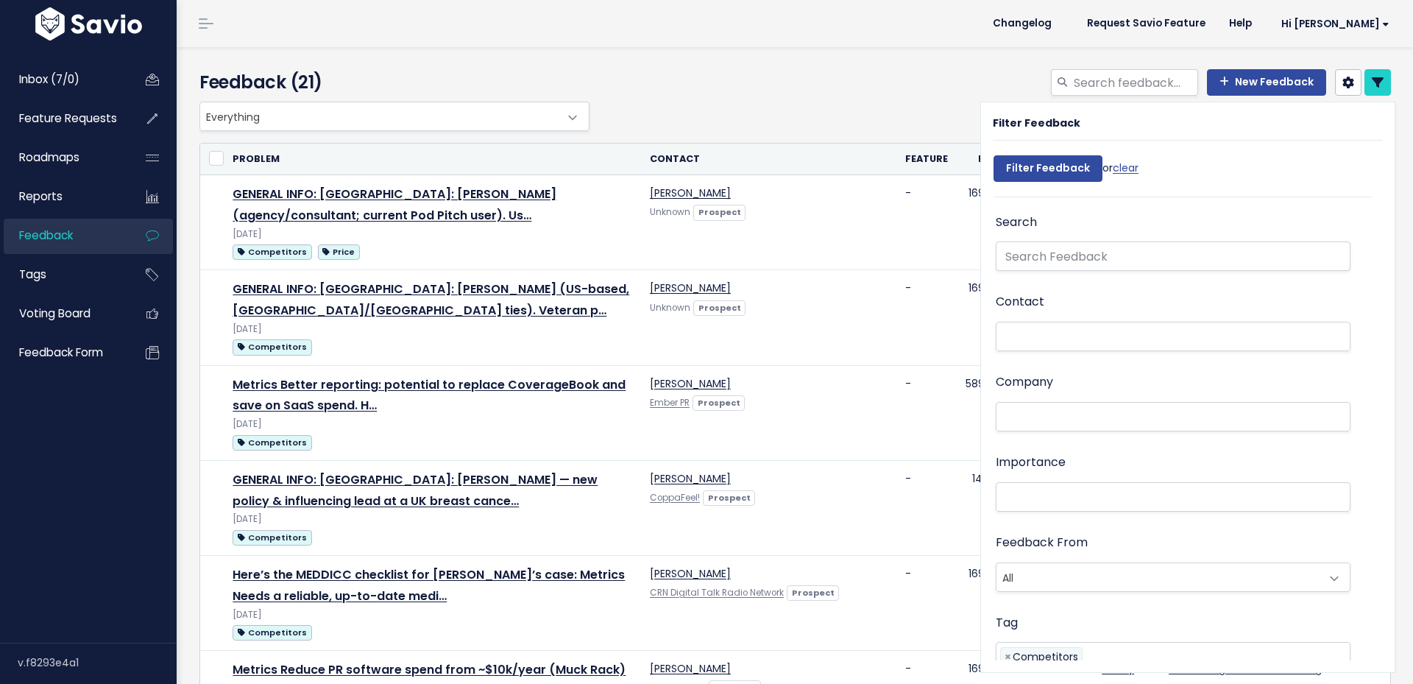
select select
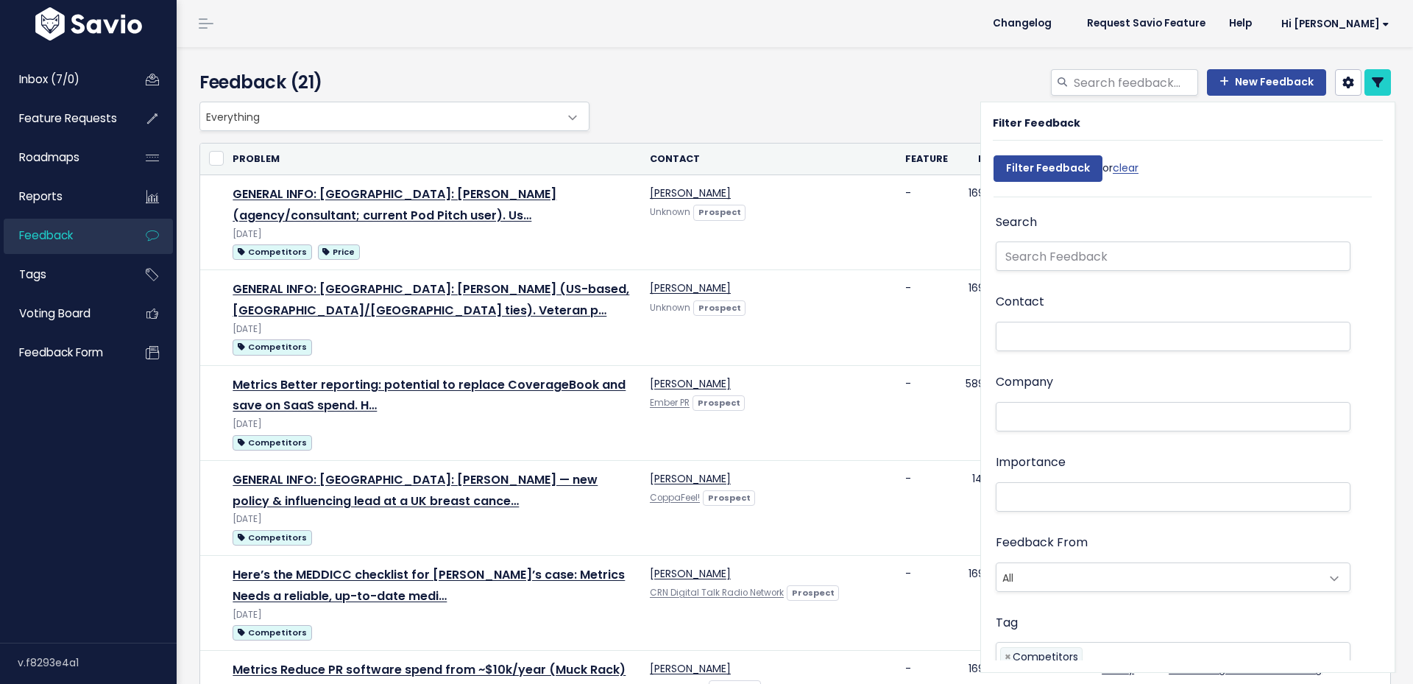
select select
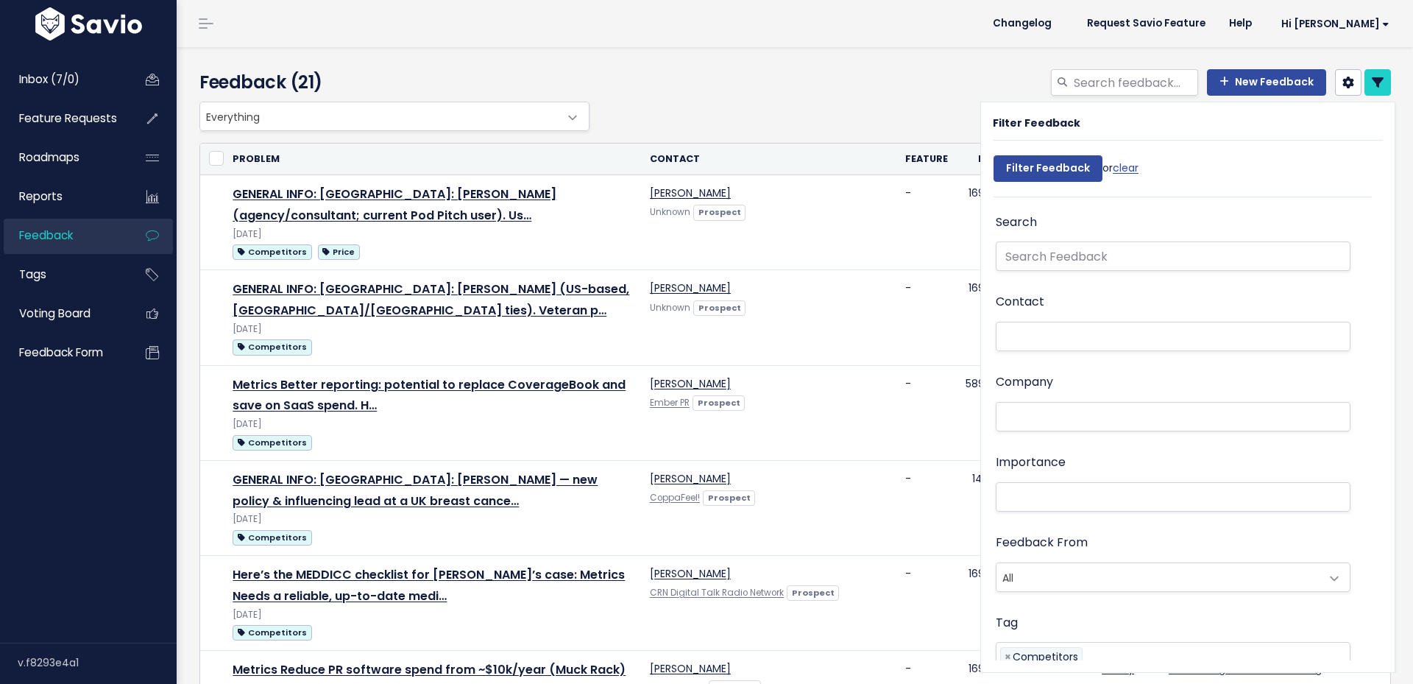
select select
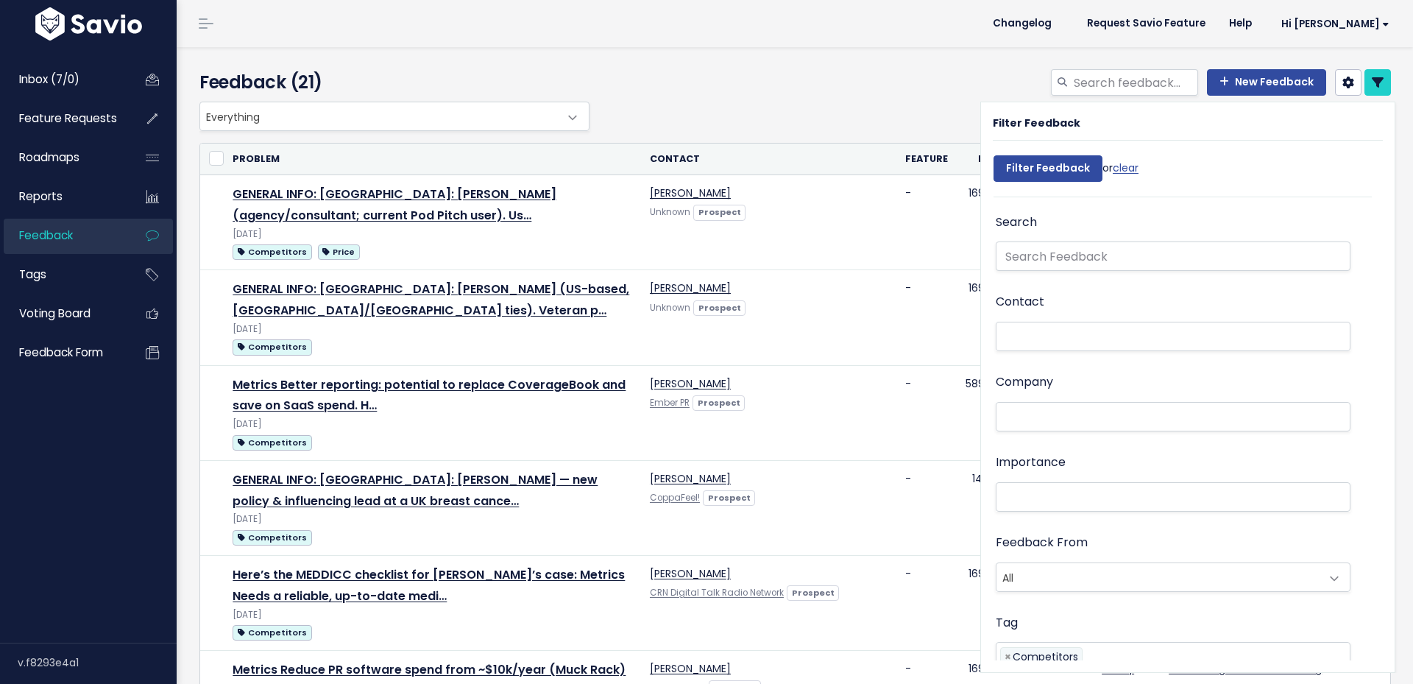
select select
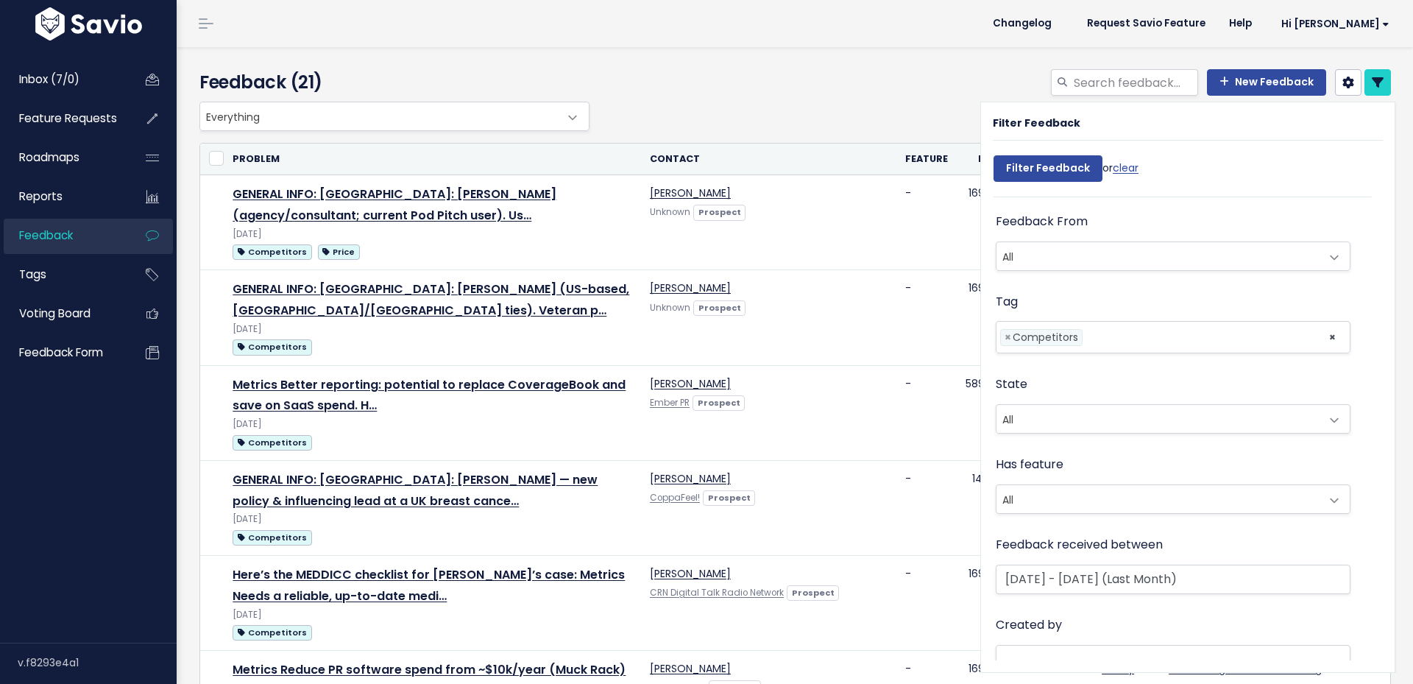
click at [810, 86] on div "New Feedback" at bounding box center [998, 85] width 810 height 32
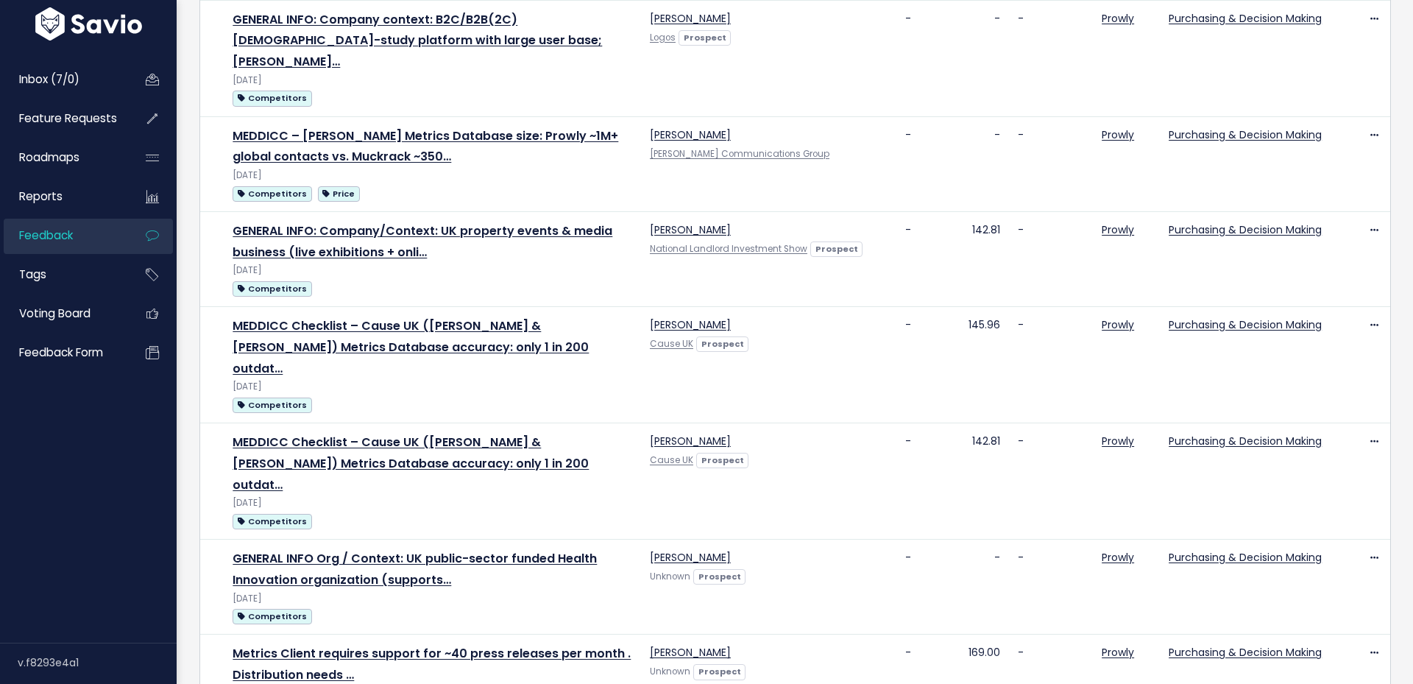
scroll to position [1432, 0]
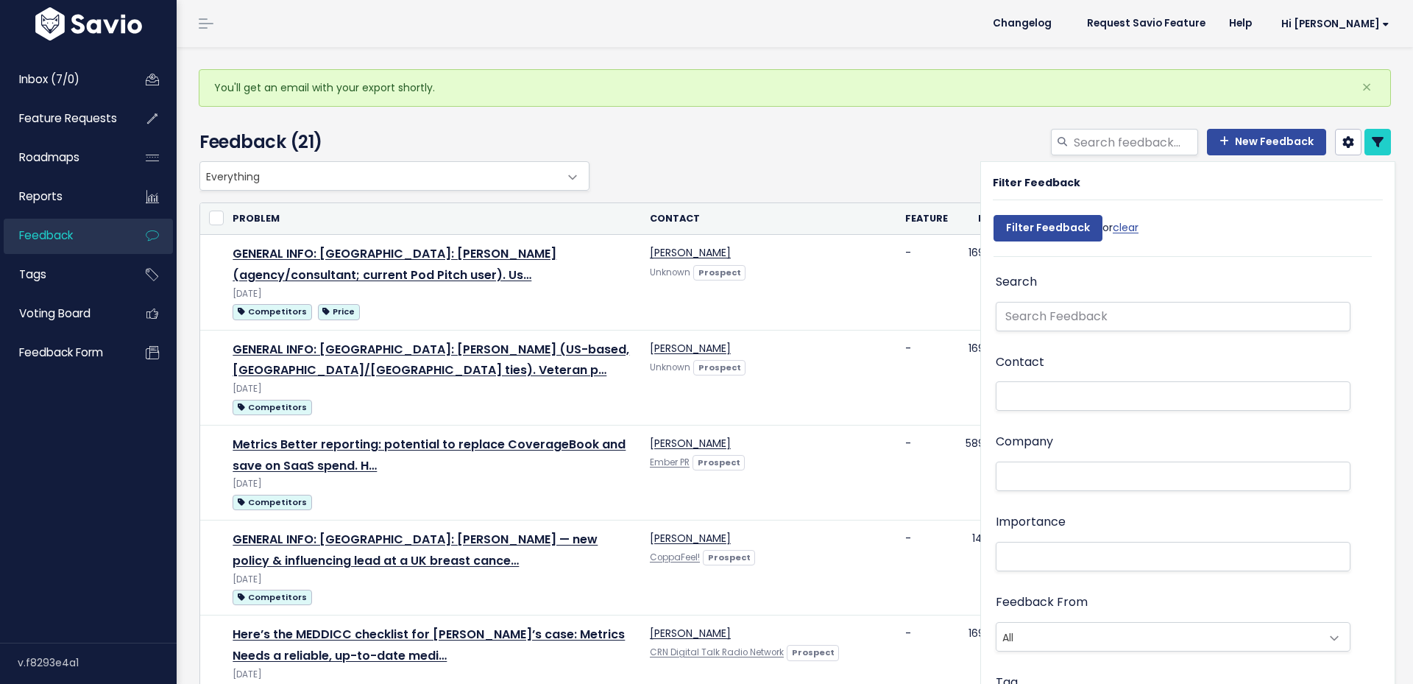
select select
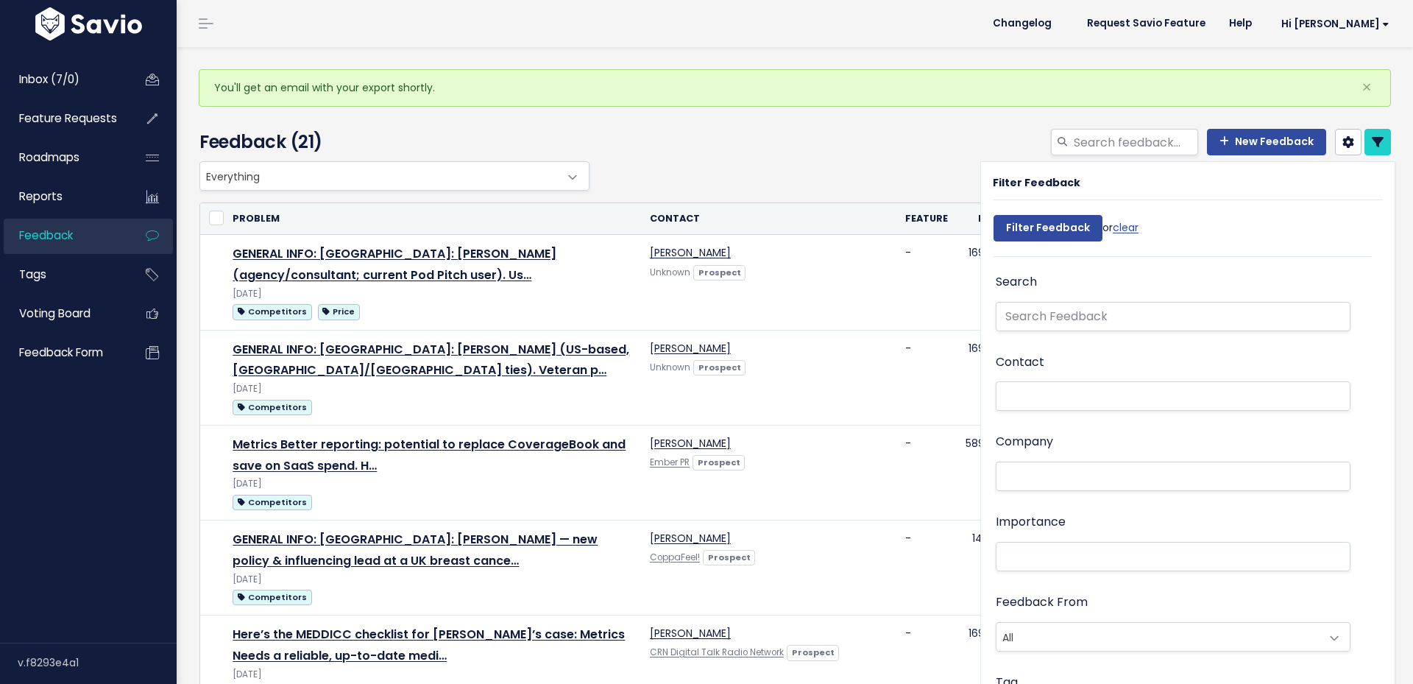
select select
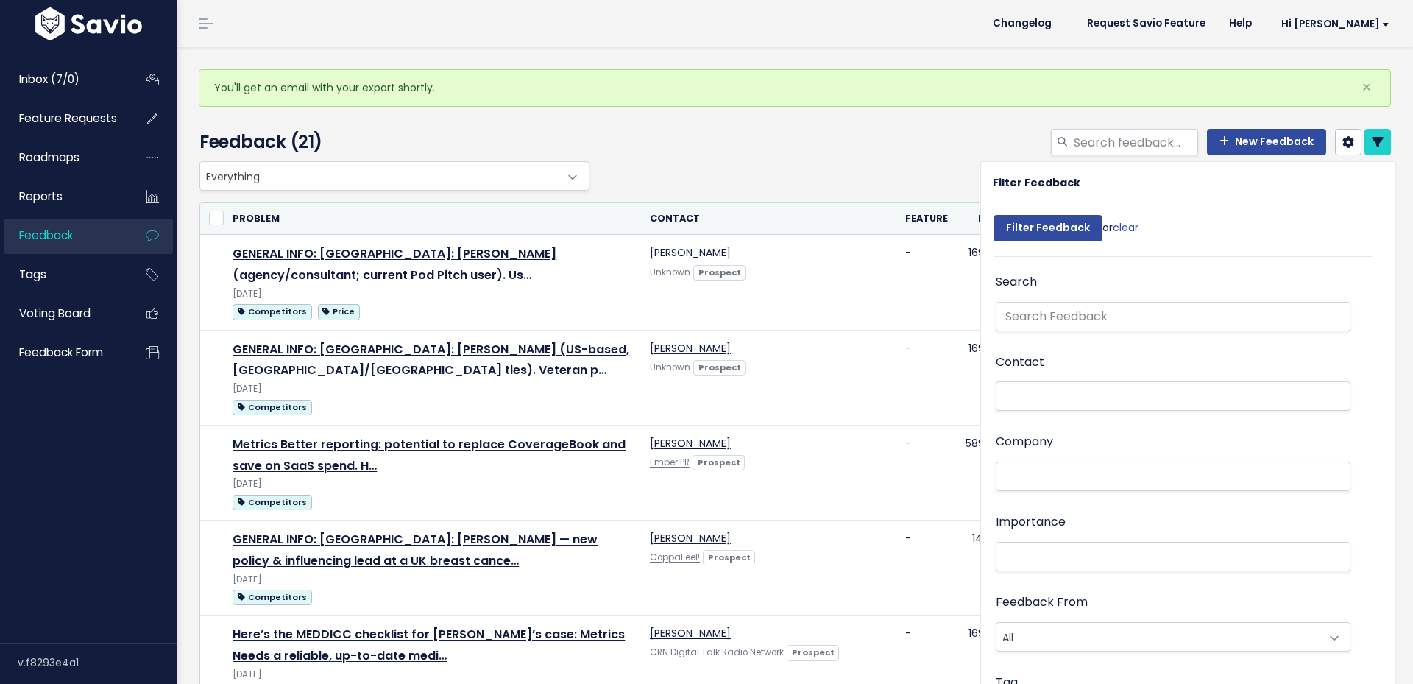
select select
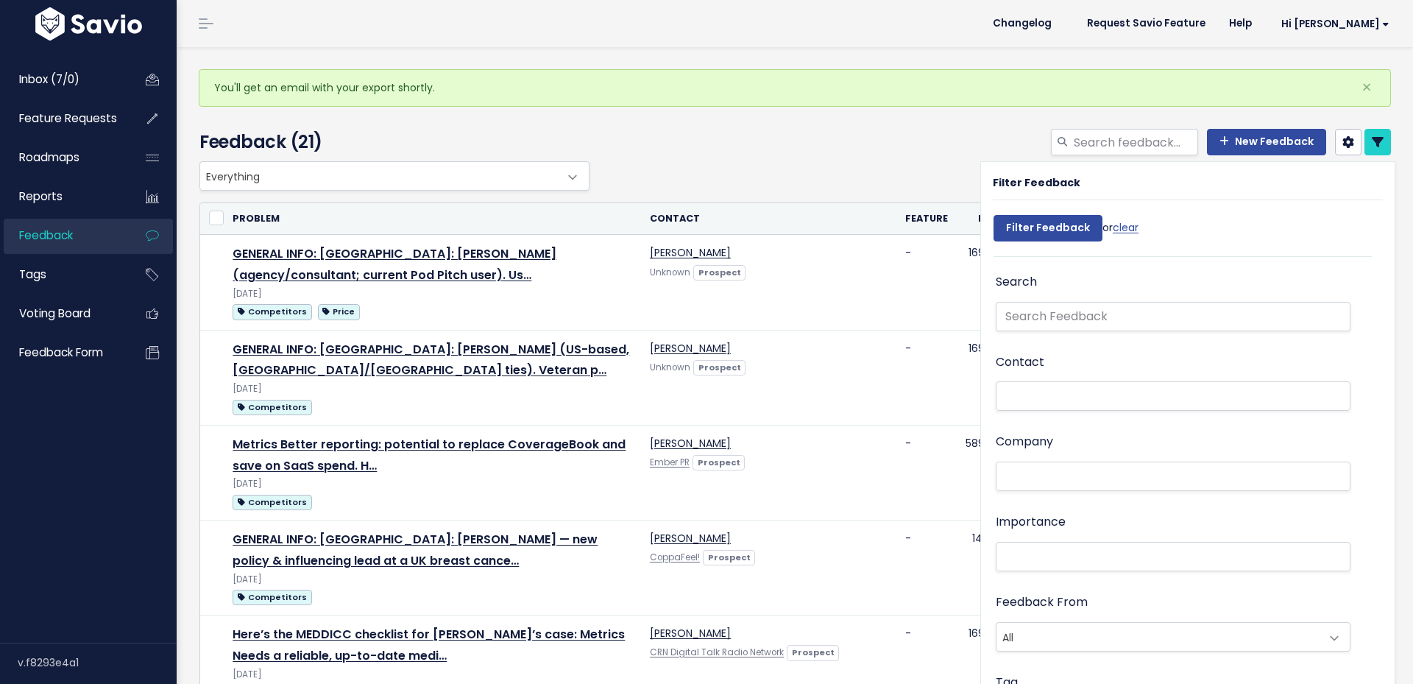
select select
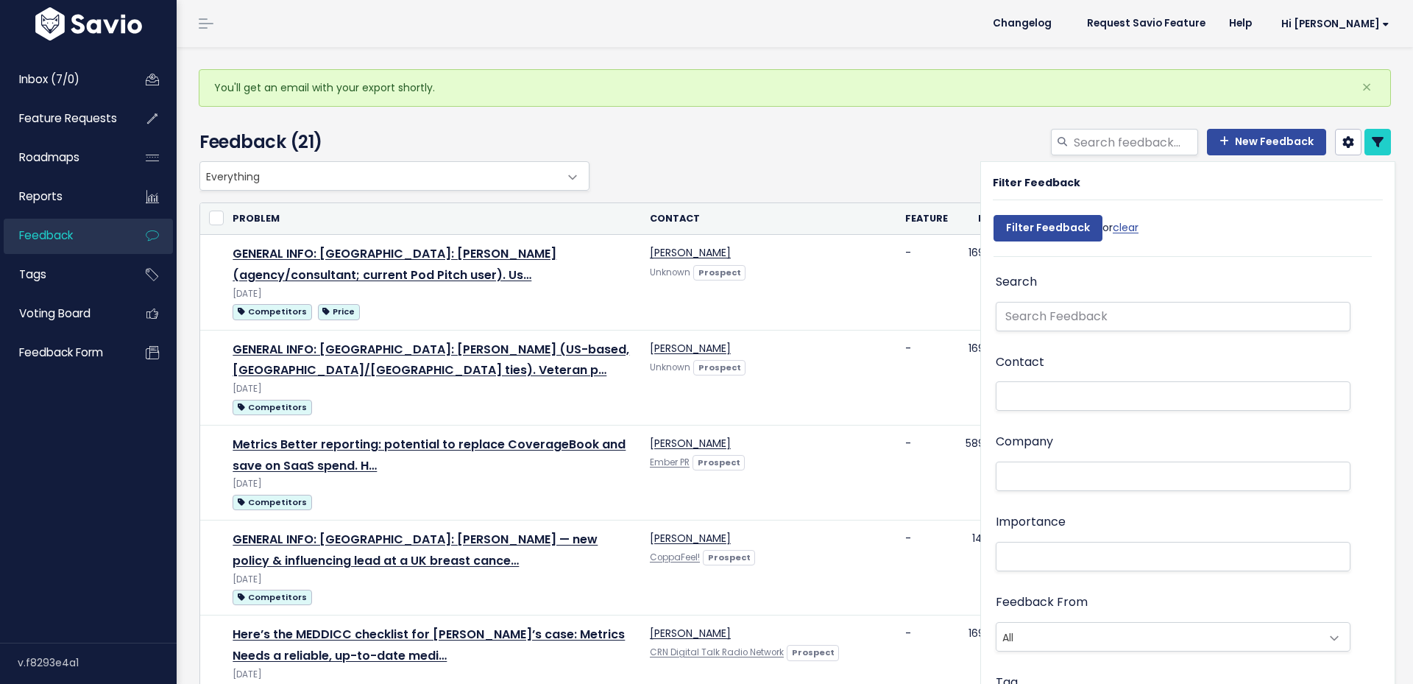
select select
